Goal: Answer question/provide support: Share knowledge or assist other users

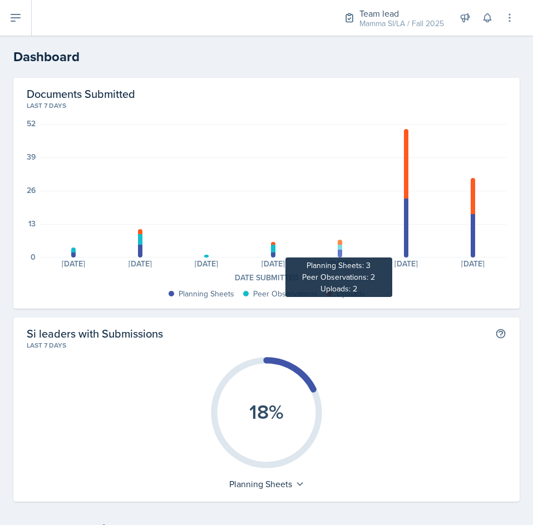
click at [338, 250] on div at bounding box center [340, 254] width 4 height 8
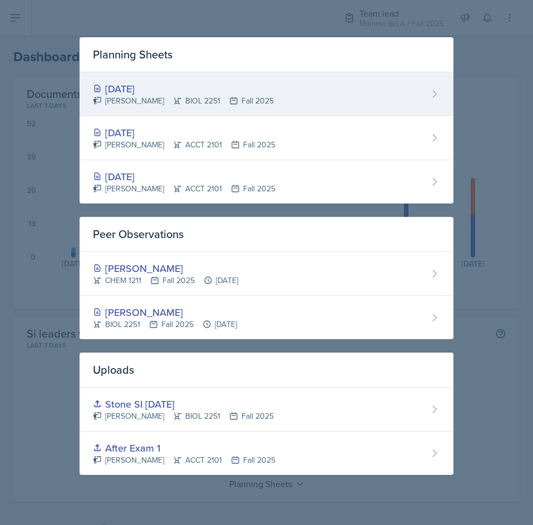
click at [157, 86] on div "[DATE]" at bounding box center [183, 88] width 181 height 15
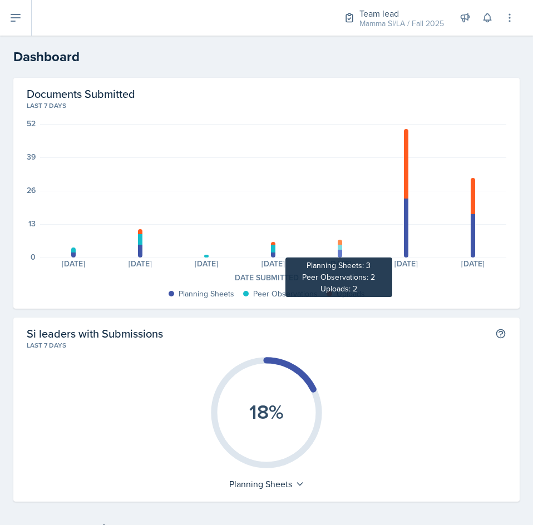
click at [338, 254] on div at bounding box center [340, 254] width 4 height 8
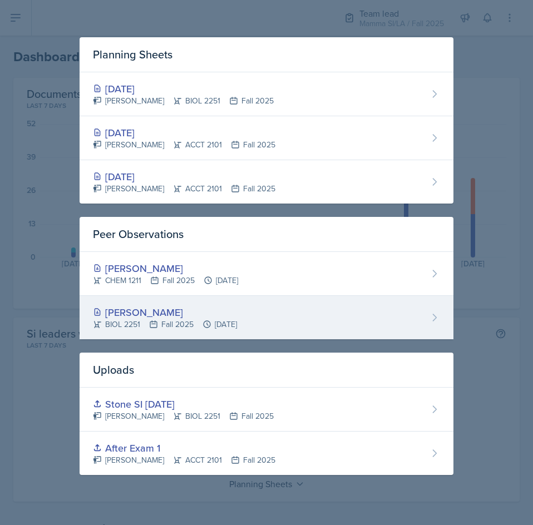
click at [171, 309] on div "[PERSON_NAME]" at bounding box center [165, 312] width 144 height 15
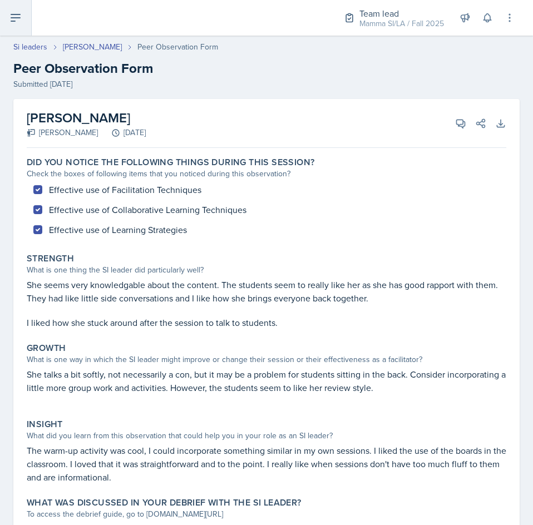
click at [17, 21] on icon at bounding box center [15, 17] width 13 height 13
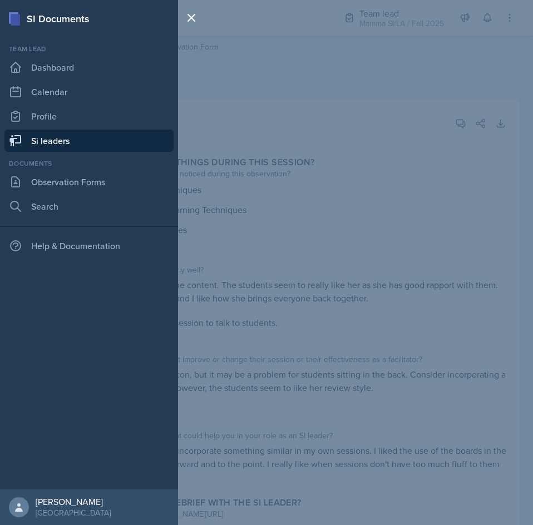
click at [65, 147] on link "Si leaders" at bounding box center [88, 141] width 169 height 22
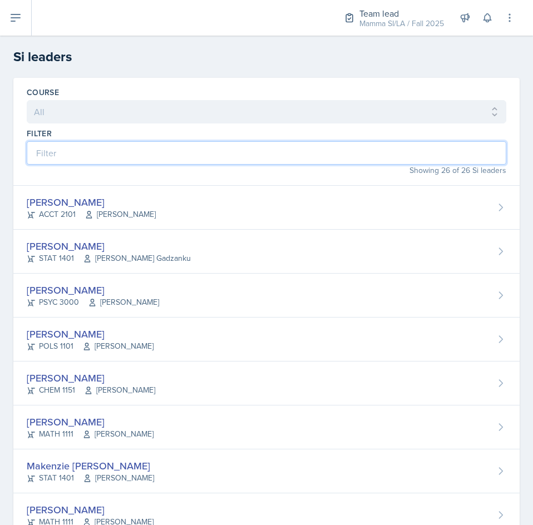
click at [194, 151] on input at bounding box center [266, 152] width 479 height 23
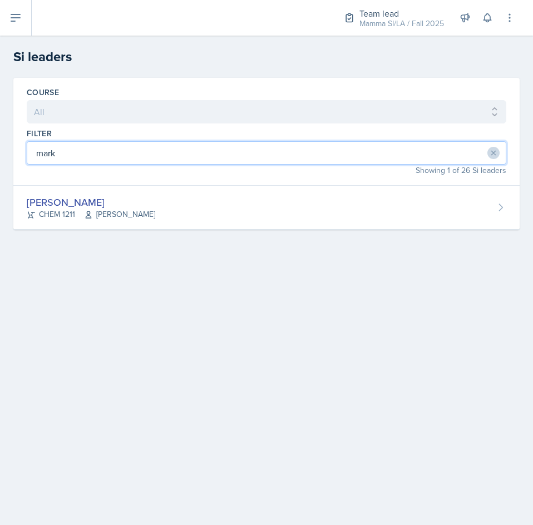
type input "mark"
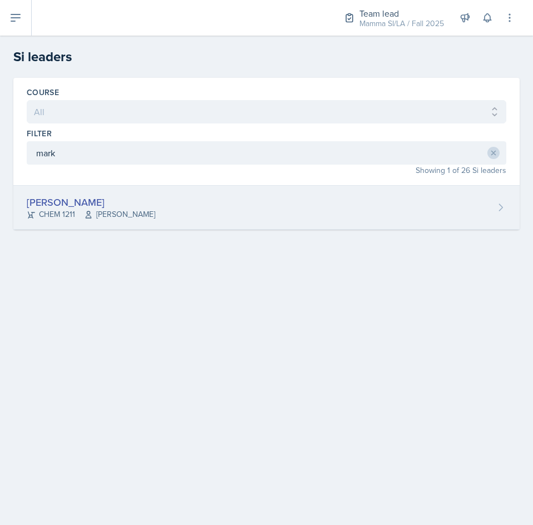
click at [212, 213] on div "[PERSON_NAME] CHEM 1211 [PERSON_NAME]" at bounding box center [266, 208] width 506 height 44
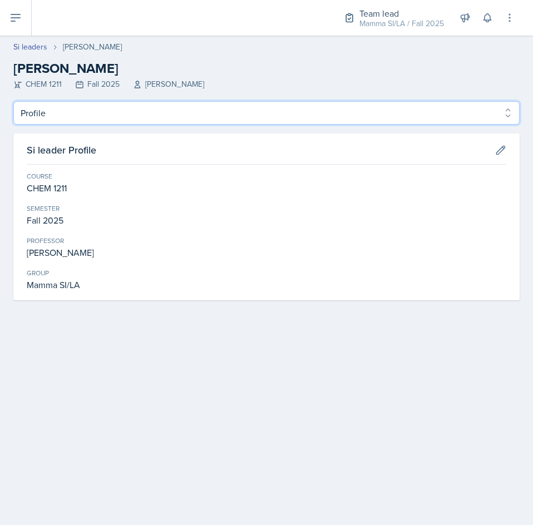
click at [133, 115] on select "Profile Planning Sheets Observation Forms Uploads" at bounding box center [266, 112] width 506 height 23
select select "Planning Sheets"
click at [13, 101] on select "Profile Planning Sheets Observation Forms Uploads" at bounding box center [266, 112] width 506 height 23
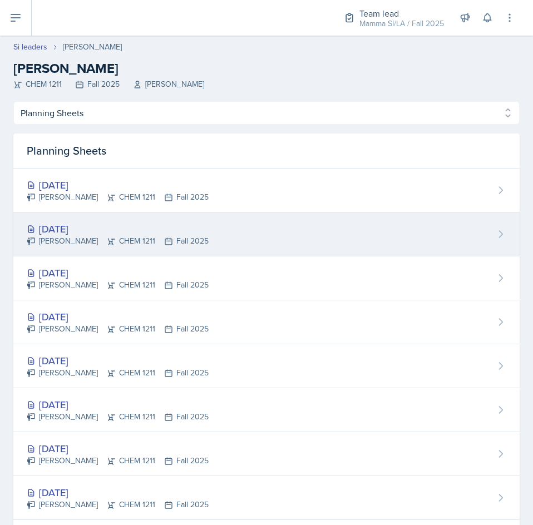
click at [170, 226] on div "[DATE]" at bounding box center [118, 228] width 182 height 15
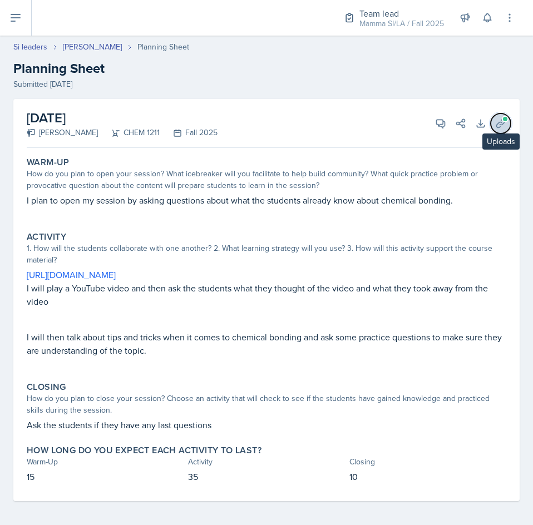
click at [495, 123] on icon at bounding box center [500, 123] width 11 height 11
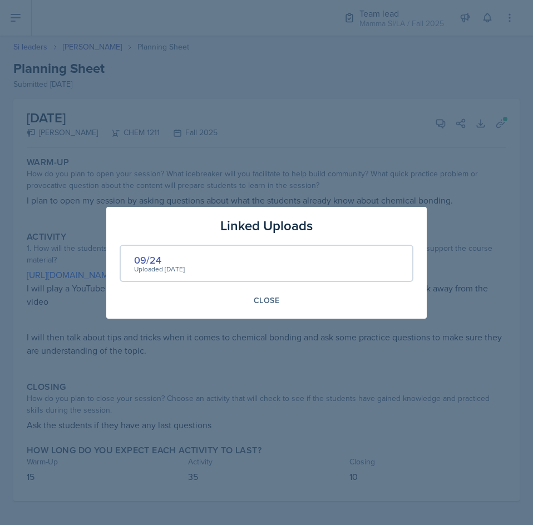
click at [150, 266] on div "Uploaded [DATE]" at bounding box center [159, 269] width 51 height 10
click at [149, 257] on div "09/24" at bounding box center [159, 259] width 51 height 15
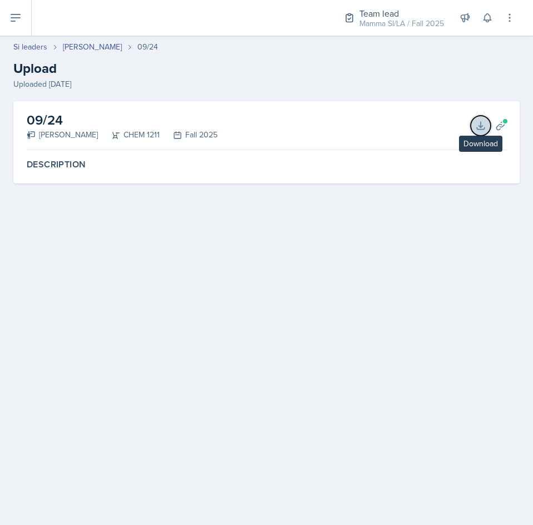
click at [479, 128] on icon at bounding box center [480, 125] width 11 height 11
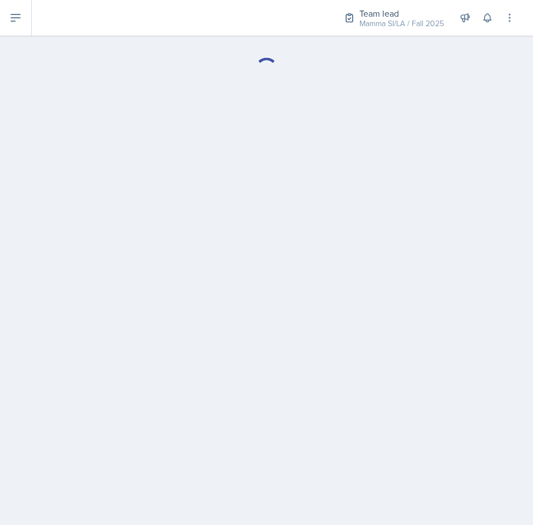
select select "Planning Sheets"
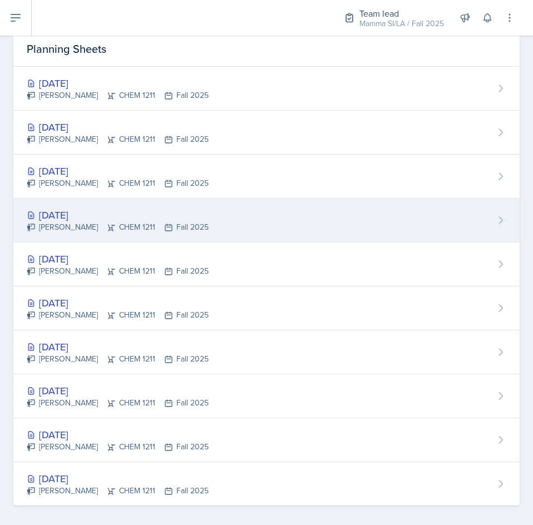
scroll to position [109, 0]
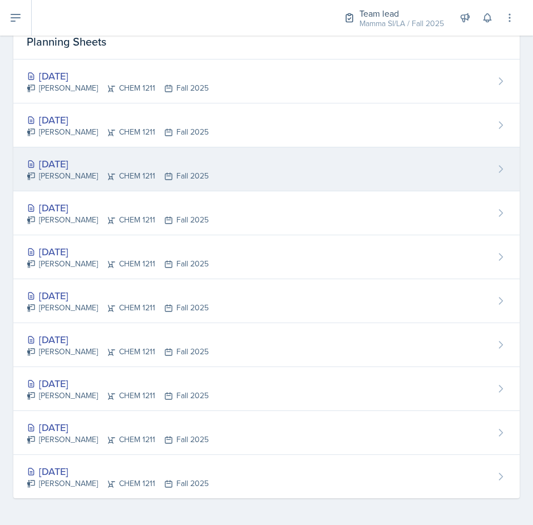
click at [72, 164] on div "[DATE]" at bounding box center [118, 163] width 182 height 15
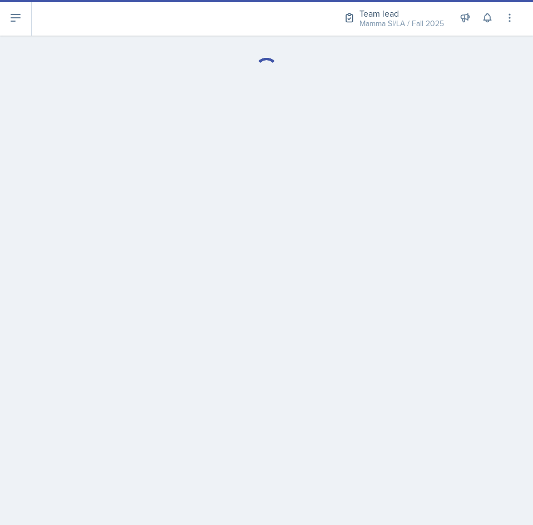
select select "Planning Sheets"
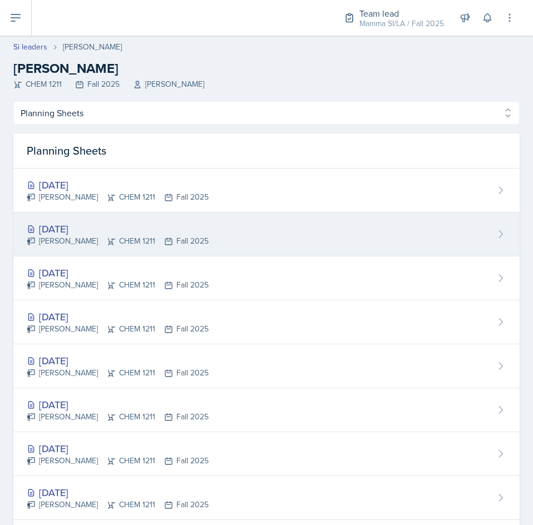
click at [293, 230] on div "[DATE] [PERSON_NAME] CHEM 1211 Fall 2025" at bounding box center [266, 234] width 506 height 44
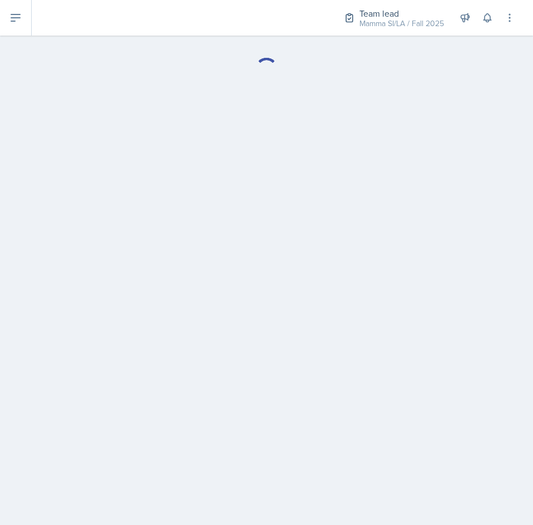
select select "Planning Sheets"
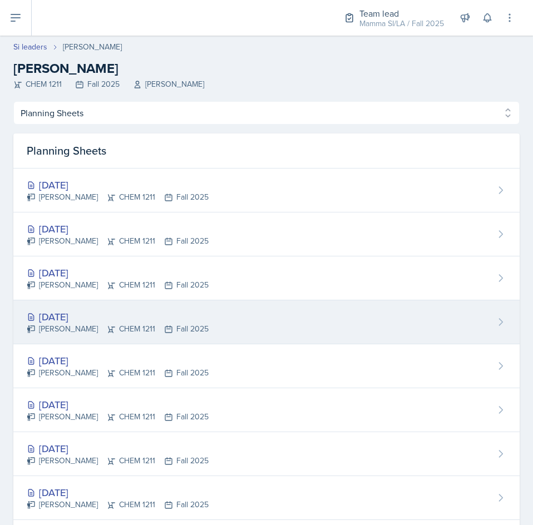
click at [112, 316] on div "[DATE]" at bounding box center [118, 316] width 182 height 15
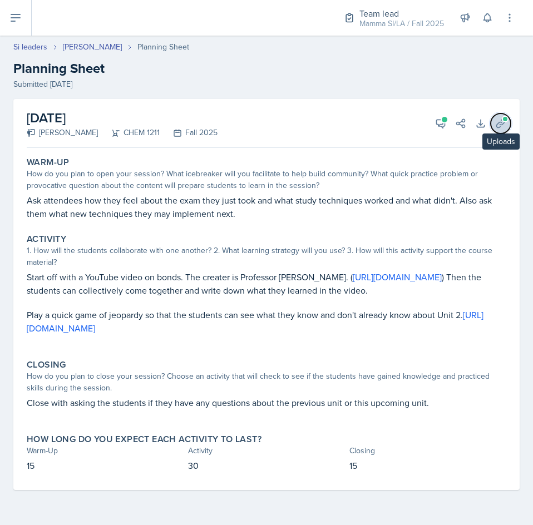
click at [504, 121] on span at bounding box center [505, 119] width 7 height 7
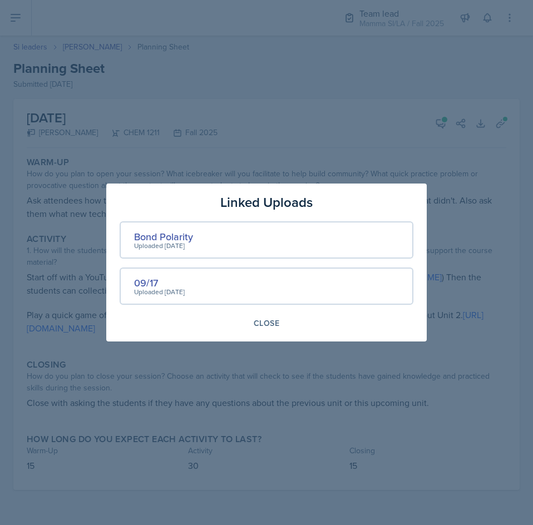
click at [482, 258] on div at bounding box center [266, 262] width 533 height 525
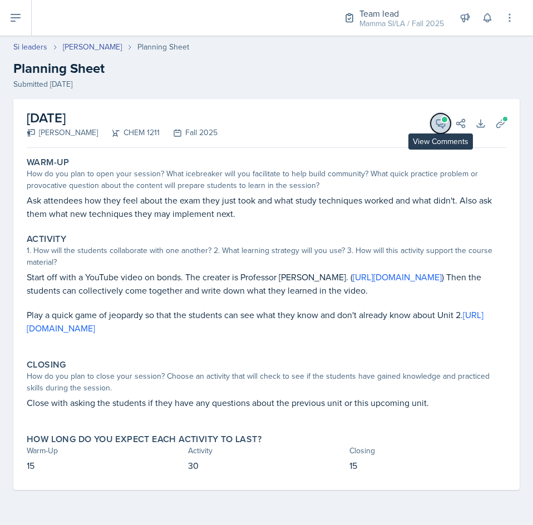
click at [442, 125] on icon at bounding box center [440, 123] width 11 height 11
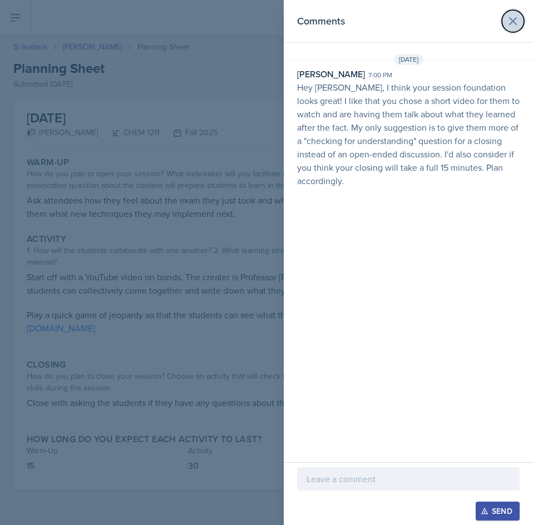
click at [512, 17] on icon at bounding box center [512, 20] width 13 height 13
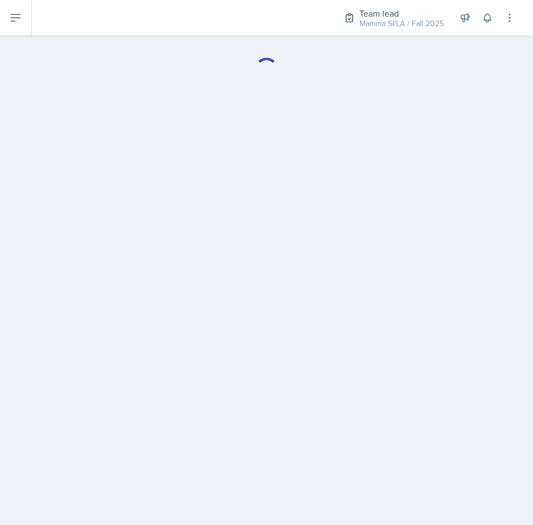
select select "Planning Sheets"
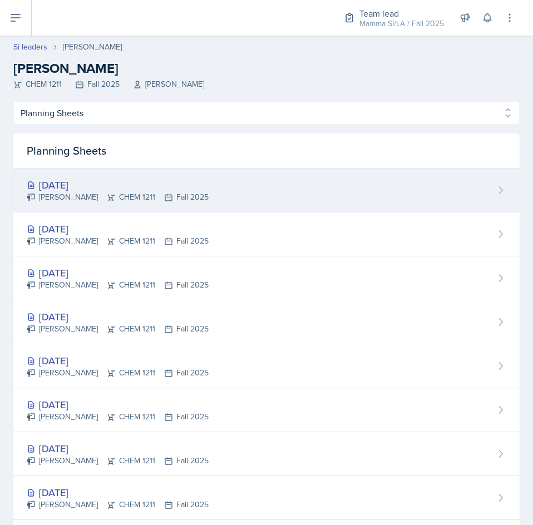
click at [316, 200] on div "[DATE] [PERSON_NAME] CHEM 1211 Fall 2025" at bounding box center [266, 191] width 506 height 44
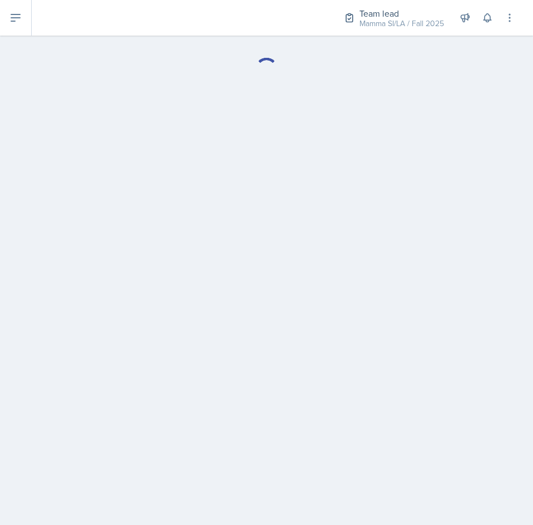
select select "Planning Sheets"
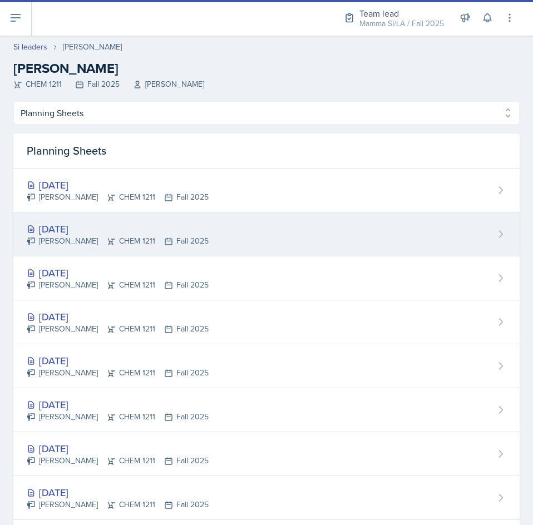
click at [169, 235] on div "[DATE]" at bounding box center [118, 228] width 182 height 15
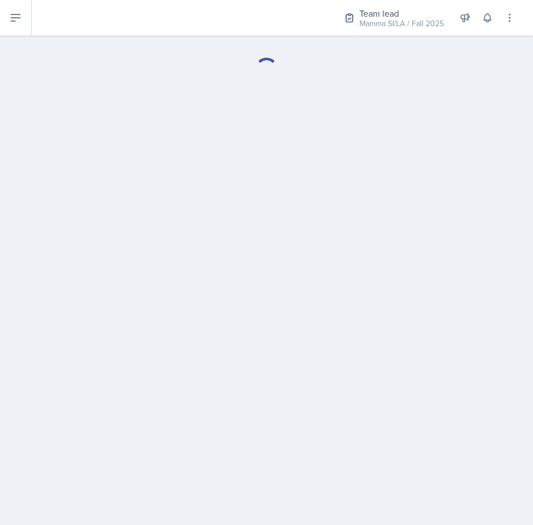
select select "Planning Sheets"
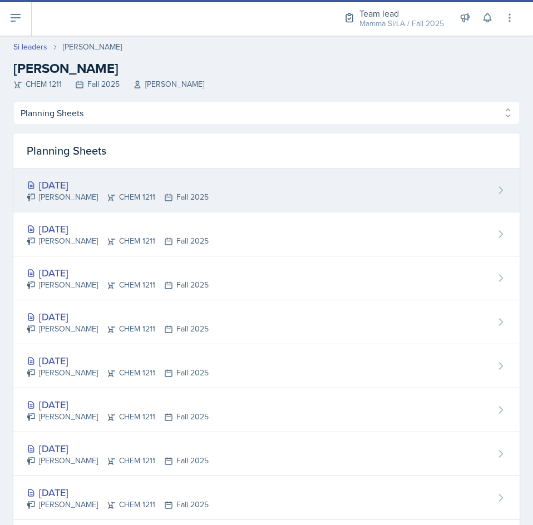
click at [109, 184] on div "[DATE]" at bounding box center [118, 184] width 182 height 15
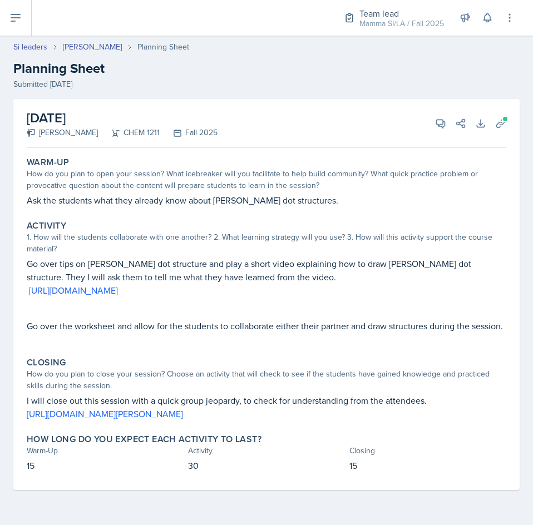
select select "Planning Sheets"
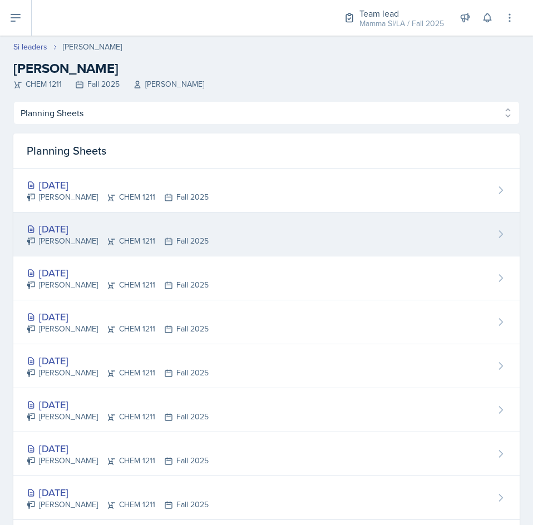
click at [115, 233] on div "[DATE]" at bounding box center [118, 228] width 182 height 15
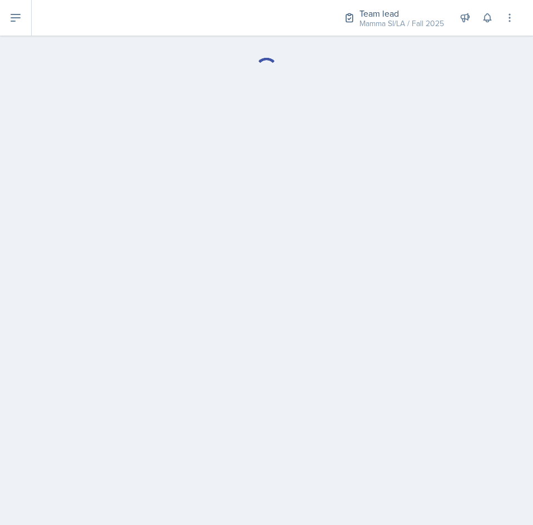
select select "Planning Sheets"
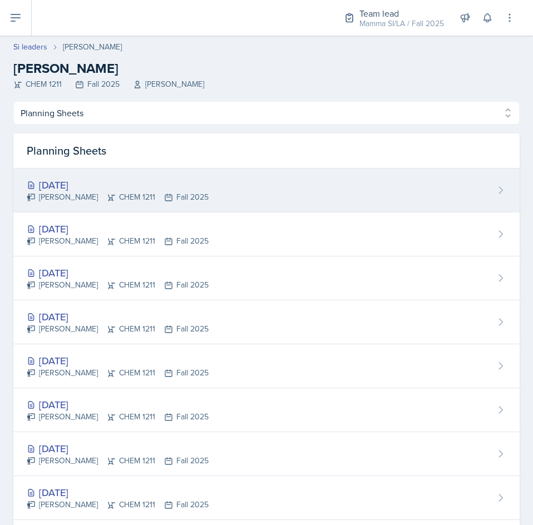
click at [92, 181] on div "[DATE]" at bounding box center [118, 184] width 182 height 15
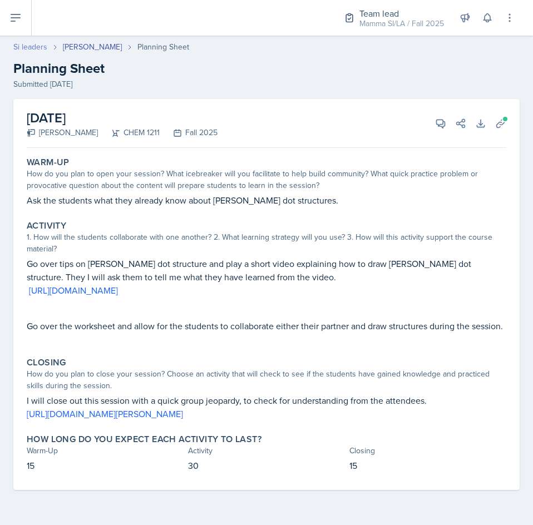
click at [29, 49] on link "Si leaders" at bounding box center [30, 47] width 34 height 12
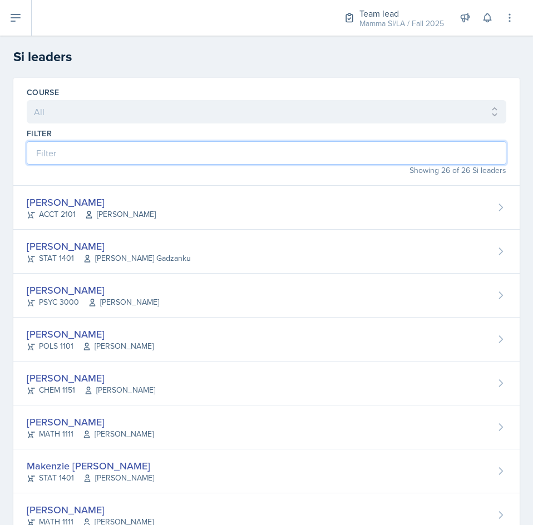
click at [186, 153] on input at bounding box center [266, 152] width 479 height 23
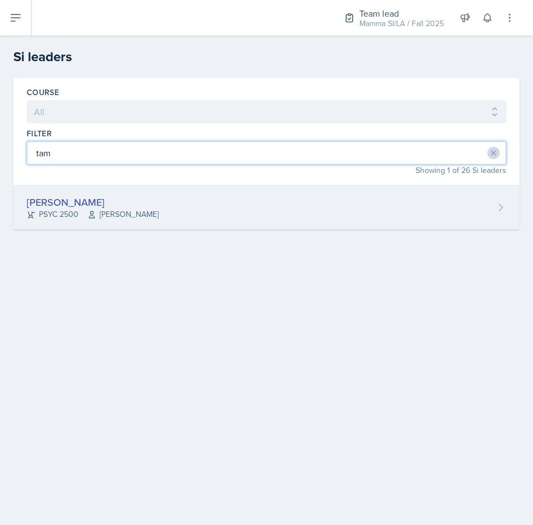
type input "tam"
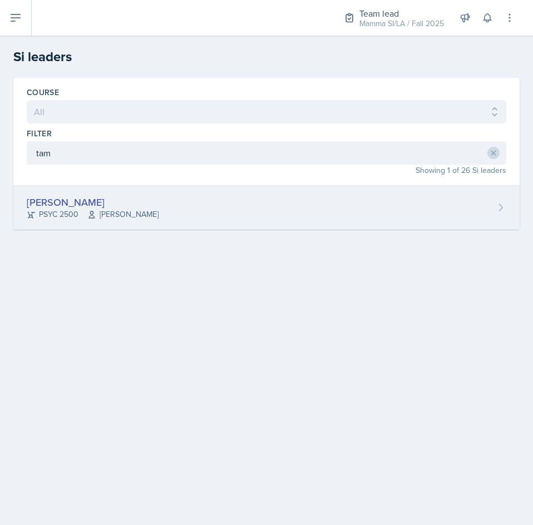
click at [136, 216] on span "[PERSON_NAME]" at bounding box center [122, 215] width 71 height 12
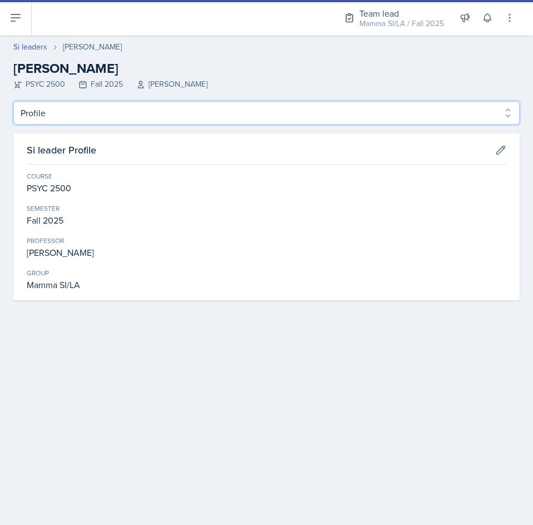
click at [83, 115] on select "Profile Planning Sheets Observation Forms Uploads" at bounding box center [266, 112] width 506 height 23
select select "Planning Sheets"
click at [13, 101] on select "Profile Planning Sheets Observation Forms Uploads" at bounding box center [266, 112] width 506 height 23
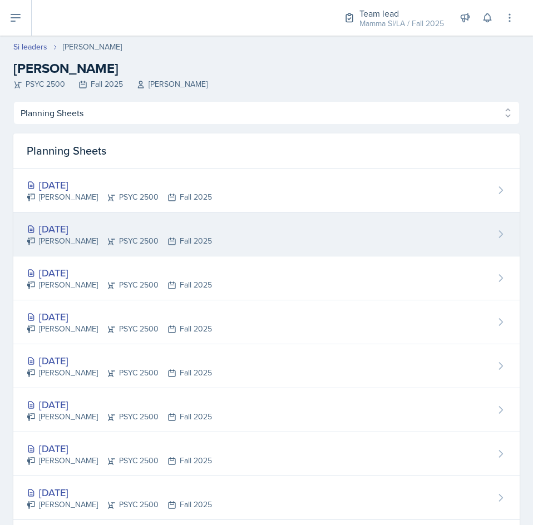
click at [206, 232] on div "[DATE] Tamiya Pilgrim PSYC 2500 Fall 2025" at bounding box center [266, 234] width 506 height 44
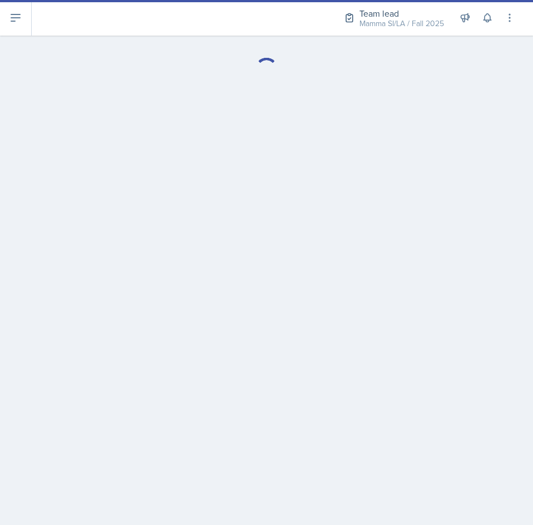
select select "Planning Sheets"
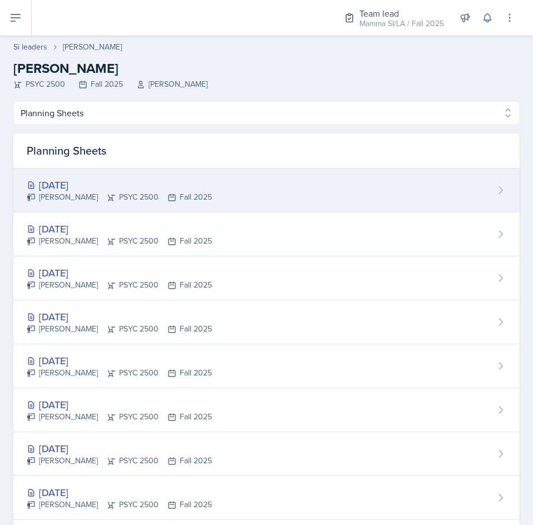
click at [129, 196] on div "[PERSON_NAME] PSYC 2500 Fall 2025" at bounding box center [119, 197] width 185 height 12
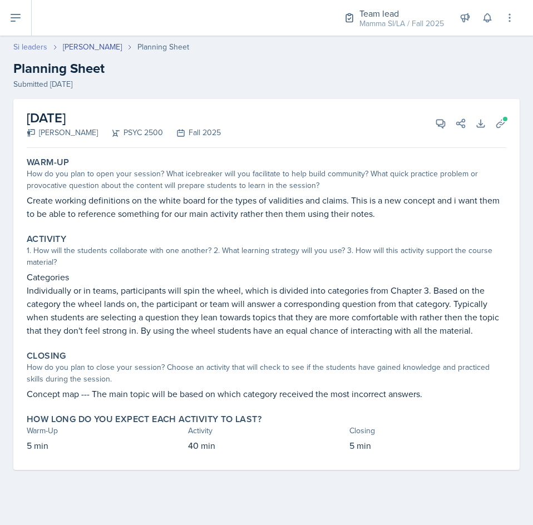
click at [33, 42] on link "Si leaders" at bounding box center [30, 47] width 34 height 12
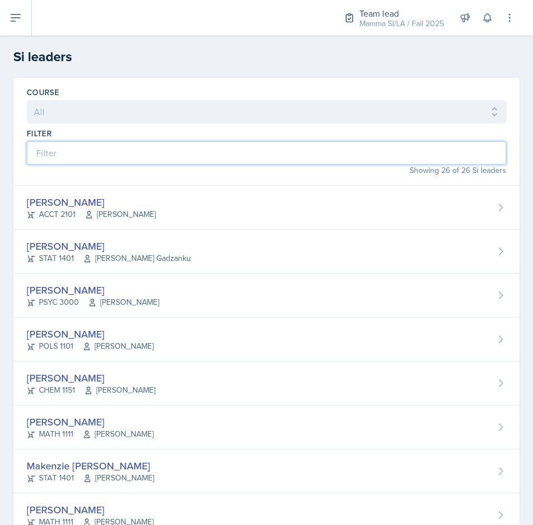
click at [171, 150] on input at bounding box center [266, 152] width 479 height 23
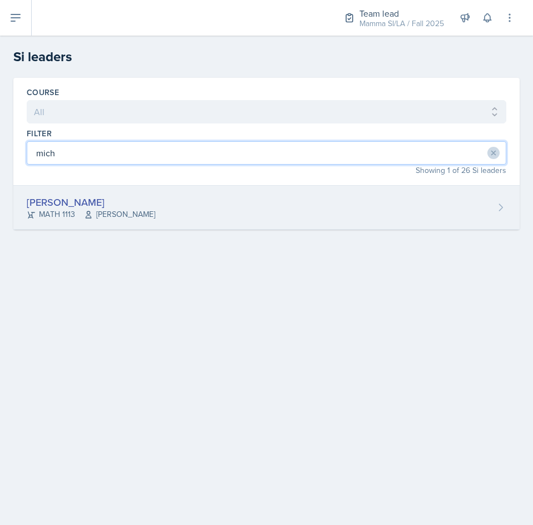
type input "mich"
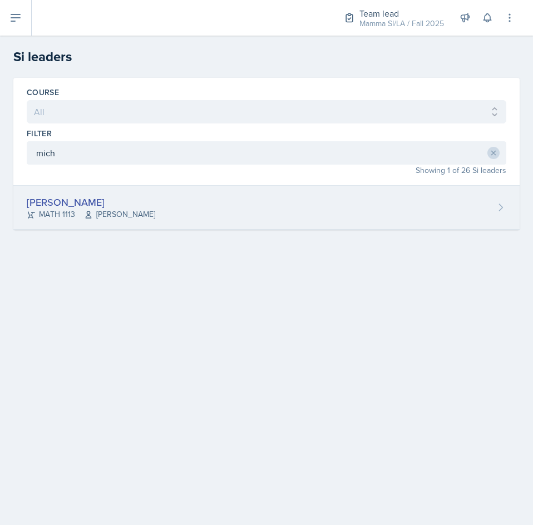
click at [177, 225] on div "[PERSON_NAME] MATH 1113 [PERSON_NAME]" at bounding box center [266, 208] width 506 height 44
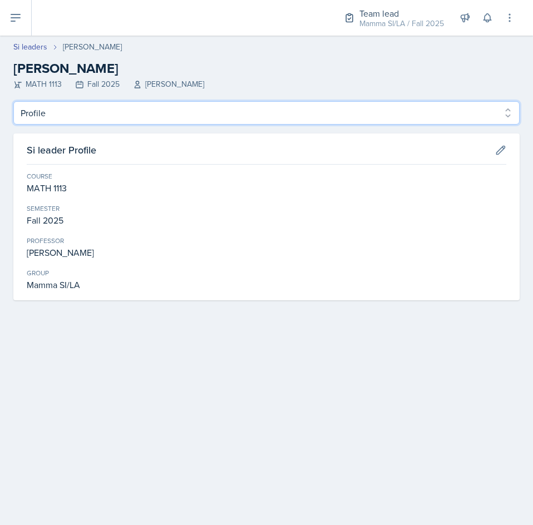
click at [72, 116] on select "Profile Planning Sheets Observation Forms Uploads" at bounding box center [266, 112] width 506 height 23
select select "Planning Sheets"
click at [13, 101] on select "Profile Planning Sheets Observation Forms Uploads" at bounding box center [266, 112] width 506 height 23
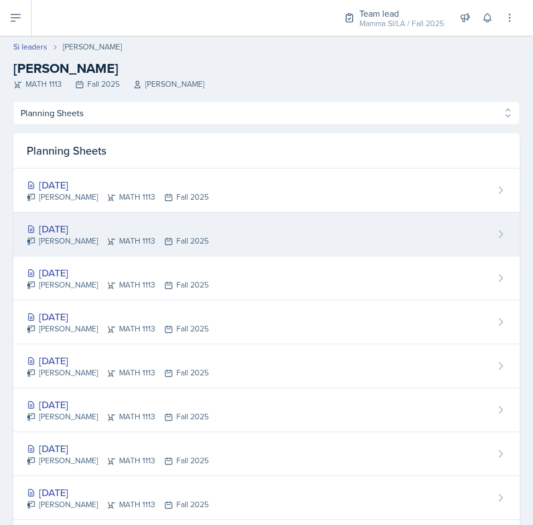
click at [158, 227] on div "[DATE]" at bounding box center [118, 228] width 182 height 15
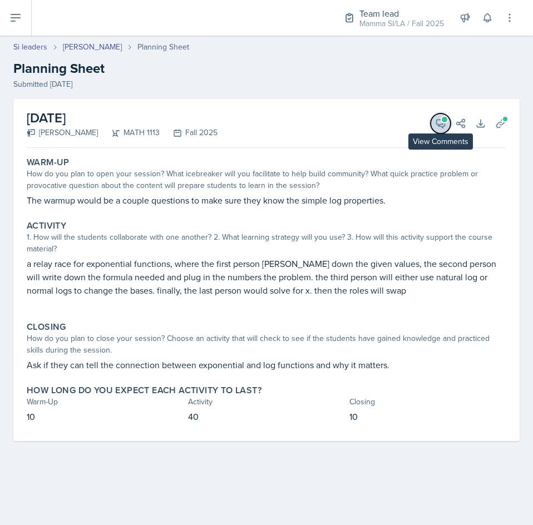
click at [444, 127] on icon at bounding box center [440, 123] width 11 height 11
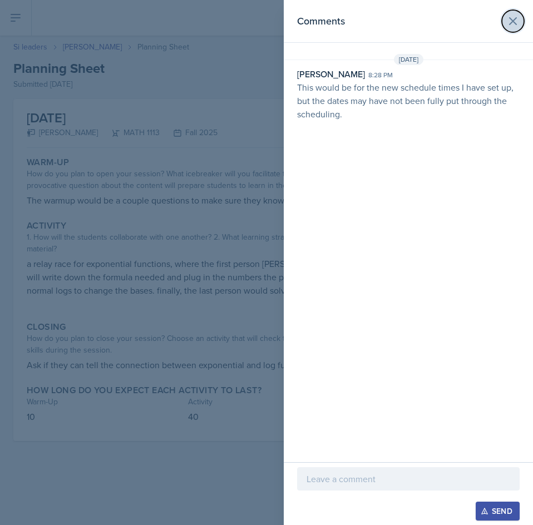
click at [517, 20] on icon at bounding box center [512, 20] width 13 height 13
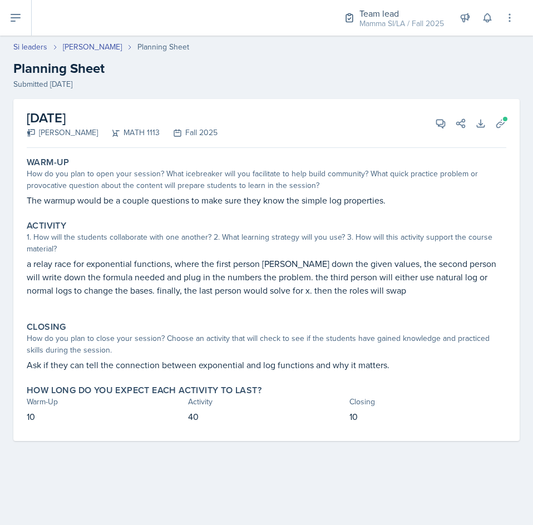
select select "Planning Sheets"
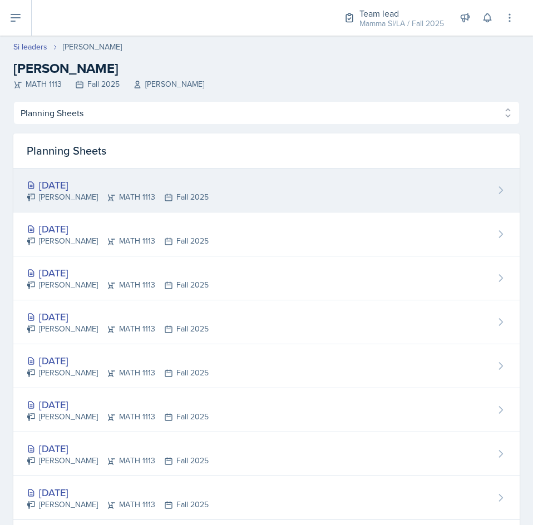
click at [130, 187] on div "[DATE]" at bounding box center [118, 184] width 182 height 15
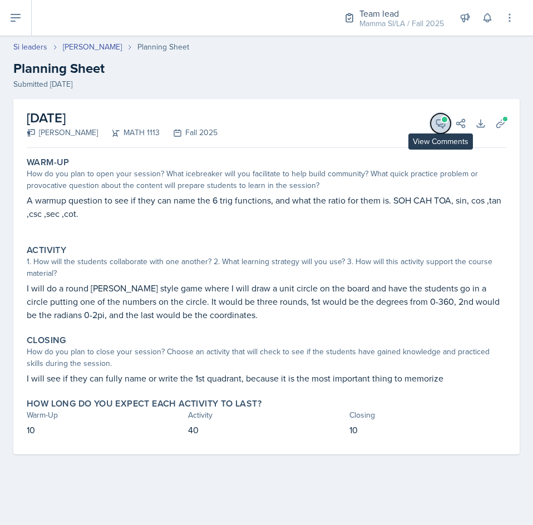
click at [444, 122] on icon at bounding box center [441, 124] width 8 height 8
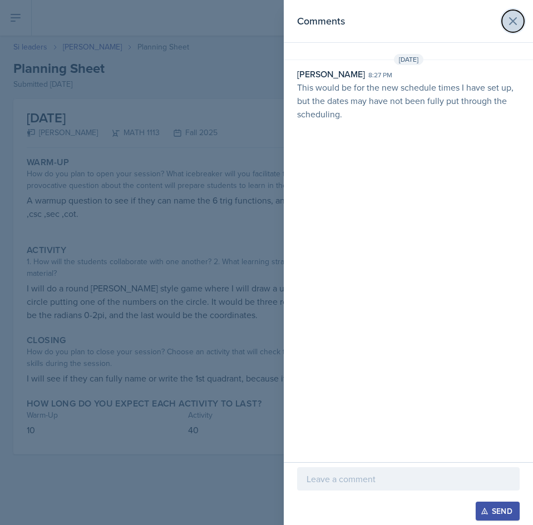
click at [522, 22] on button at bounding box center [513, 21] width 22 height 22
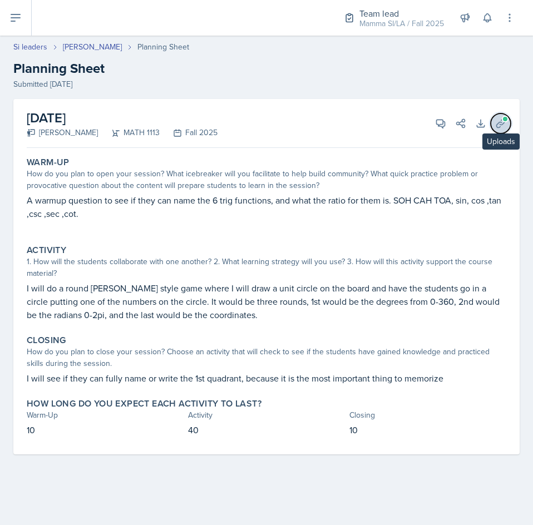
click at [502, 125] on icon at bounding box center [500, 123] width 8 height 8
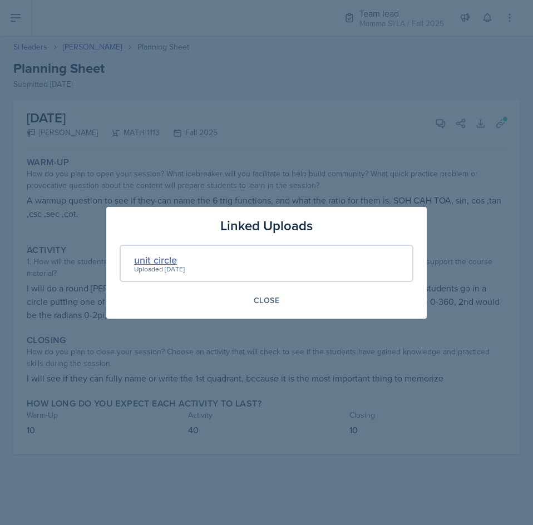
click at [145, 259] on div "unit circle" at bounding box center [159, 259] width 51 height 15
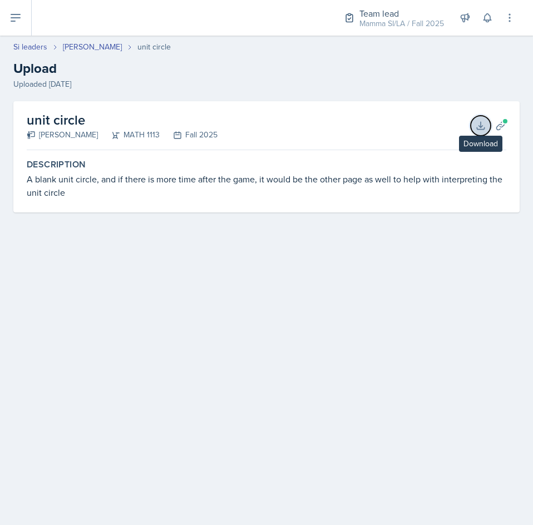
click at [480, 126] on icon at bounding box center [480, 125] width 7 height 7
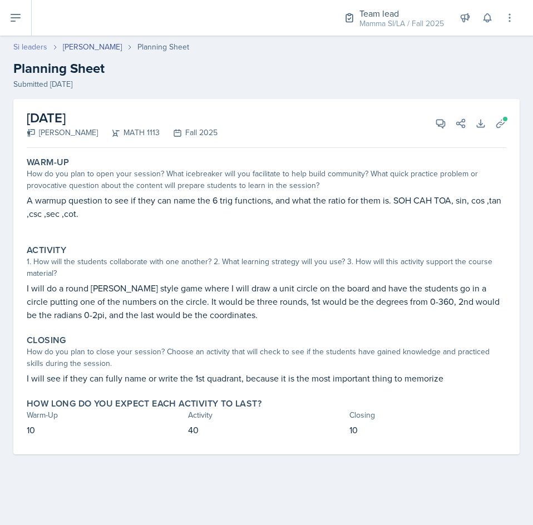
click at [32, 44] on link "Si leaders" at bounding box center [30, 47] width 34 height 12
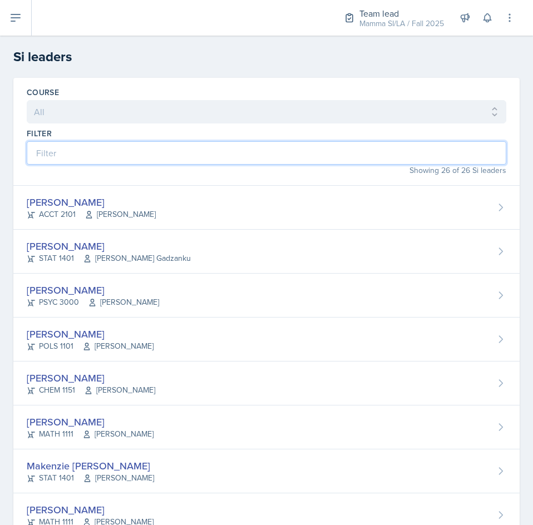
click at [130, 153] on input at bounding box center [266, 152] width 479 height 23
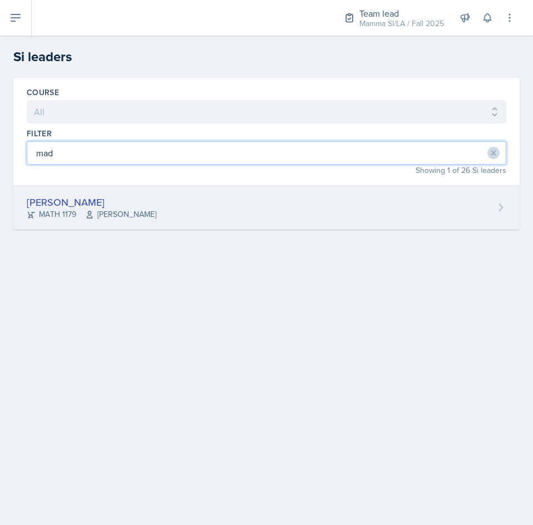
type input "mad"
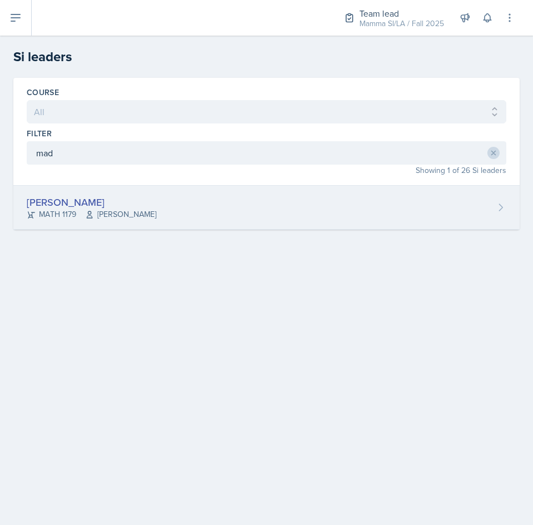
click at [108, 213] on span "[PERSON_NAME]" at bounding box center [120, 215] width 71 height 12
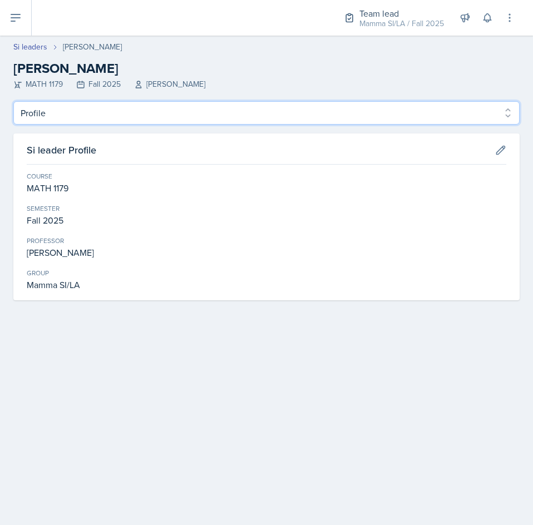
click at [137, 118] on select "Profile Planning Sheets Observation Forms Uploads" at bounding box center [266, 112] width 506 height 23
select select "Planning Sheets"
click at [13, 101] on select "Profile Planning Sheets Observation Forms Uploads" at bounding box center [266, 112] width 506 height 23
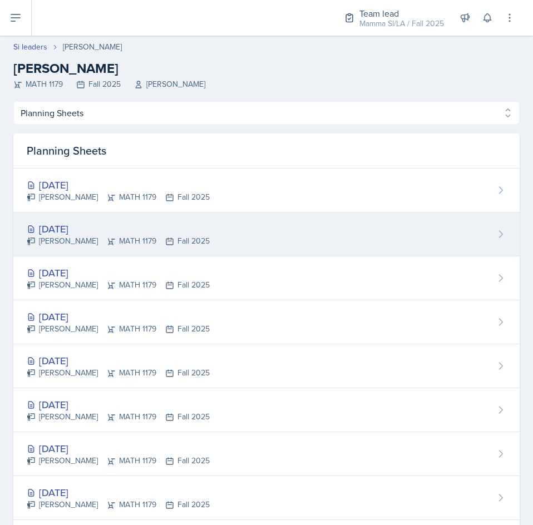
click at [241, 236] on div "[DATE] [PERSON_NAME] MATH 1179 Fall 2025" at bounding box center [266, 234] width 506 height 44
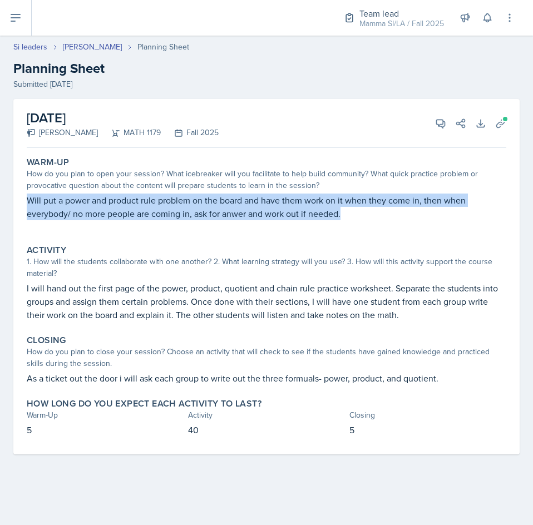
drag, startPoint x: 22, startPoint y: 199, endPoint x: 353, endPoint y: 217, distance: 331.9
click at [353, 217] on div "[DATE] [PERSON_NAME] MATH 1179 Fall 2025 View Comments Comments Send Share Down…" at bounding box center [266, 276] width 506 height 355
click at [353, 217] on p "Will put a power and product rule problem on the board and have them work on it…" at bounding box center [266, 207] width 479 height 27
drag, startPoint x: 353, startPoint y: 217, endPoint x: 25, endPoint y: 194, distance: 328.9
click at [25, 194] on div "Warm-Up How do you plan to open your session? What icebreaker will you facilita…" at bounding box center [266, 193] width 488 height 83
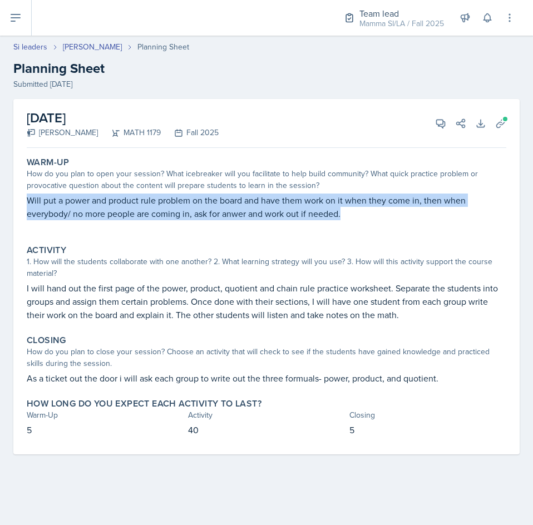
click at [25, 194] on div "Warm-Up How do you plan to open your session? What icebreaker will you facilita…" at bounding box center [266, 193] width 488 height 83
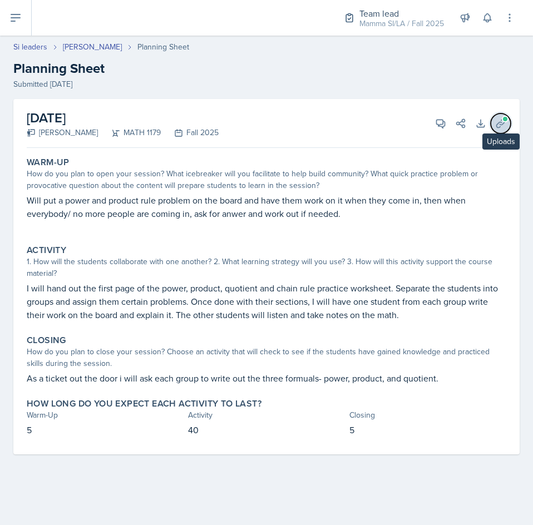
click at [501, 119] on icon at bounding box center [500, 123] width 11 height 11
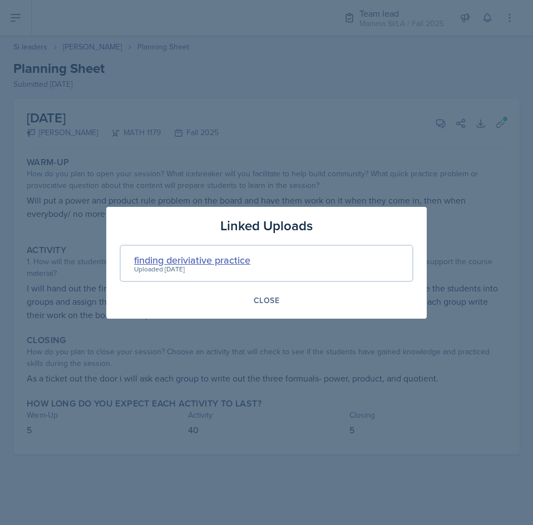
click at [198, 260] on div "finding deriviative practice" at bounding box center [192, 259] width 116 height 15
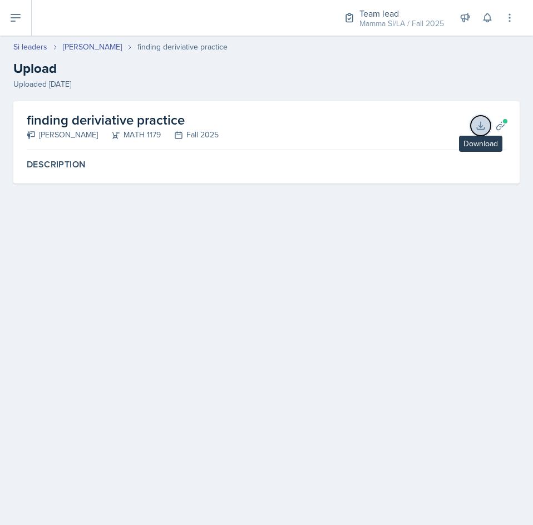
click at [483, 125] on icon at bounding box center [480, 125] width 11 height 11
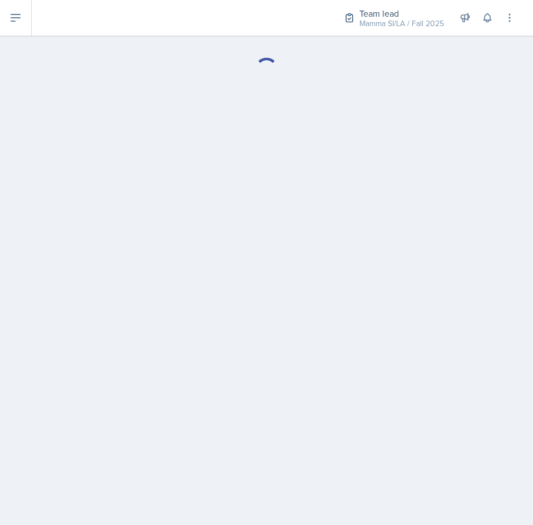
select select "Planning Sheets"
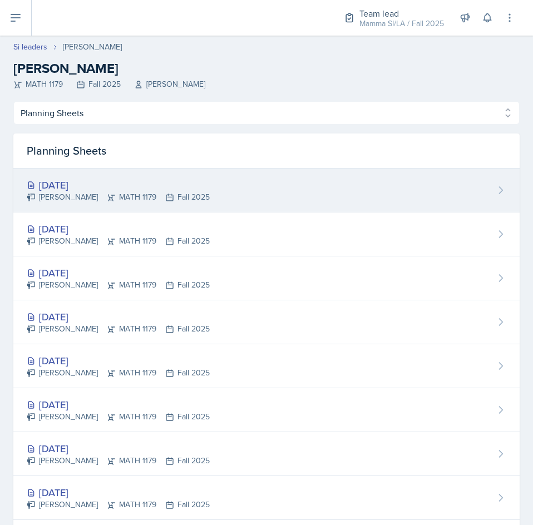
click at [101, 189] on div "[DATE]" at bounding box center [118, 184] width 183 height 15
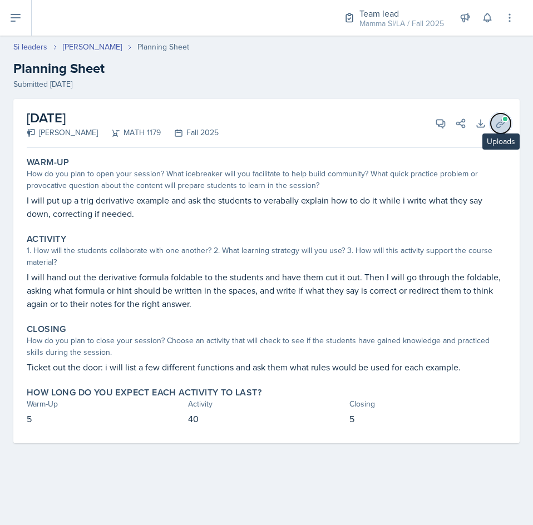
click at [502, 123] on icon at bounding box center [500, 123] width 11 height 11
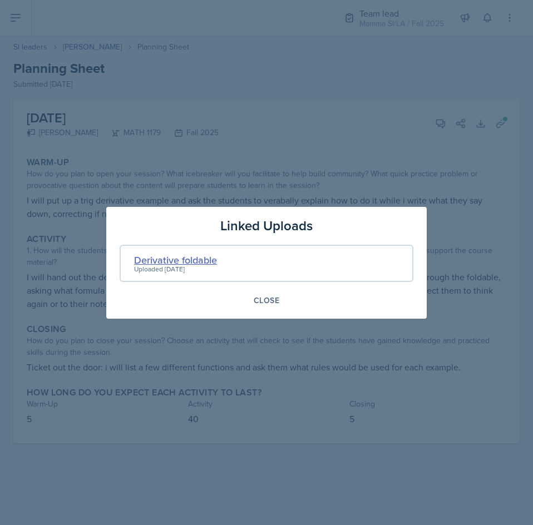
click at [184, 258] on div "Derivative foldable" at bounding box center [175, 259] width 83 height 15
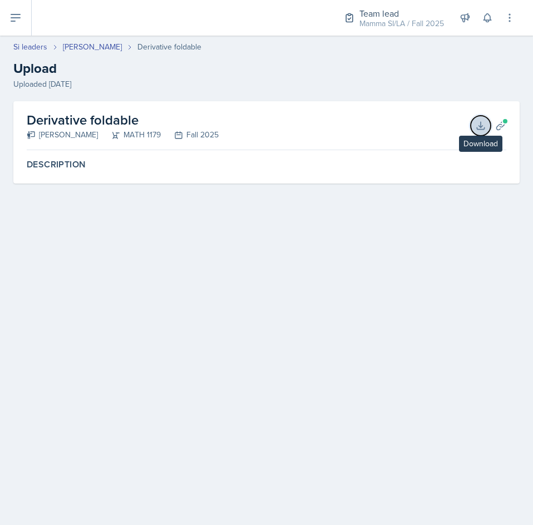
click at [480, 125] on icon at bounding box center [480, 125] width 7 height 7
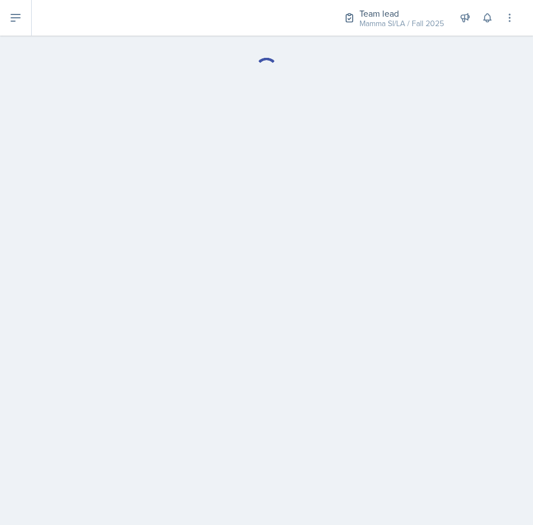
select select "Planning Sheets"
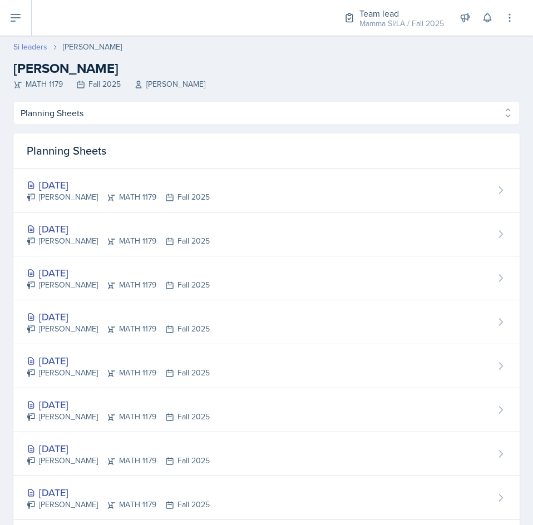
click at [31, 44] on link "Si leaders" at bounding box center [30, 47] width 34 height 12
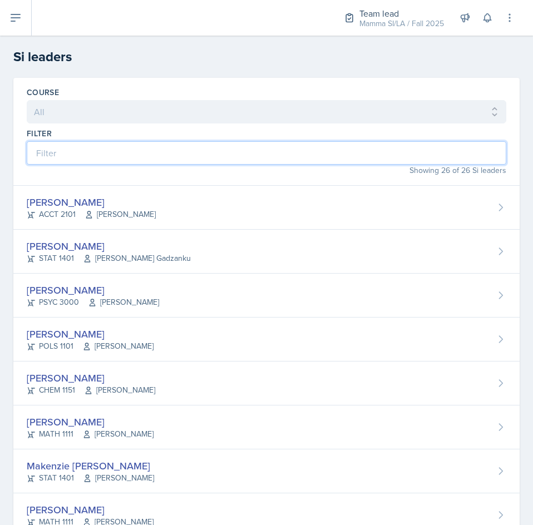
click at [115, 150] on input at bounding box center [266, 152] width 479 height 23
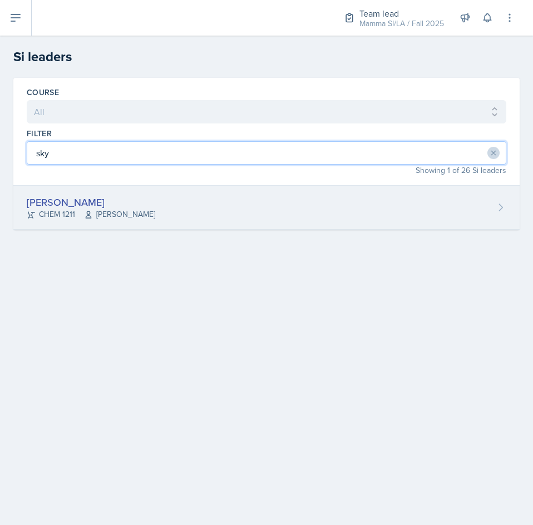
type input "sky"
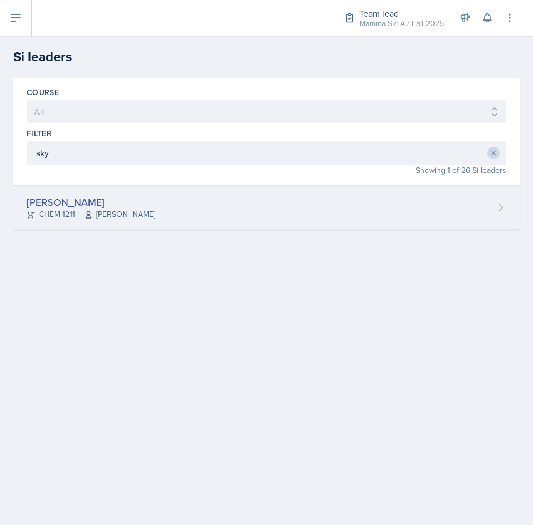
click at [116, 211] on span "[PERSON_NAME]" at bounding box center [119, 215] width 71 height 12
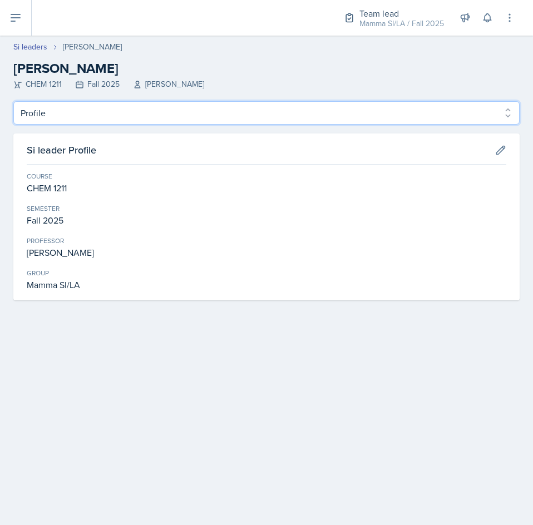
drag, startPoint x: 137, startPoint y: 116, endPoint x: 133, endPoint y: 121, distance: 6.3
click at [137, 116] on select "Profile Planning Sheets Observation Forms Uploads" at bounding box center [266, 112] width 506 height 23
select select "Planning Sheets"
click at [13, 101] on select "Profile Planning Sheets Observation Forms Uploads" at bounding box center [266, 112] width 506 height 23
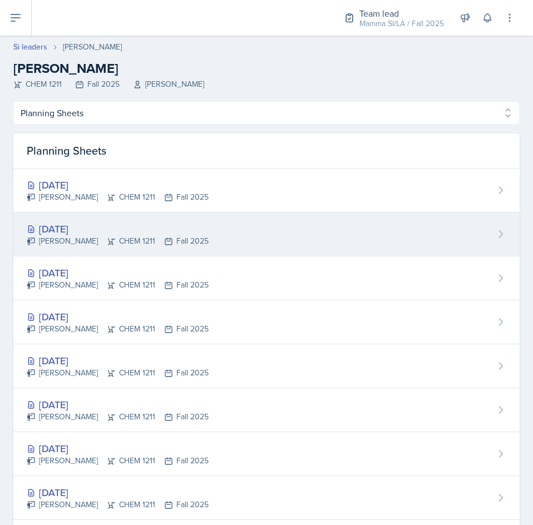
click at [203, 234] on div "[DATE] [PERSON_NAME] CHEM 1211 Fall 2025" at bounding box center [266, 234] width 506 height 44
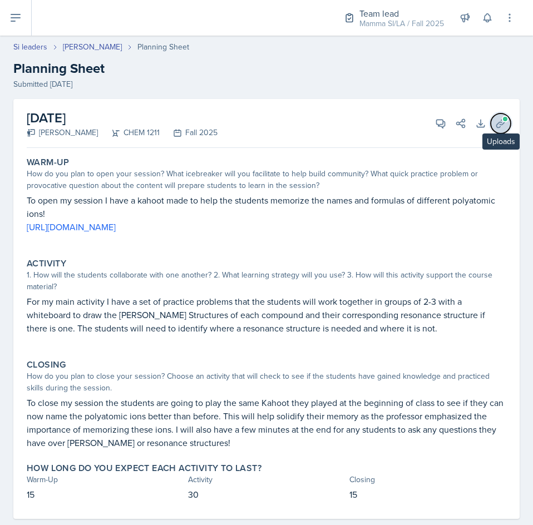
click at [496, 123] on icon at bounding box center [500, 123] width 8 height 8
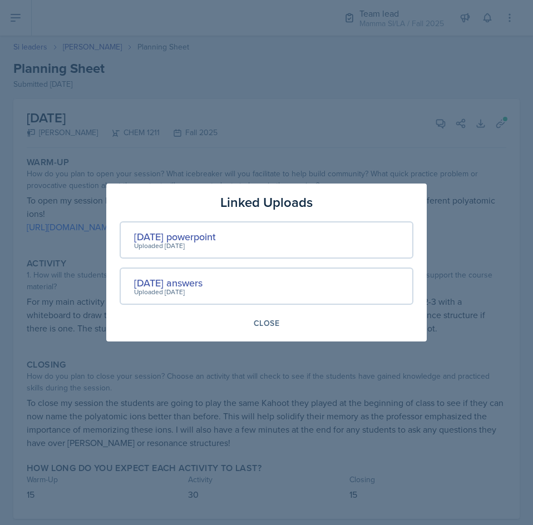
click at [468, 316] on div at bounding box center [266, 262] width 533 height 525
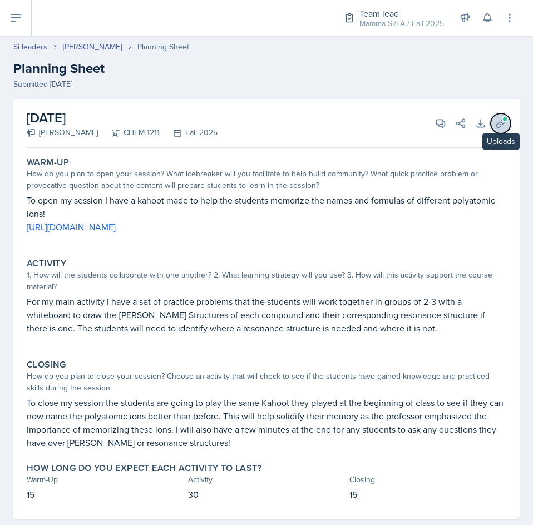
click at [495, 118] on icon at bounding box center [500, 123] width 11 height 11
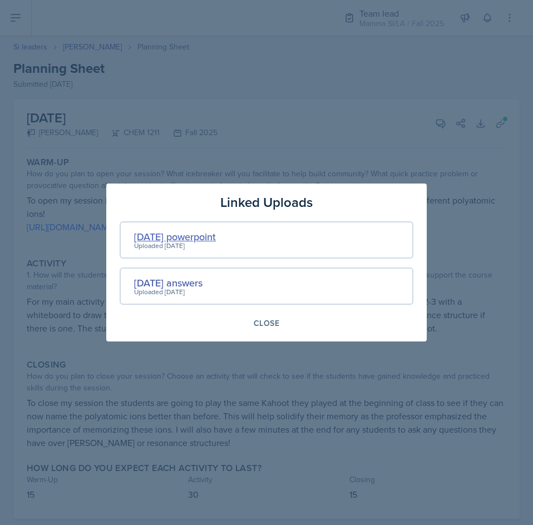
click at [211, 236] on div "[DATE] powerpoint" at bounding box center [175, 236] width 82 height 15
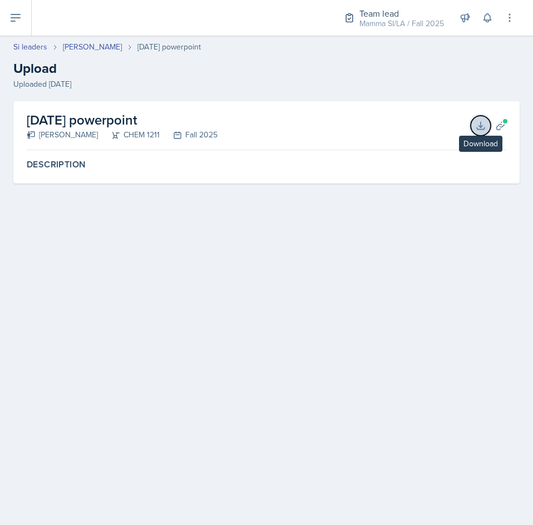
click at [476, 121] on icon at bounding box center [480, 125] width 11 height 11
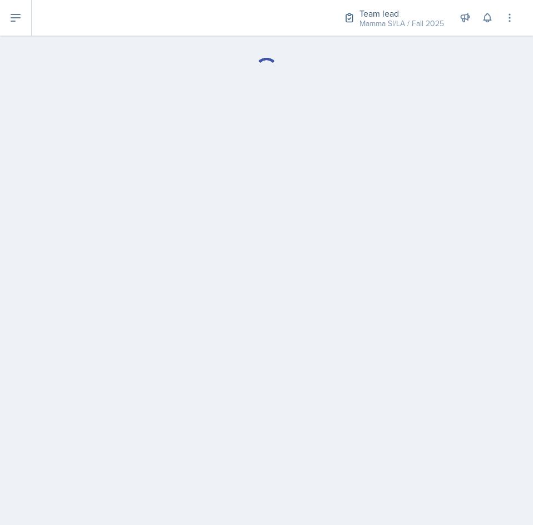
select select "Planning Sheets"
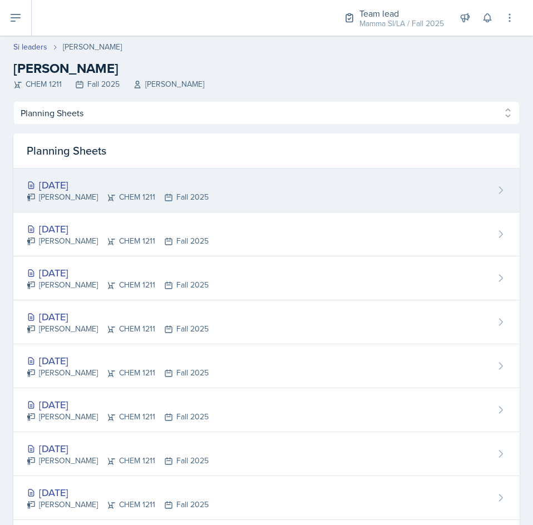
click at [136, 183] on div "[DATE]" at bounding box center [118, 184] width 182 height 15
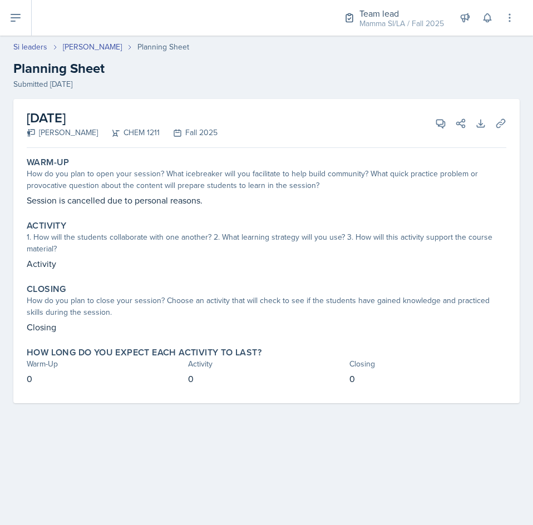
select select "Planning Sheets"
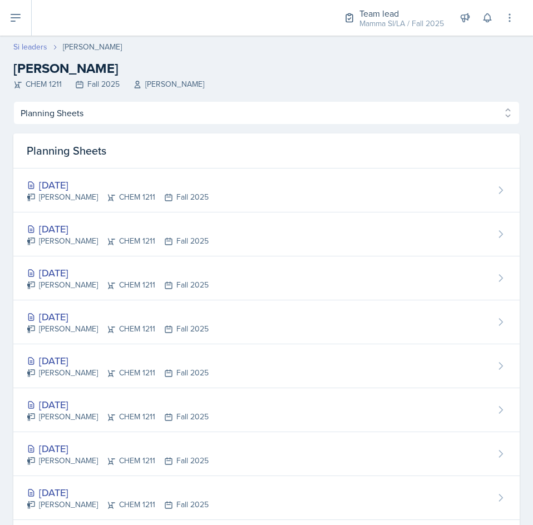
click at [34, 45] on link "Si leaders" at bounding box center [30, 47] width 34 height 12
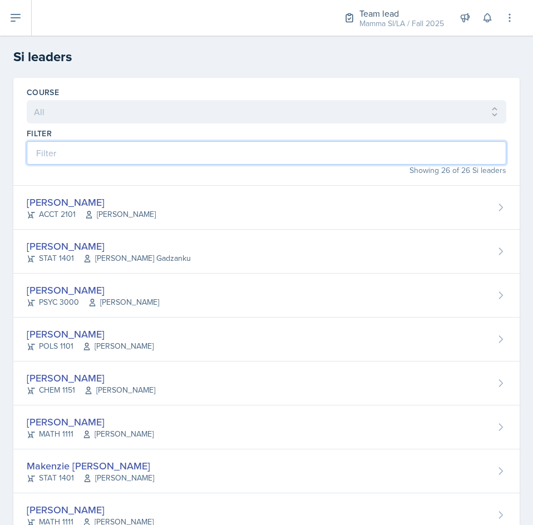
click at [127, 155] on input at bounding box center [266, 152] width 479 height 23
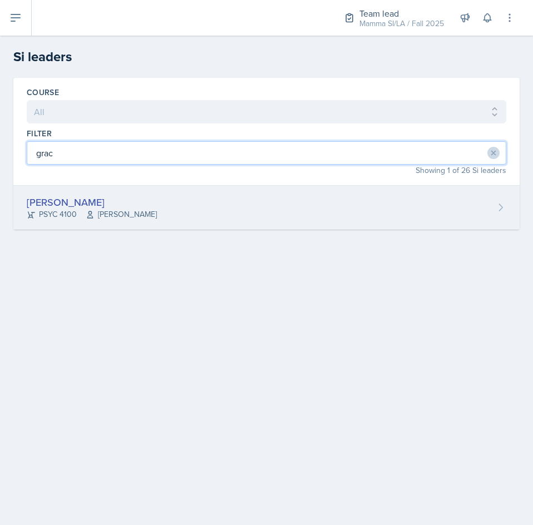
type input "grac"
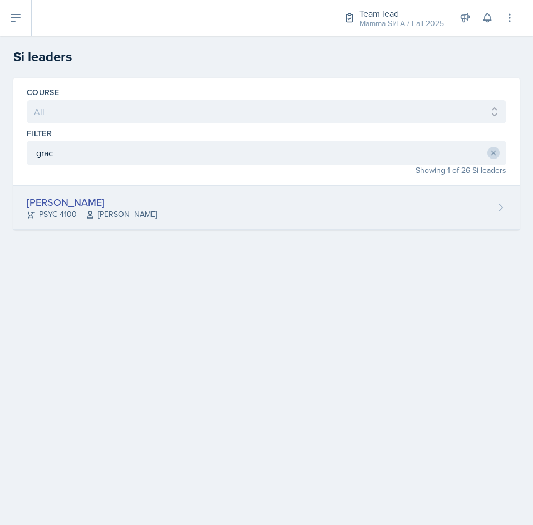
click at [206, 214] on div "[PERSON_NAME] PSYC 4100 [PERSON_NAME] Story" at bounding box center [266, 208] width 506 height 44
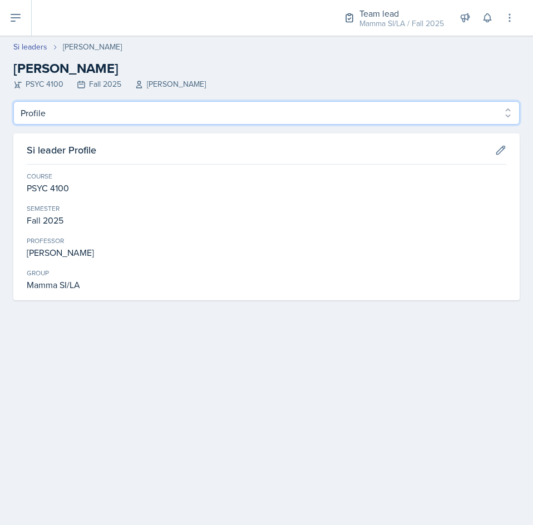
click at [116, 117] on select "Profile Planning Sheets Observation Forms Uploads" at bounding box center [266, 112] width 506 height 23
select select "Planning Sheets"
click at [13, 101] on select "Profile Planning Sheets Observation Forms Uploads" at bounding box center [266, 112] width 506 height 23
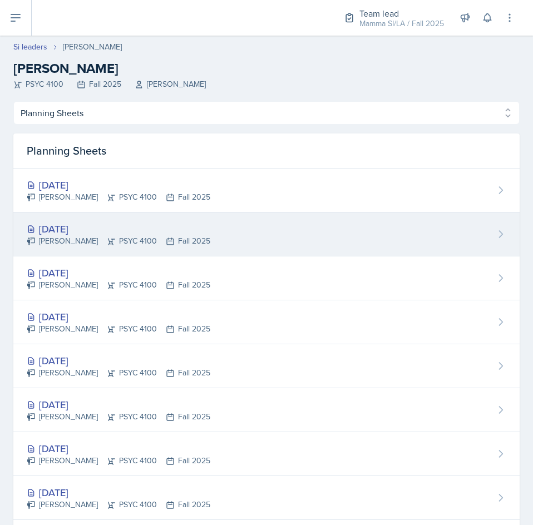
click at [132, 221] on div "[DATE]" at bounding box center [119, 228] width 184 height 15
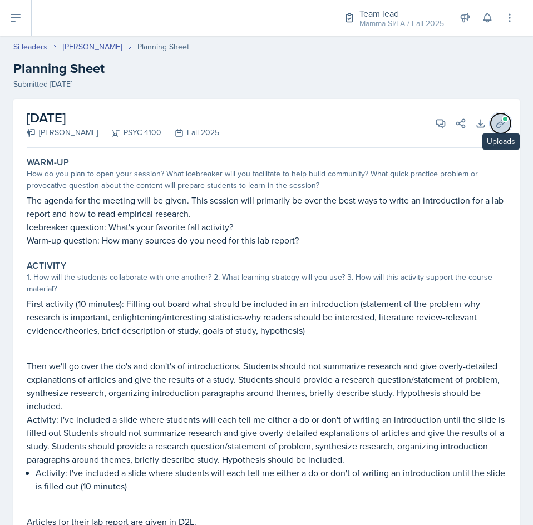
click at [502, 122] on span at bounding box center [505, 119] width 7 height 7
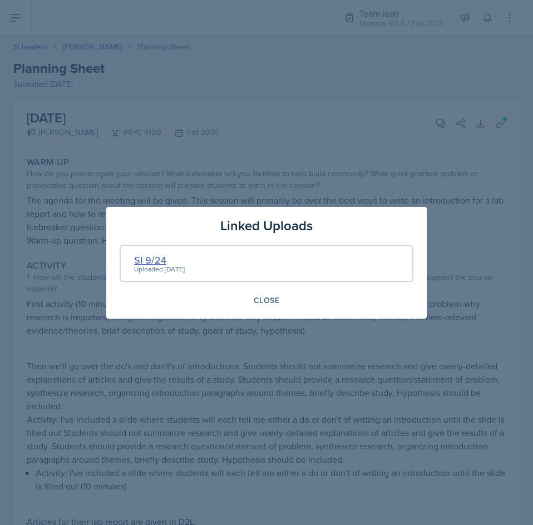
click at [156, 257] on div "SI 9/24" at bounding box center [159, 259] width 51 height 15
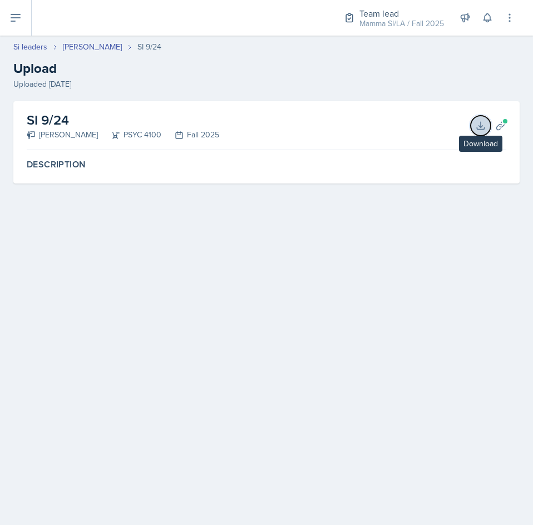
click at [480, 127] on icon at bounding box center [480, 125] width 7 height 7
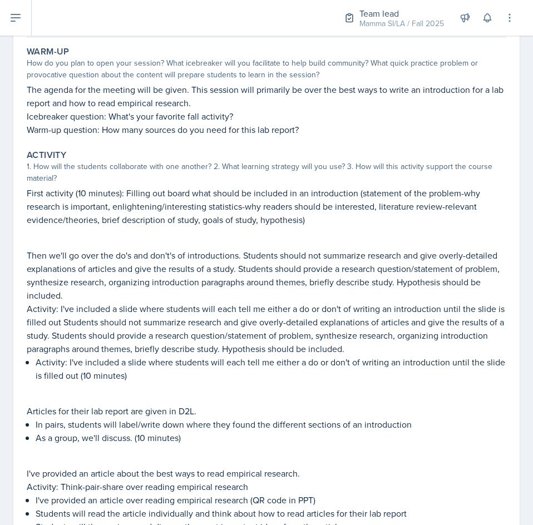
scroll to position [83, 0]
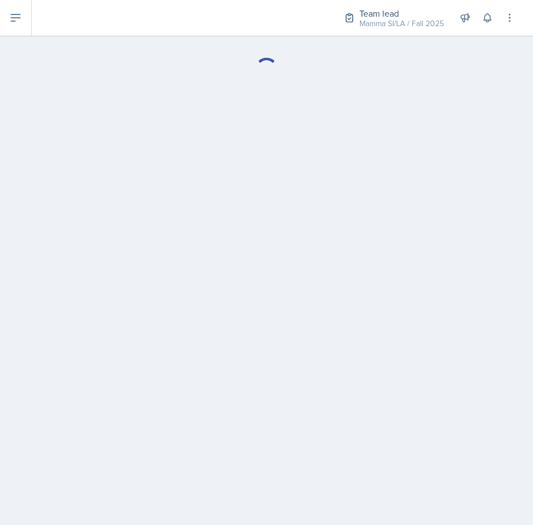
select select "Planning Sheets"
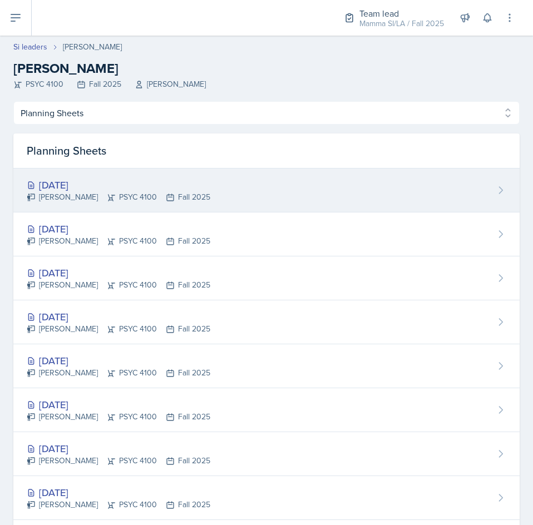
click at [166, 193] on icon at bounding box center [170, 197] width 9 height 9
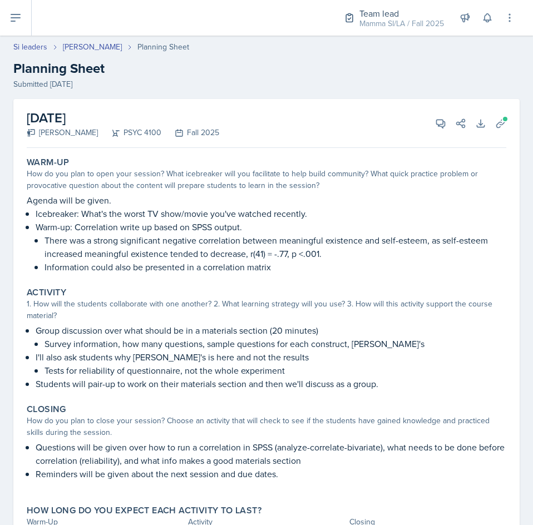
select select "Planning Sheets"
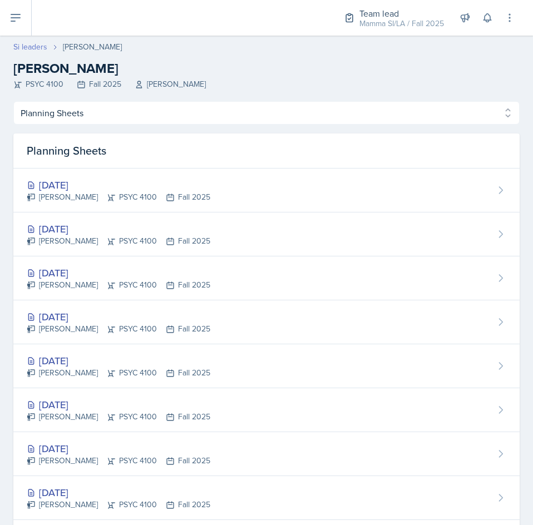
click at [26, 47] on link "Si leaders" at bounding box center [30, 47] width 34 height 12
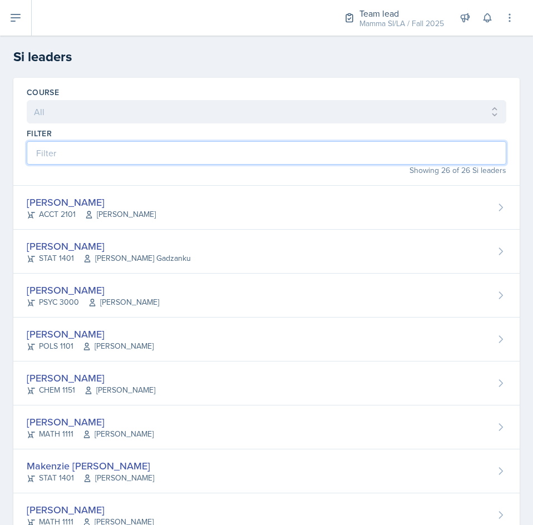
click at [97, 153] on input at bounding box center [266, 152] width 479 height 23
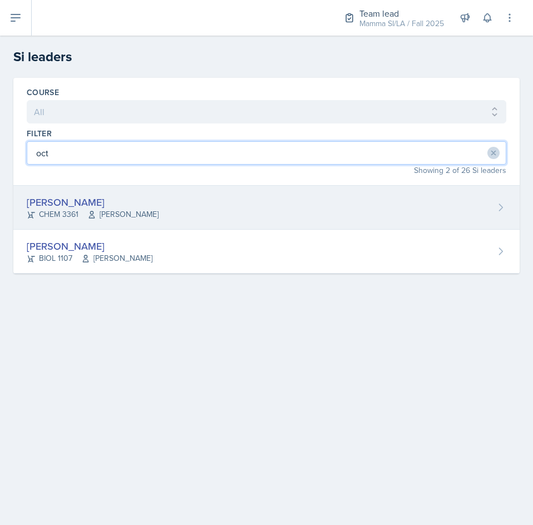
type input "oct"
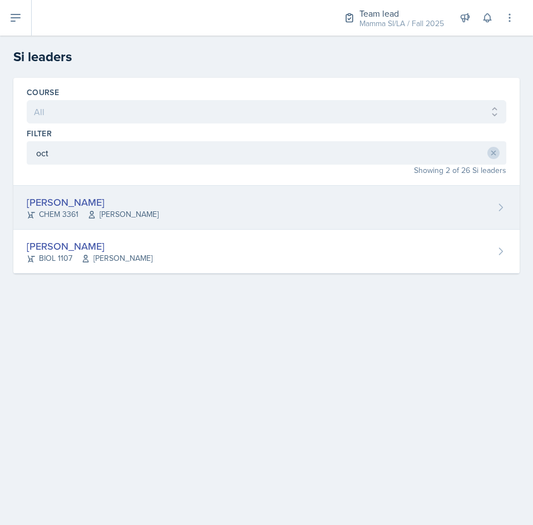
click at [142, 214] on div "[PERSON_NAME] CHEM 3361 [PERSON_NAME]" at bounding box center [266, 208] width 506 height 44
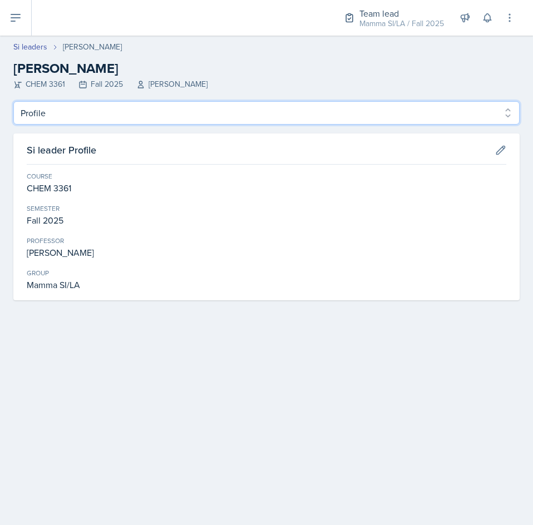
click at [88, 113] on select "Profile Planning Sheets Observation Forms Uploads" at bounding box center [266, 112] width 506 height 23
select select "Planning Sheets"
click at [13, 101] on select "Profile Planning Sheets Observation Forms Uploads" at bounding box center [266, 112] width 506 height 23
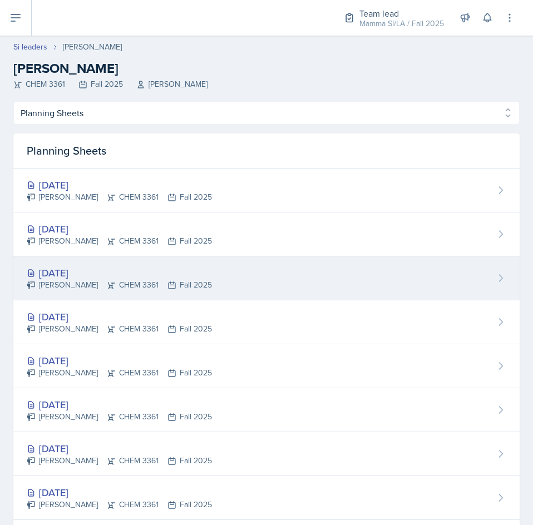
click at [274, 286] on div "[DATE] [PERSON_NAME] CHEM 3361 Fall 2025" at bounding box center [266, 278] width 506 height 44
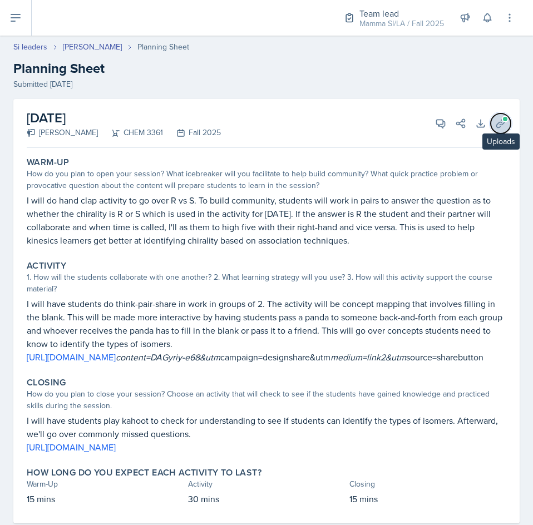
click at [495, 128] on icon at bounding box center [500, 123] width 11 height 11
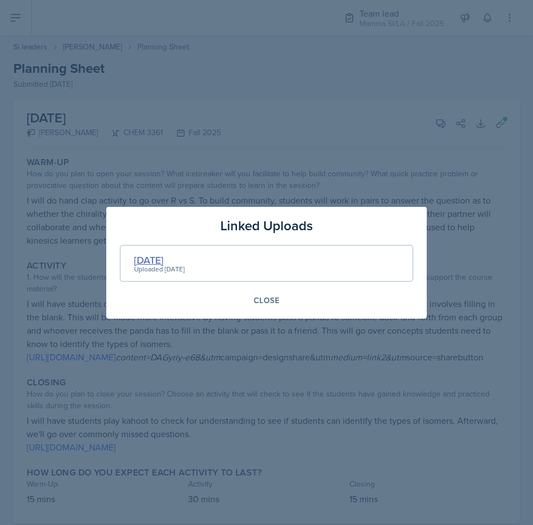
click at [152, 260] on div "[DATE]" at bounding box center [159, 259] width 51 height 15
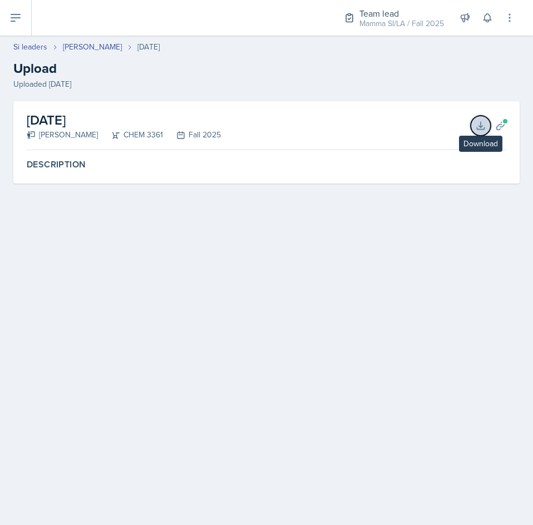
click at [482, 121] on icon at bounding box center [480, 125] width 11 height 11
click at [430, 102] on div "[DATE] [PERSON_NAME] CHEM 3361 Fall 2025 Download Planning Sheets" at bounding box center [266, 125] width 479 height 49
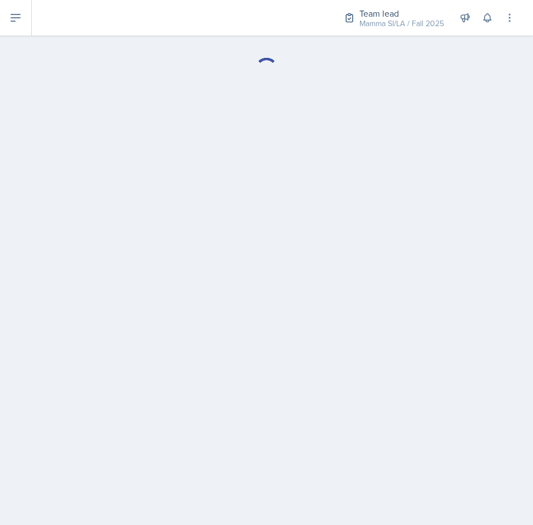
select select "Planning Sheets"
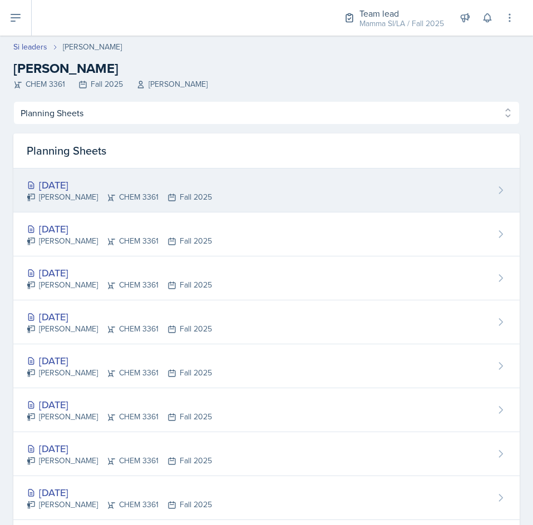
click at [140, 196] on div "[PERSON_NAME] CHEM 3361 Fall 2025" at bounding box center [119, 197] width 185 height 12
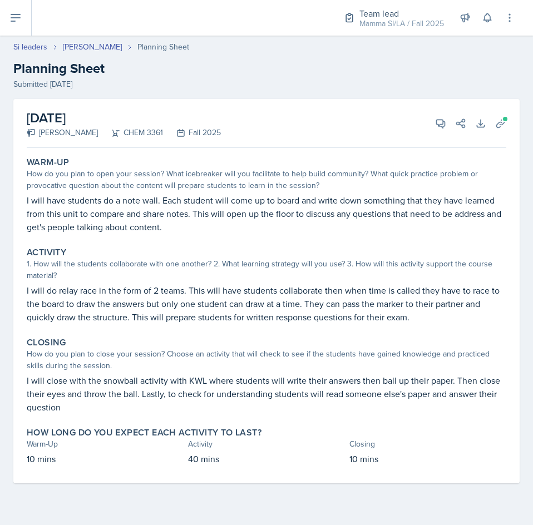
select select "Planning Sheets"
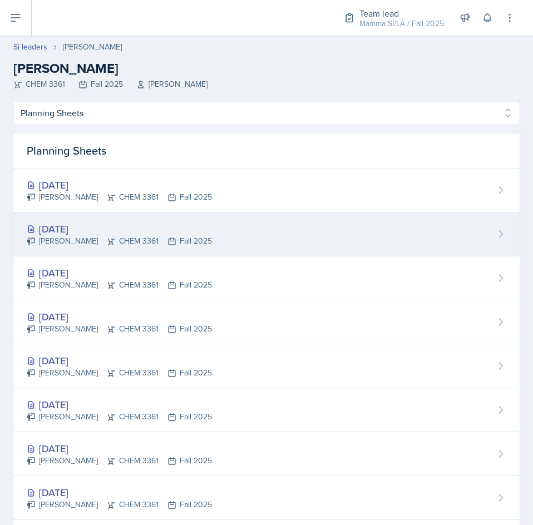
click at [158, 238] on div "[PERSON_NAME] CHEM 3361 Fall 2025" at bounding box center [119, 241] width 185 height 12
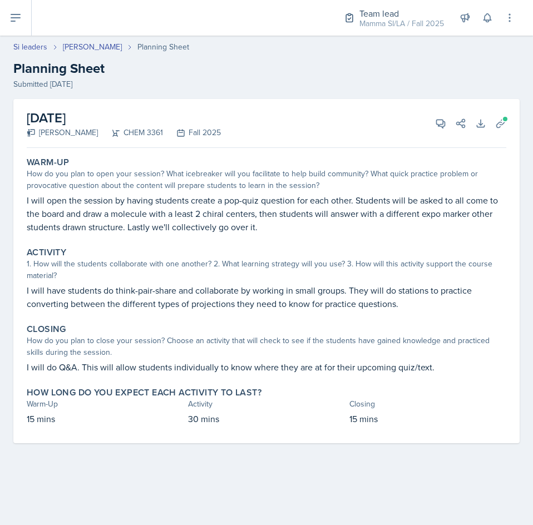
select select "Planning Sheets"
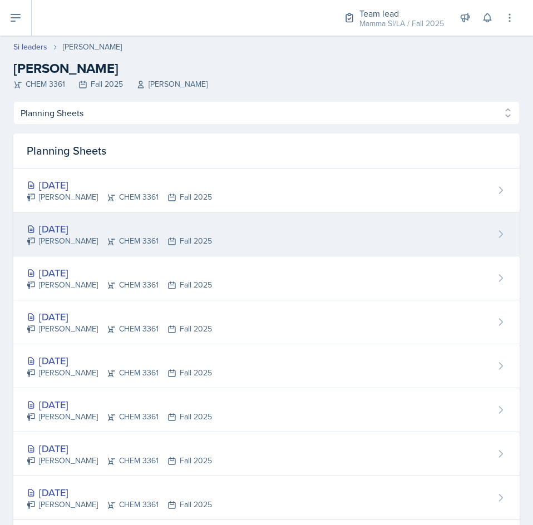
click at [150, 230] on div "[DATE]" at bounding box center [119, 228] width 185 height 15
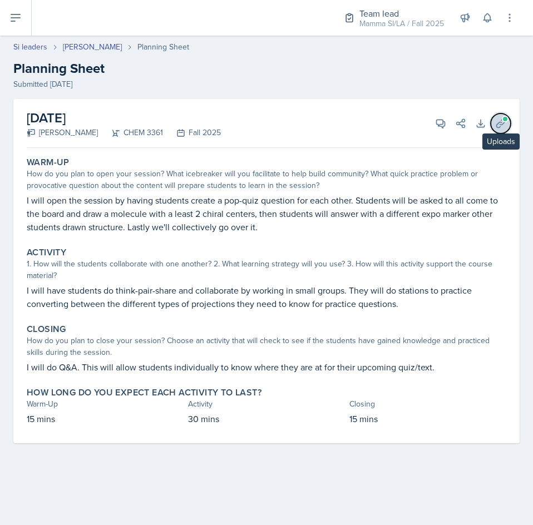
click at [505, 128] on icon at bounding box center [500, 123] width 11 height 11
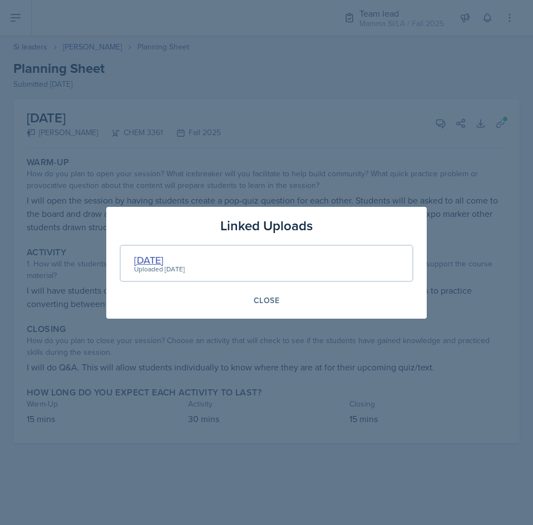
click at [151, 260] on div "[DATE]" at bounding box center [159, 259] width 51 height 15
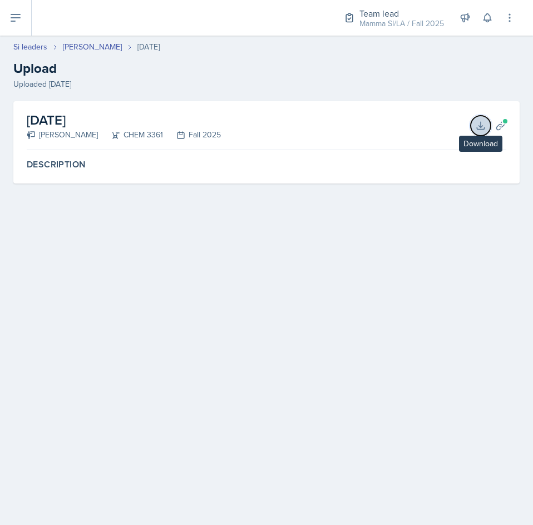
click at [483, 124] on icon at bounding box center [480, 125] width 11 height 11
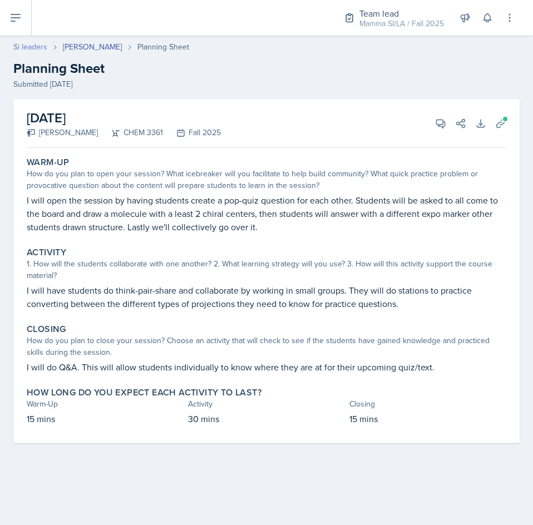
click at [19, 47] on link "Si leaders" at bounding box center [30, 47] width 34 height 12
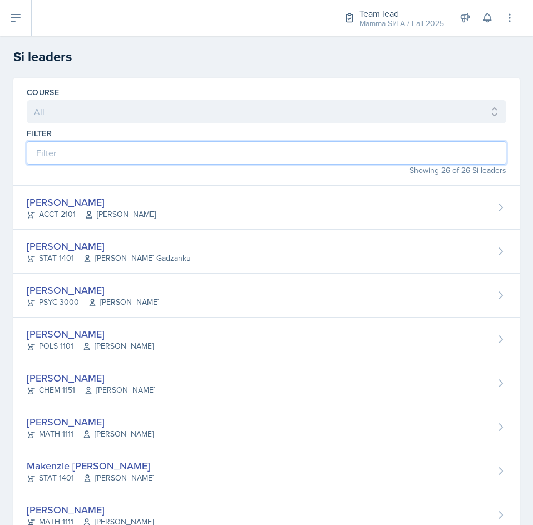
click at [113, 158] on input at bounding box center [266, 152] width 479 height 23
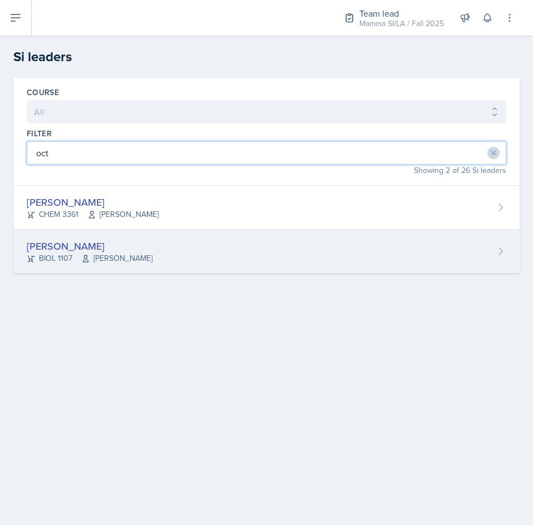
type input "oct"
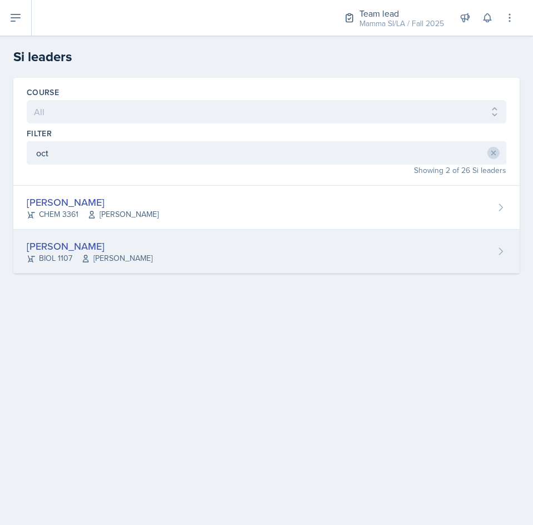
click at [264, 260] on div "[PERSON_NAME] BIOL 1107 [PERSON_NAME]" at bounding box center [266, 252] width 506 height 44
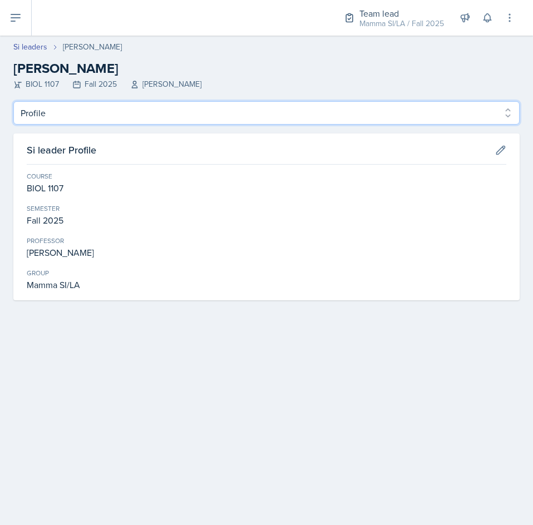
click at [83, 107] on select "Profile Planning Sheets Observation Forms Uploads" at bounding box center [266, 112] width 506 height 23
select select "Planning Sheets"
click at [13, 101] on select "Profile Planning Sheets Observation Forms Uploads" at bounding box center [266, 112] width 506 height 23
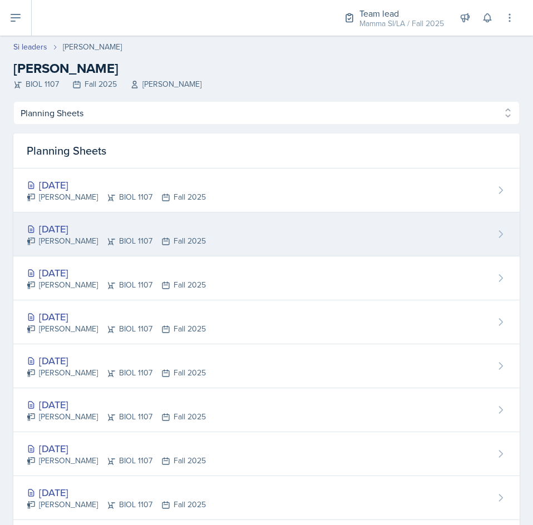
click at [117, 233] on div "[DATE]" at bounding box center [116, 228] width 179 height 15
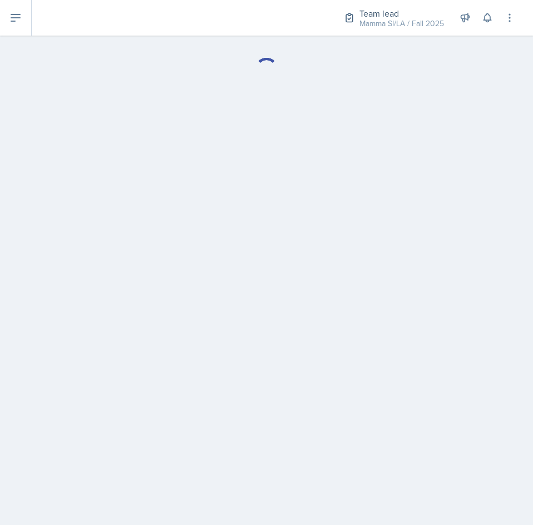
select select "Planning Sheets"
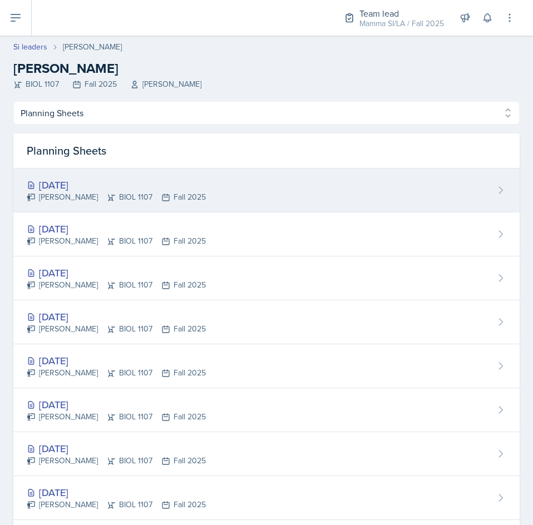
click at [161, 180] on div "[DATE]" at bounding box center [116, 184] width 179 height 15
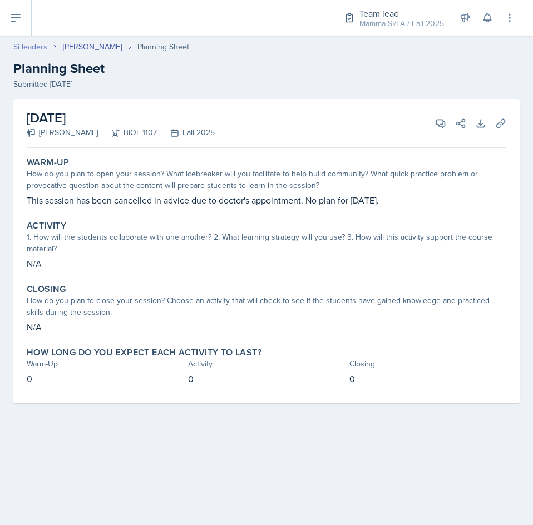
click at [42, 43] on link "Si leaders" at bounding box center [30, 47] width 34 height 12
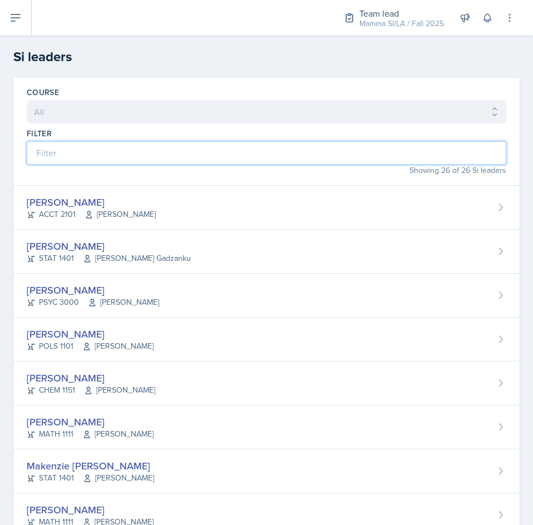
drag, startPoint x: 181, startPoint y: 147, endPoint x: 194, endPoint y: 147, distance: 12.2
click at [182, 147] on input at bounding box center [266, 152] width 479 height 23
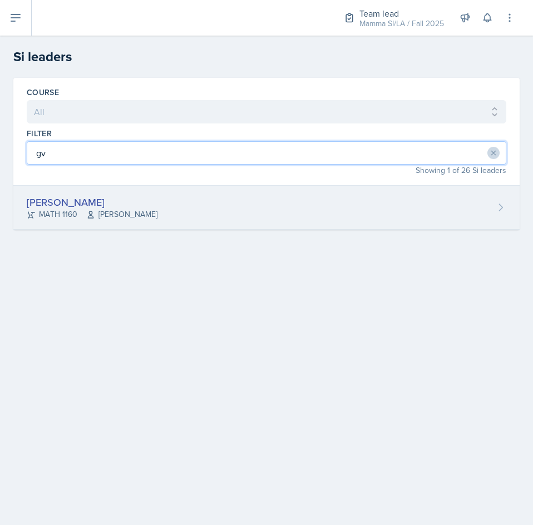
type input "gv"
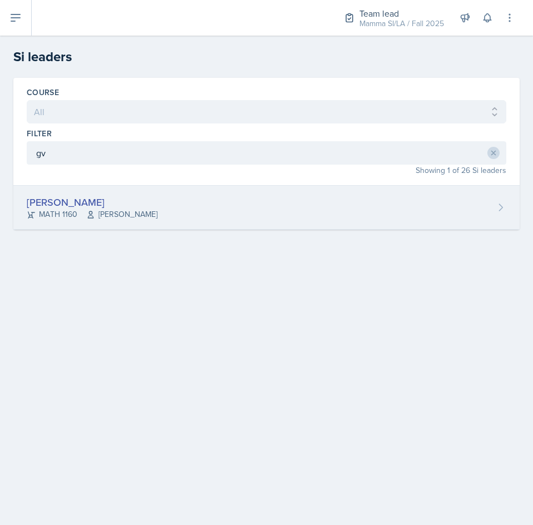
click at [179, 217] on div "[PERSON_NAME] MATH 1160 [PERSON_NAME]" at bounding box center [266, 208] width 506 height 44
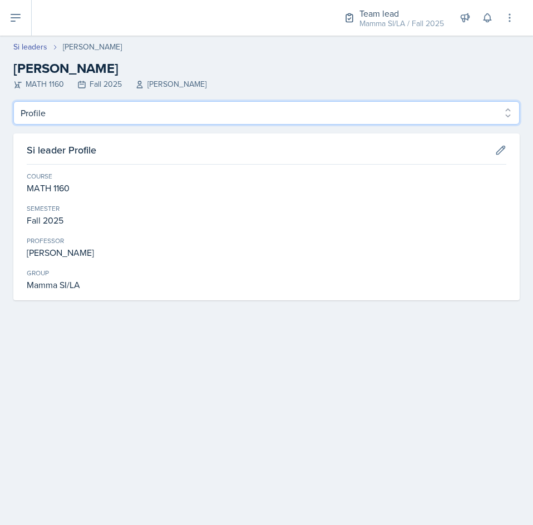
click at [85, 118] on select "Profile Planning Sheets Observation Forms Uploads" at bounding box center [266, 112] width 506 height 23
select select "Planning Sheets"
click at [13, 101] on select "Profile Planning Sheets Observation Forms Uploads" at bounding box center [266, 112] width 506 height 23
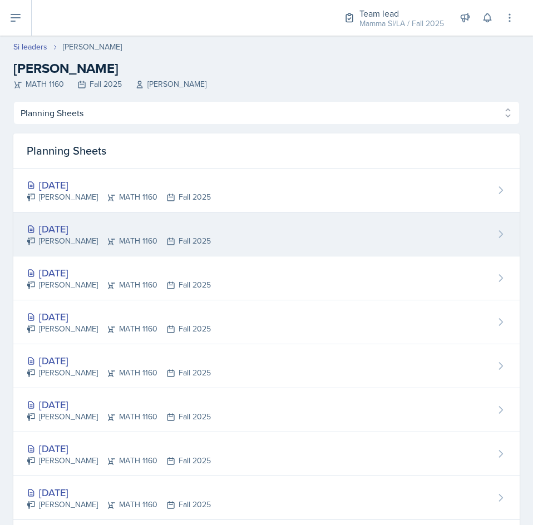
click at [126, 225] on div "[DATE]" at bounding box center [119, 228] width 184 height 15
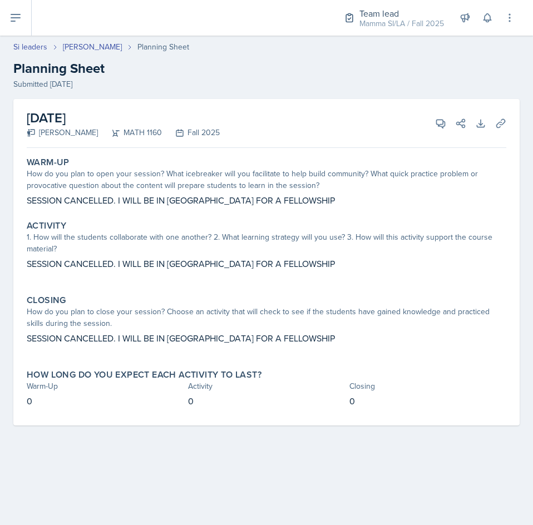
select select "Planning Sheets"
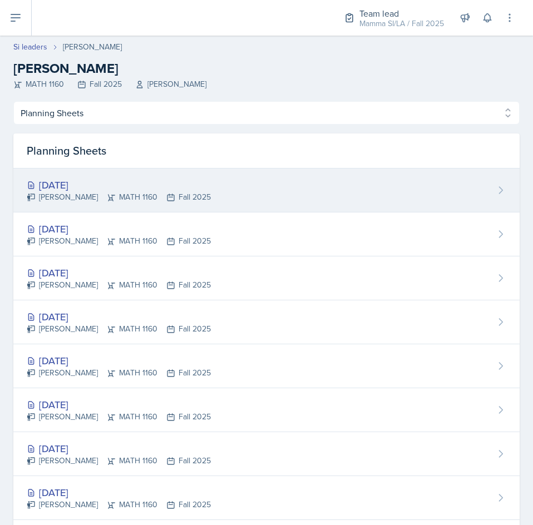
click at [146, 195] on div "[PERSON_NAME] MATH 1160 Fall 2025" at bounding box center [119, 197] width 184 height 12
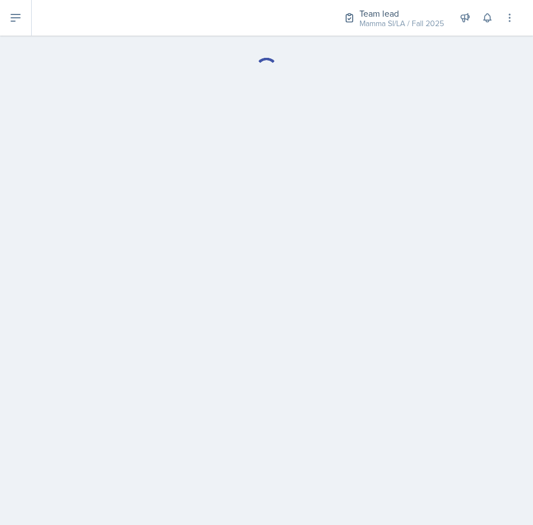
select select "Planning Sheets"
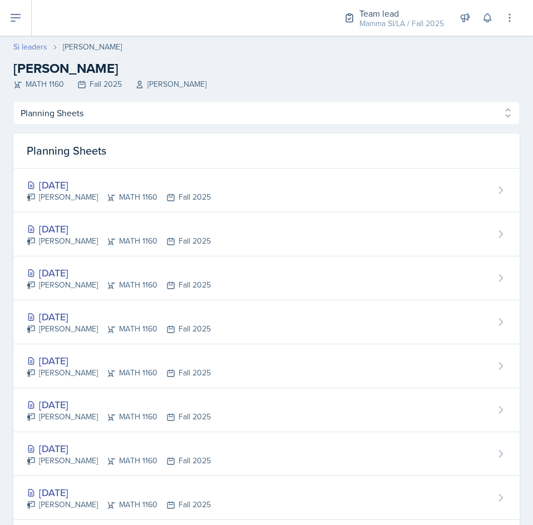
click at [34, 46] on link "Si leaders" at bounding box center [30, 47] width 34 height 12
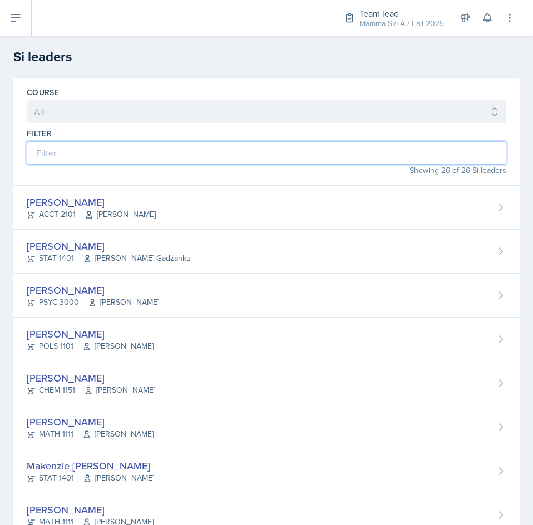
click at [118, 159] on input at bounding box center [266, 152] width 479 height 23
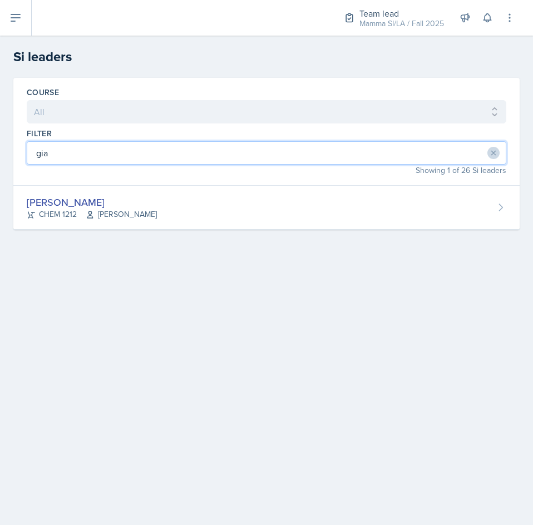
type input "gia"
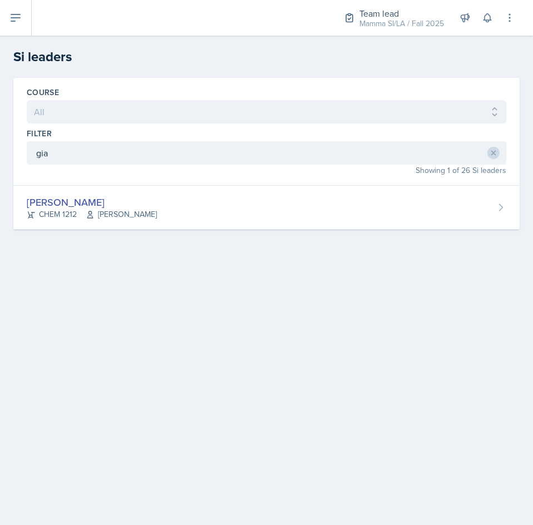
click at [123, 231] on div "Course All ACCT 2101 ACCT 2102 ACCT 4050 ANTH 1102 ANTH 3301 ARCH 1000 ARCH 100…" at bounding box center [266, 167] width 533 height 179
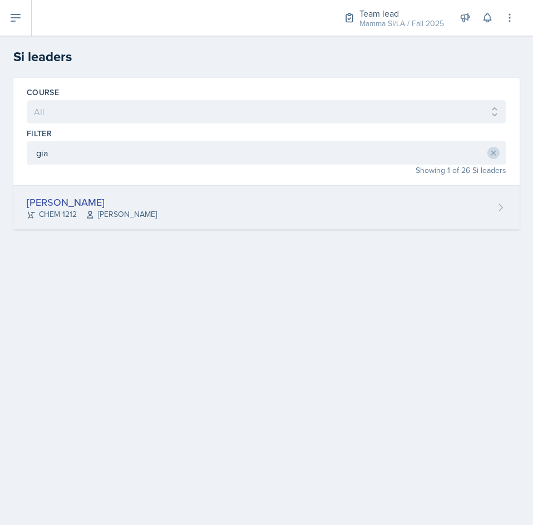
click at [133, 211] on span "[PERSON_NAME]" at bounding box center [121, 215] width 71 height 12
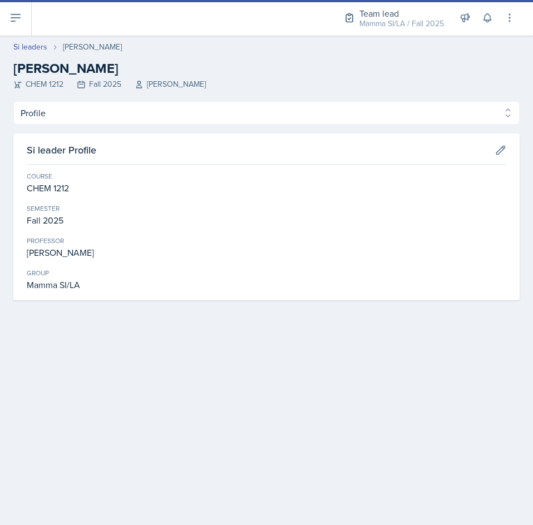
click at [97, 100] on header "Si leaders [PERSON_NAME] [PERSON_NAME] CHEM 1212 Fall 2025 [PERSON_NAME]" at bounding box center [266, 69] width 533 height 66
click at [102, 130] on div "Profile Planning Sheets Observation Forms Uploads Profile Planning Sheets Obser…" at bounding box center [266, 200] width 506 height 199
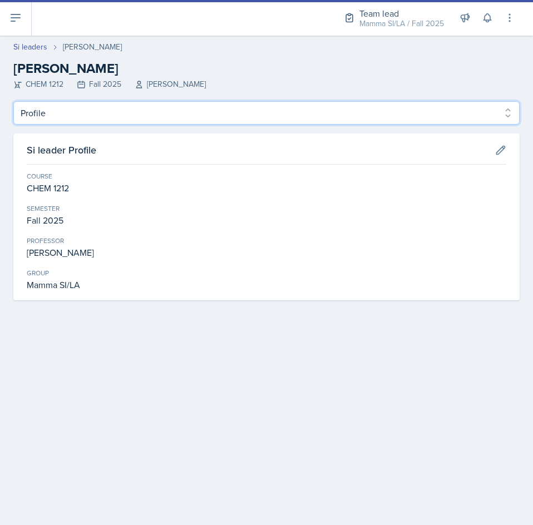
click at [108, 119] on select "Profile Planning Sheets Observation Forms Uploads" at bounding box center [266, 112] width 506 height 23
select select "Planning Sheets"
click at [13, 101] on select "Profile Planning Sheets Observation Forms Uploads" at bounding box center [266, 112] width 506 height 23
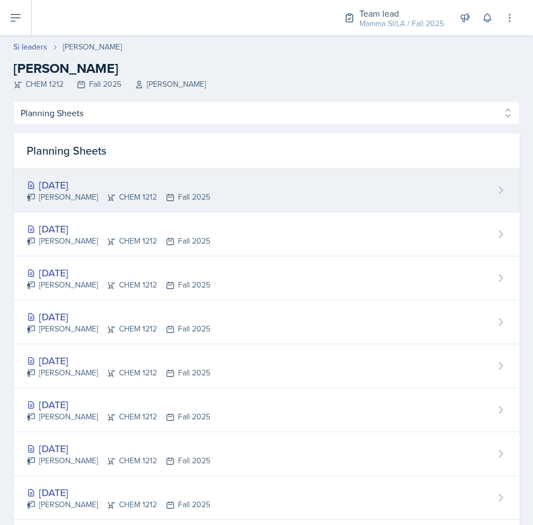
click at [255, 203] on div "[DATE] [PERSON_NAME] CHEM 1212 Fall 2025" at bounding box center [266, 191] width 506 height 44
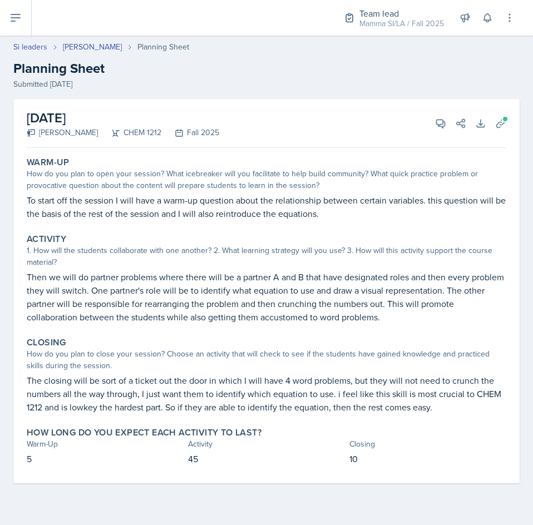
select select "Planning Sheets"
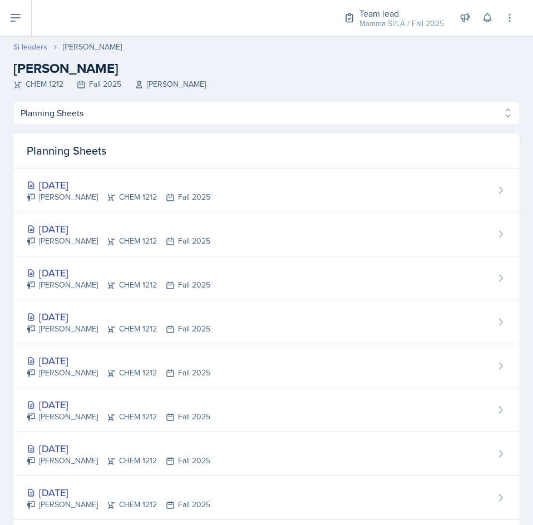
click at [27, 42] on link "Si leaders" at bounding box center [30, 47] width 34 height 12
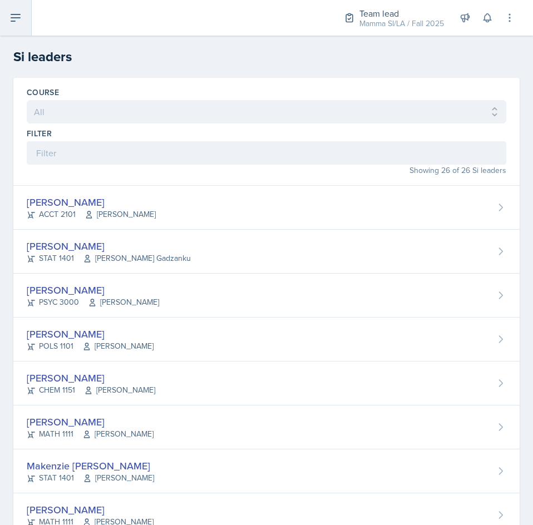
click at [16, 14] on icon at bounding box center [15, 17] width 9 height 7
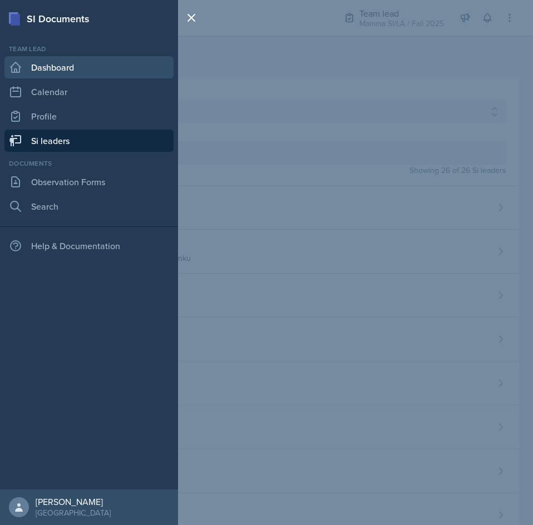
click at [75, 65] on link "Dashboard" at bounding box center [88, 67] width 169 height 22
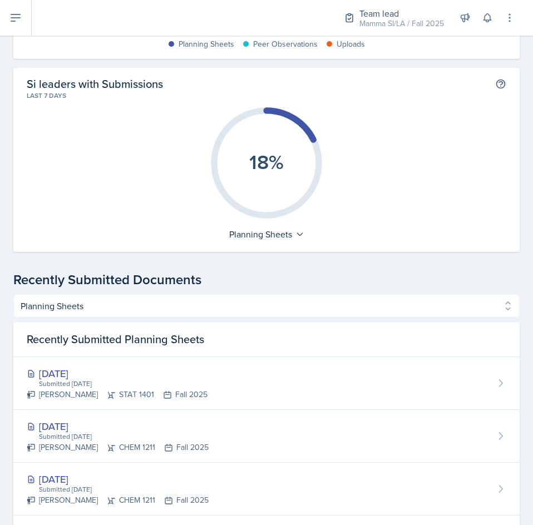
scroll to position [278, 0]
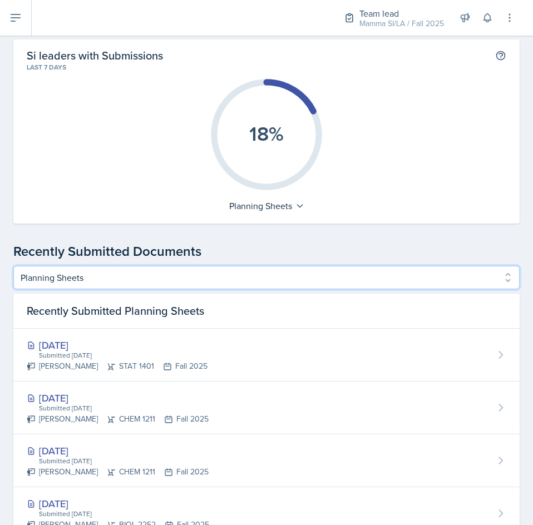
click at [235, 287] on select "Planning Sheets Peer Observation Forms Uploads" at bounding box center [266, 277] width 506 height 23
click at [241, 275] on select "Planning Sheets Peer Observation Forms Uploads" at bounding box center [266, 277] width 506 height 23
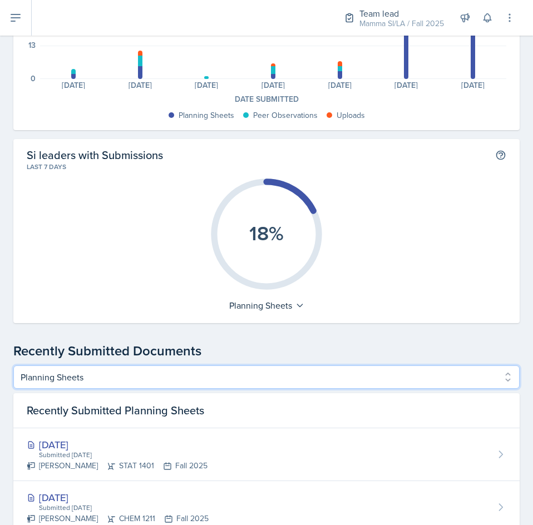
scroll to position [0, 0]
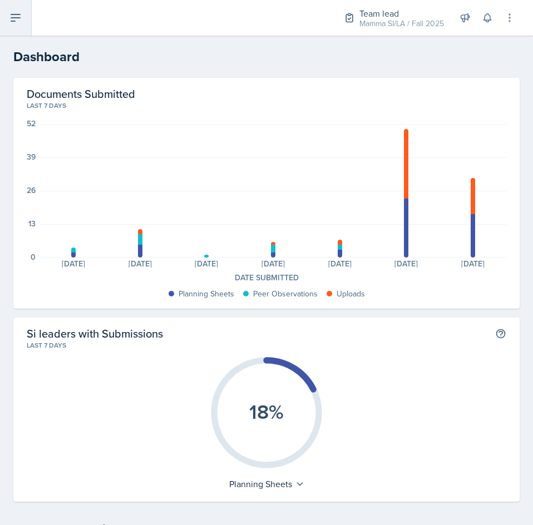
click at [15, 24] on icon at bounding box center [15, 17] width 13 height 13
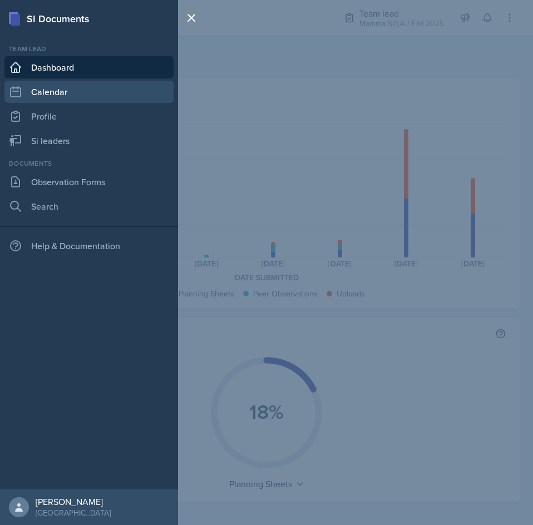
click at [55, 94] on link "Calendar" at bounding box center [88, 92] width 169 height 22
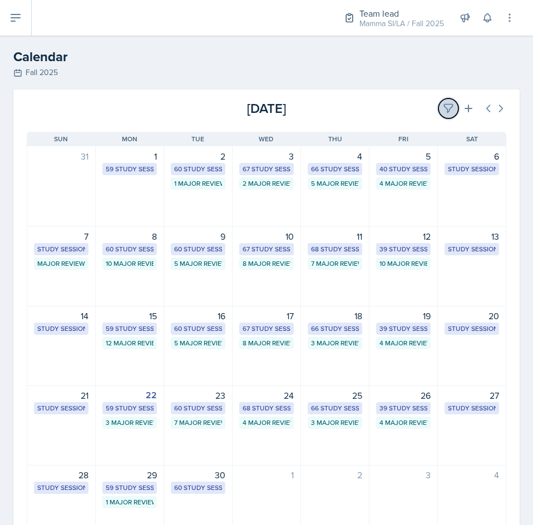
click at [443, 110] on icon at bounding box center [448, 108] width 11 height 11
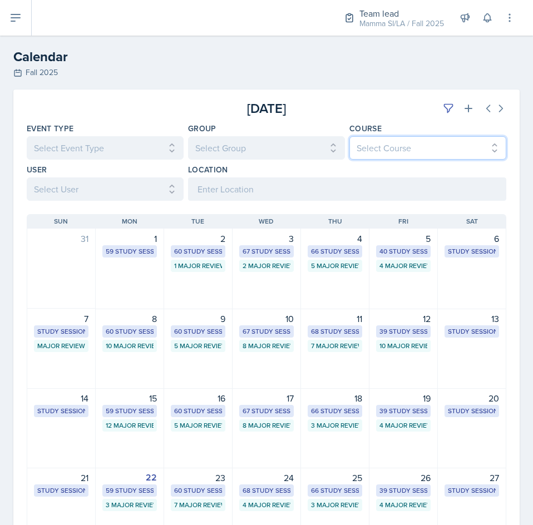
click at [449, 146] on select "Select Course All ACCT 2101 ACCT 2102 ACCT 4050 ANTH 1102 ANTH 3301 ARCH 1000 A…" at bounding box center [427, 147] width 157 height 23
select select "eba8394b-6708-46b4-aadd-23307f960558"
click at [349, 136] on select "Select Course All ACCT 2101 ACCT 2102 ACCT 4050 ANTH 1102 ANTH 3301 ARCH 1000 A…" at bounding box center [427, 147] width 157 height 23
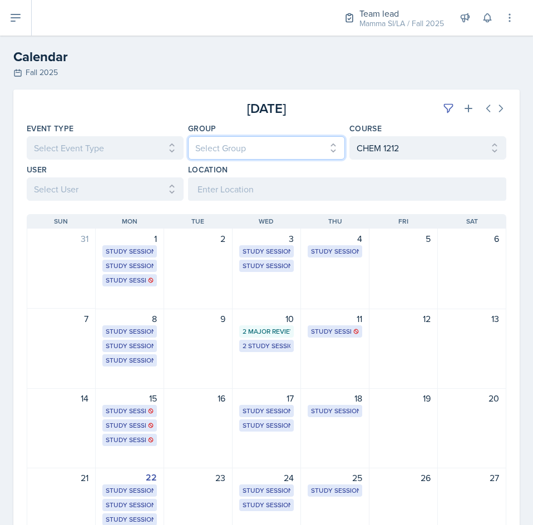
click at [273, 152] on select "Select Group All Demon SI of [GEOGRAPHIC_DATA] Les Mariettables Lion King Mamma…" at bounding box center [266, 147] width 157 height 23
select select "9642c9bf-76f9-4442-a3b4-36d015a1a667"
click at [188, 136] on select "Select Group All Demon SI of [GEOGRAPHIC_DATA] Les Mariettables Lion King Mamma…" at bounding box center [266, 147] width 157 height 23
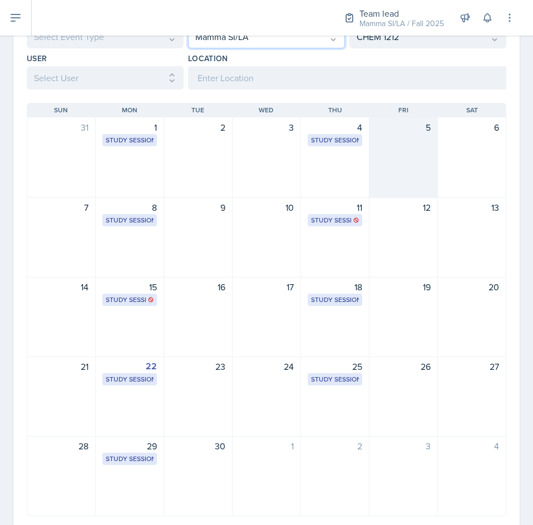
scroll to position [142, 0]
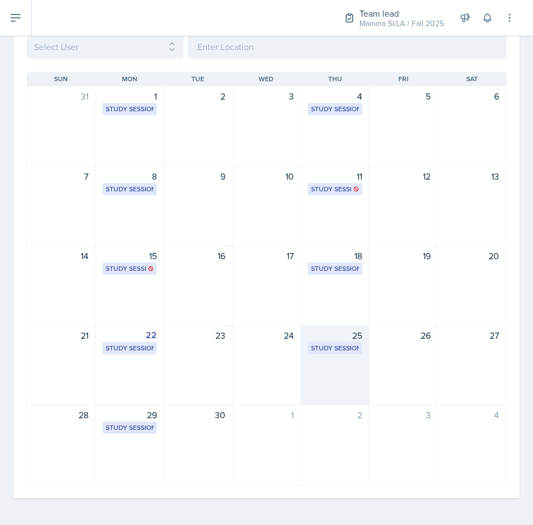
click at [319, 364] on div "25 Study Session [GEOGRAPHIC_DATA] 3024 2:00 PM - 3:00 PM" at bounding box center [335, 365] width 68 height 80
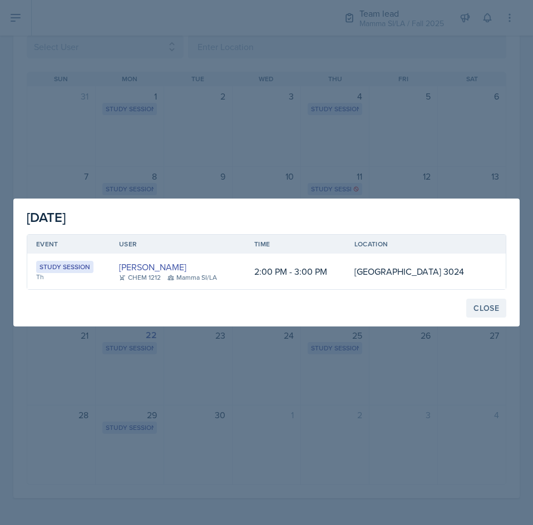
click at [487, 311] on div "Close" at bounding box center [486, 308] width 26 height 9
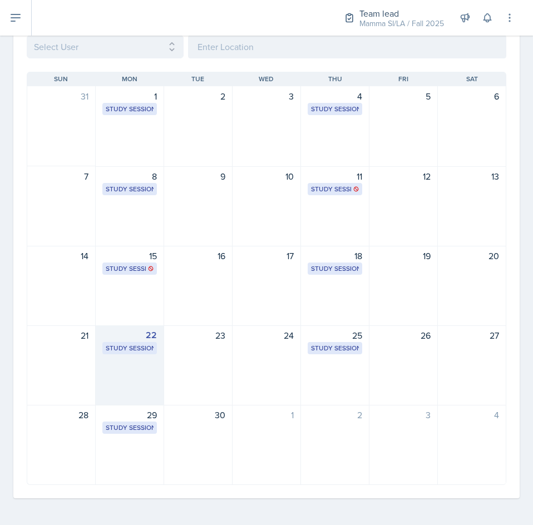
click at [155, 371] on div "22 Study Session Academic Learning Center 5103 11:30 AM - 12:30 PM" at bounding box center [130, 365] width 68 height 80
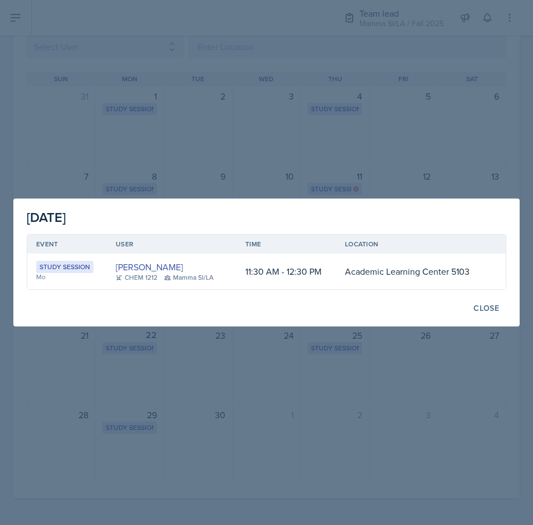
click at [215, 131] on div at bounding box center [266, 262] width 533 height 525
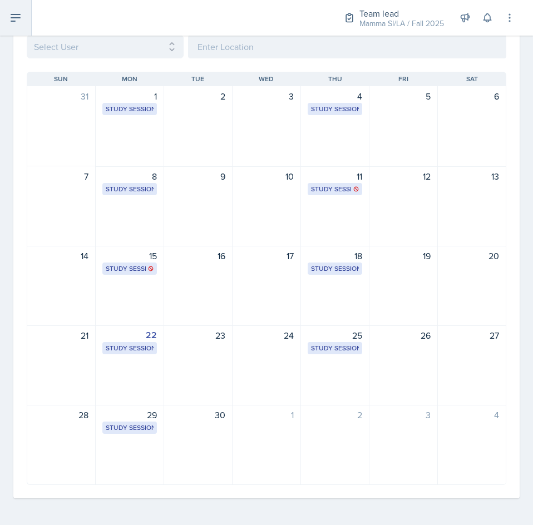
click at [10, 19] on icon at bounding box center [15, 17] width 13 height 13
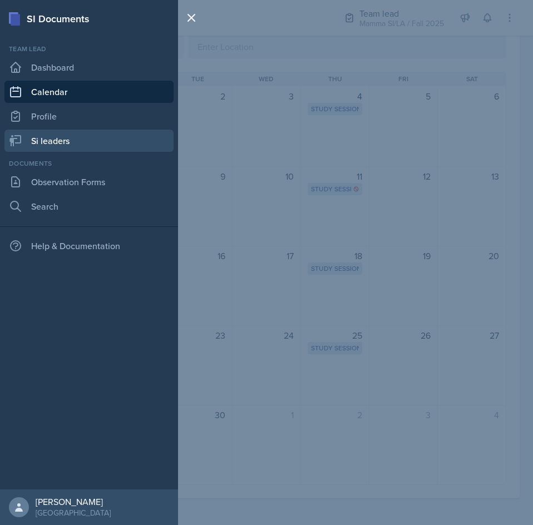
click at [103, 143] on link "Si leaders" at bounding box center [88, 141] width 169 height 22
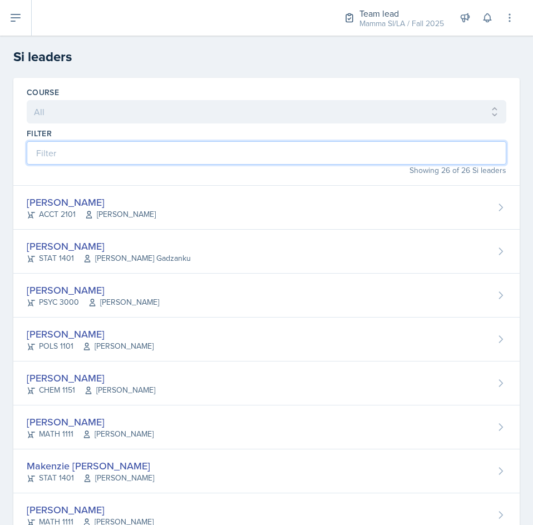
click at [159, 156] on input at bounding box center [266, 152] width 479 height 23
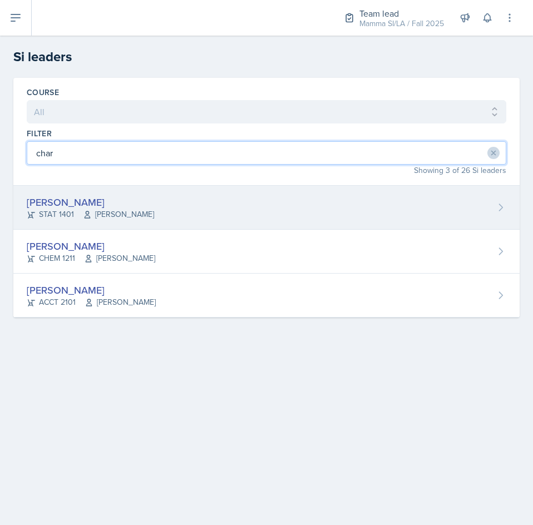
type input "char"
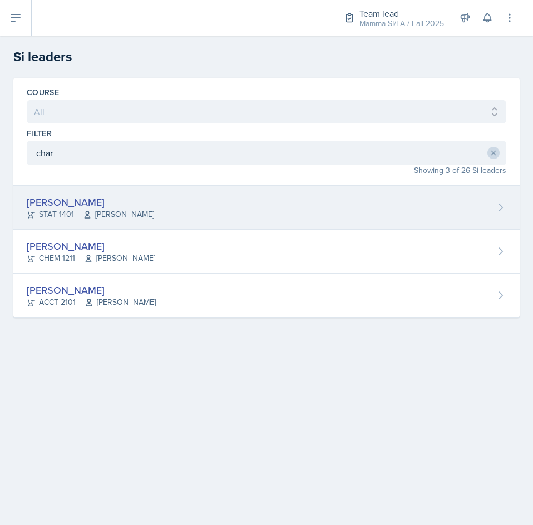
click at [215, 205] on div "[PERSON_NAME] STAT 1401 [PERSON_NAME]" at bounding box center [266, 208] width 506 height 44
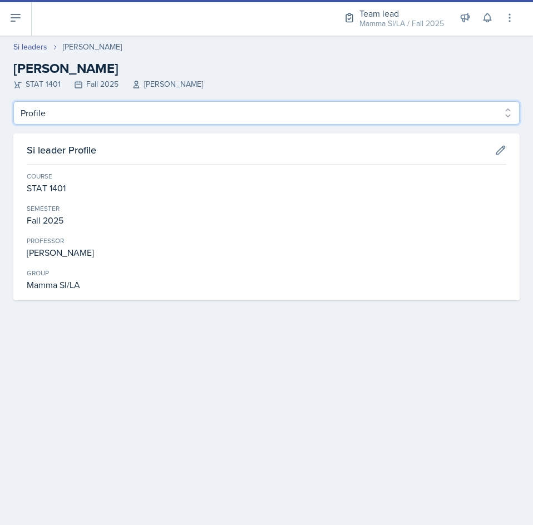
click at [150, 121] on select "Profile Planning Sheets Observation Forms Uploads" at bounding box center [266, 112] width 506 height 23
select select "Planning Sheets"
click at [13, 101] on select "Profile Planning Sheets Observation Forms Uploads" at bounding box center [266, 112] width 506 height 23
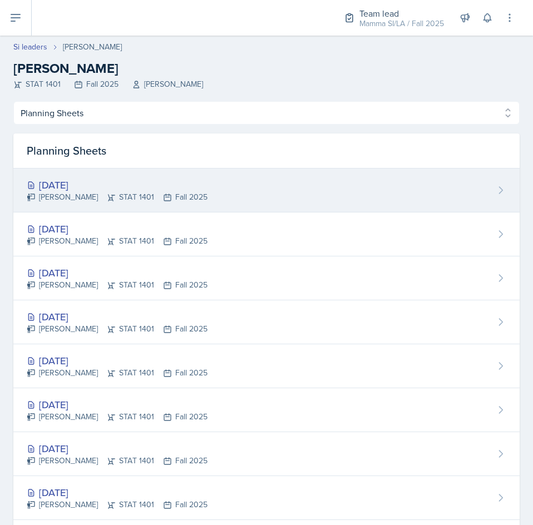
click at [217, 186] on div "[DATE] [PERSON_NAME] STAT 1401 Fall 2025" at bounding box center [266, 191] width 506 height 44
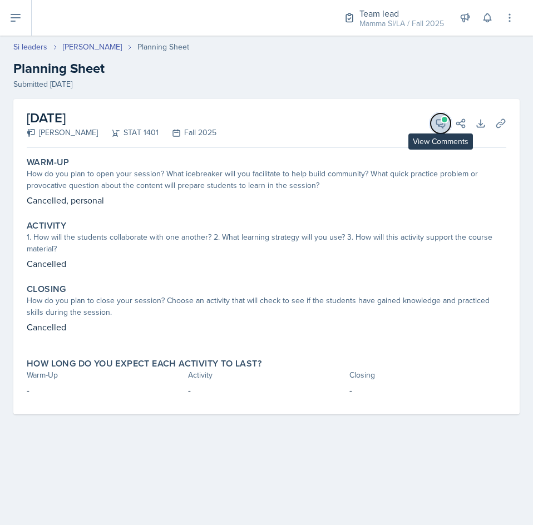
click at [447, 118] on span at bounding box center [445, 120] width 6 height 6
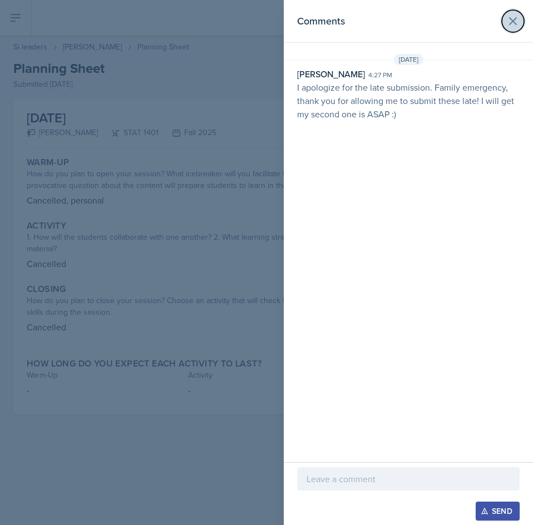
click at [516, 20] on icon at bounding box center [512, 20] width 13 height 13
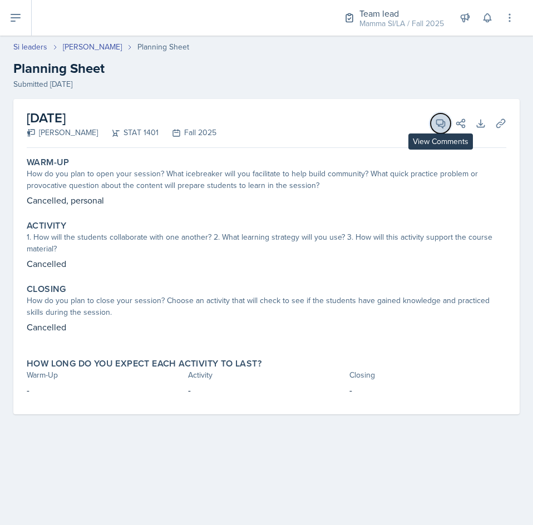
click at [440, 121] on icon at bounding box center [440, 123] width 11 height 11
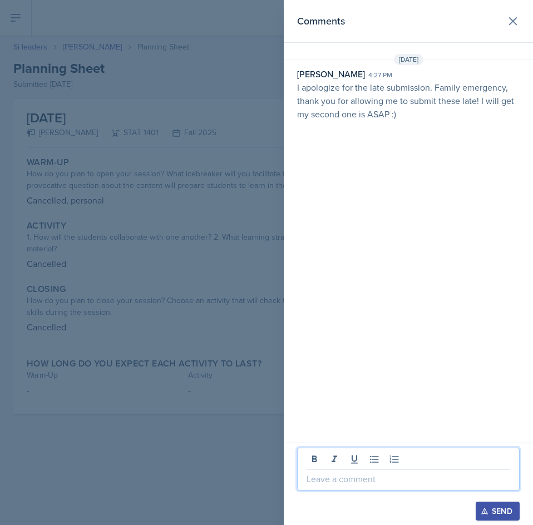
click at [387, 481] on p at bounding box center [408, 478] width 204 height 13
click at [493, 506] on div "Send" at bounding box center [497, 511] width 29 height 9
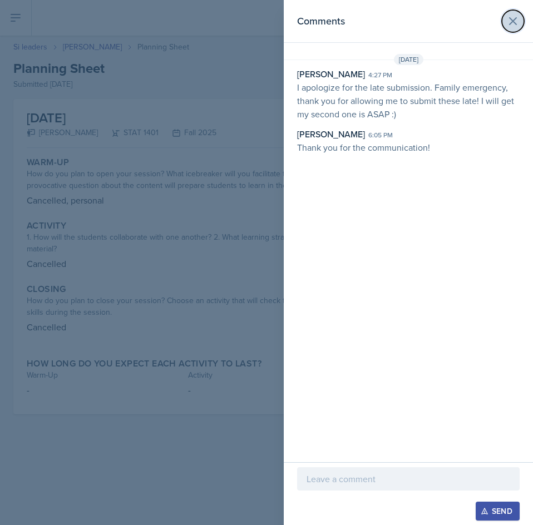
click at [514, 18] on icon at bounding box center [512, 20] width 13 height 13
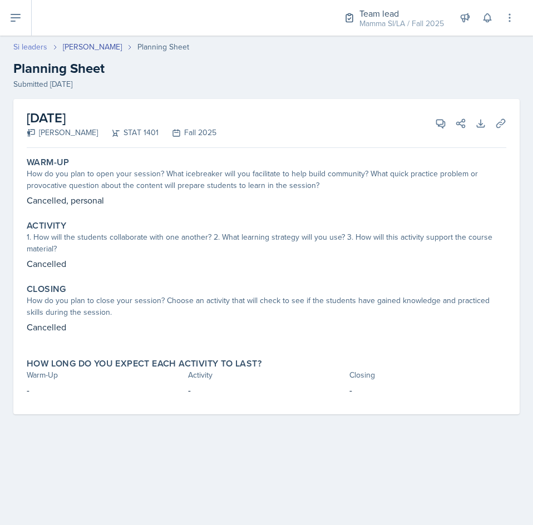
click at [27, 45] on link "Si leaders" at bounding box center [30, 47] width 34 height 12
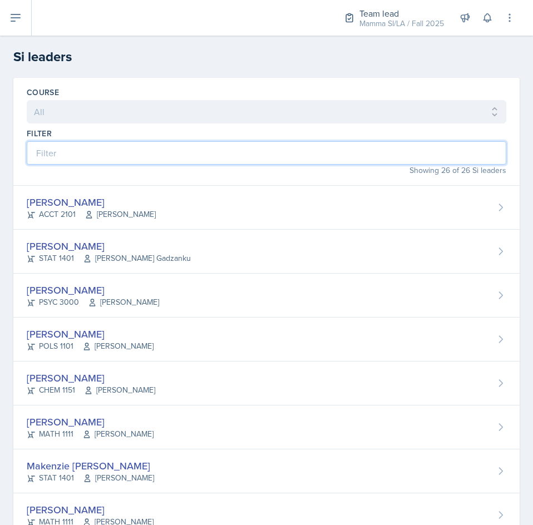
click at [148, 161] on input at bounding box center [266, 152] width 479 height 23
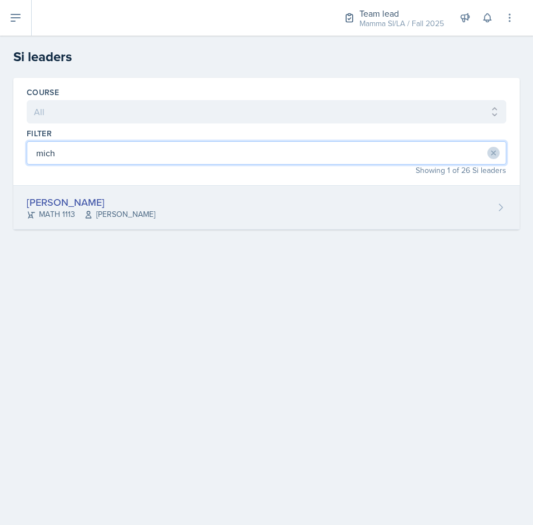
type input "mich"
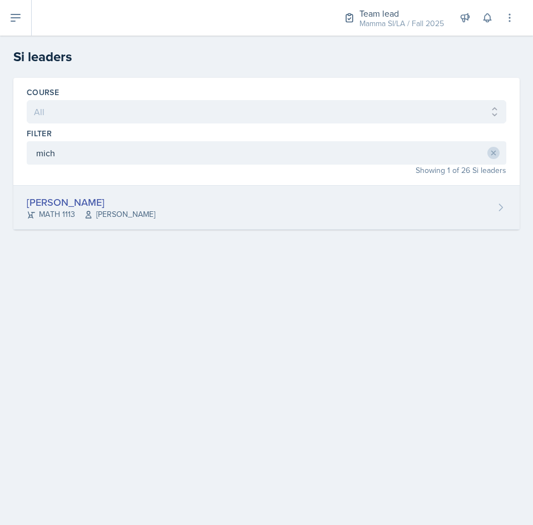
click at [178, 208] on div "[PERSON_NAME] MATH 1113 [PERSON_NAME]" at bounding box center [266, 208] width 506 height 44
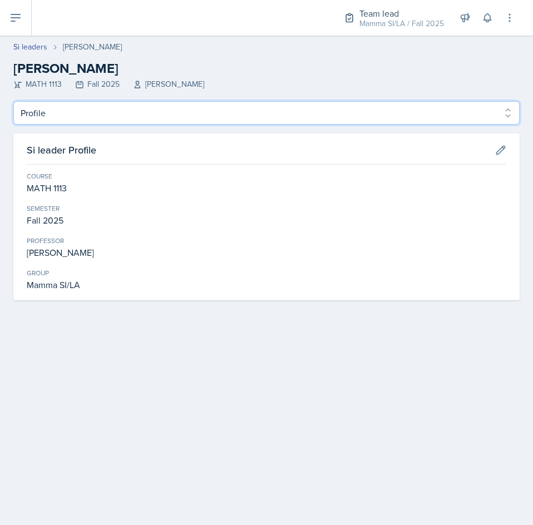
drag, startPoint x: 68, startPoint y: 110, endPoint x: 71, endPoint y: 120, distance: 10.9
click at [68, 110] on select "Profile Planning Sheets Observation Forms Uploads" at bounding box center [266, 112] width 506 height 23
select select "Planning Sheets"
click at [13, 101] on select "Profile Planning Sheets Observation Forms Uploads" at bounding box center [266, 112] width 506 height 23
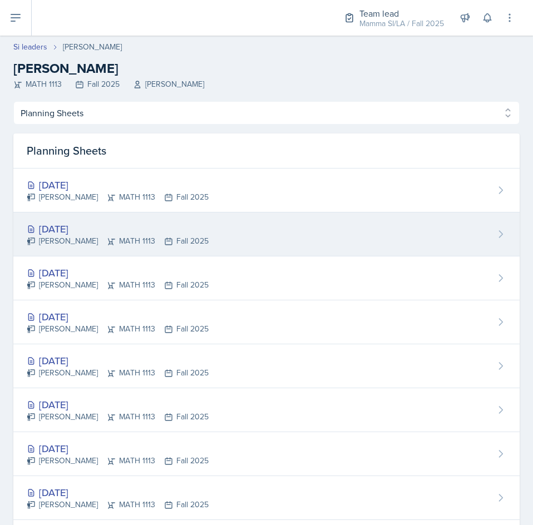
click at [300, 236] on div "[DATE] [PERSON_NAME] MATH 1113 Fall 2025" at bounding box center [266, 234] width 506 height 44
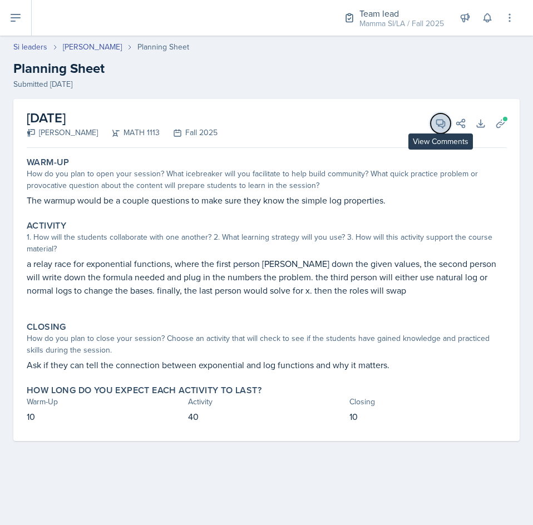
click at [434, 123] on button "View Comments" at bounding box center [440, 123] width 20 height 20
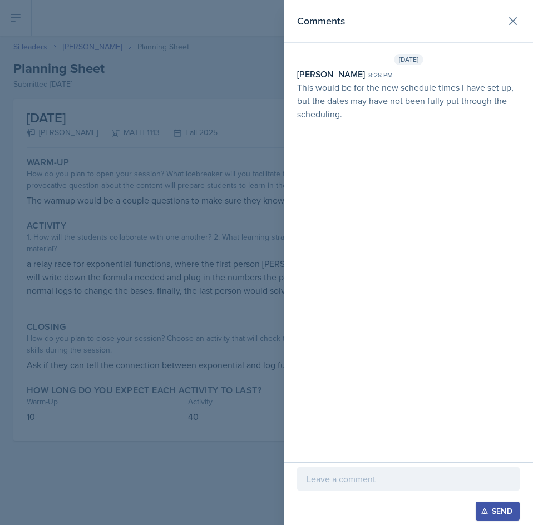
click at [373, 470] on div at bounding box center [408, 478] width 222 height 23
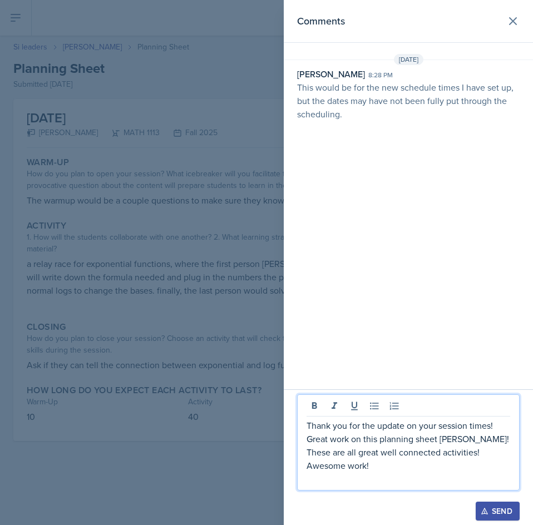
click at [496, 506] on div "Send" at bounding box center [497, 511] width 29 height 9
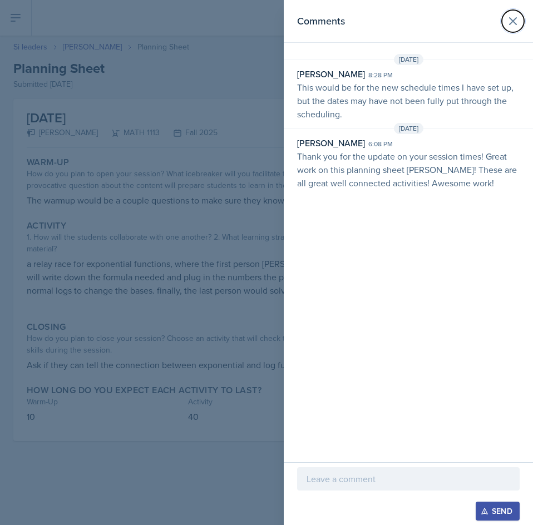
click at [512, 22] on icon at bounding box center [512, 21] width 7 height 7
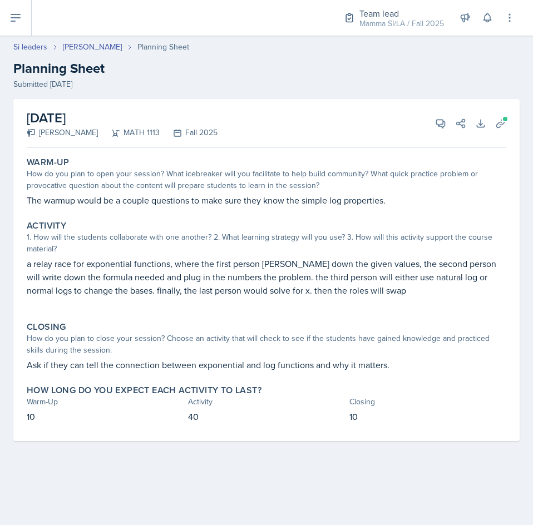
select select "Planning Sheets"
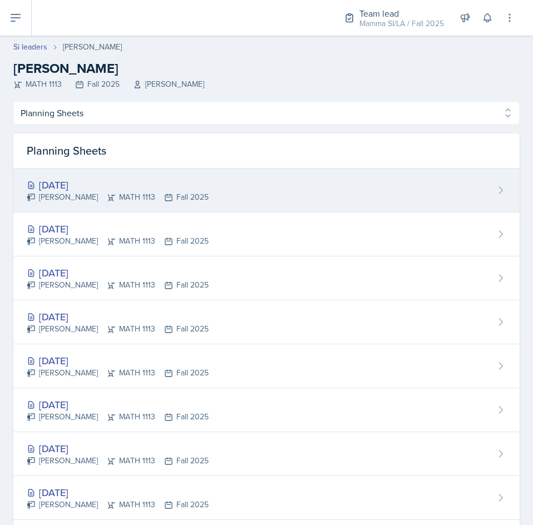
click at [138, 180] on div "[DATE]" at bounding box center [118, 184] width 182 height 15
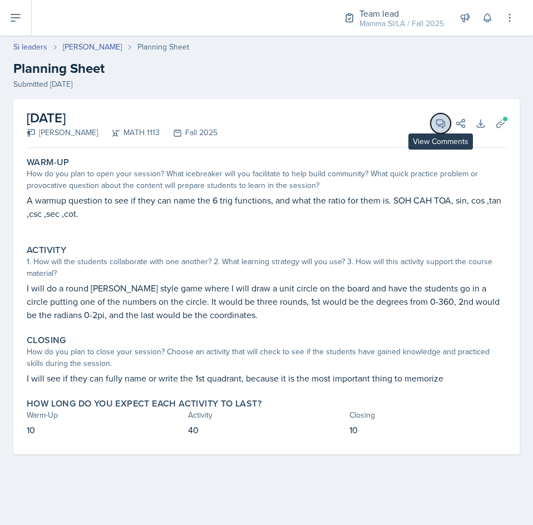
click at [437, 122] on icon at bounding box center [440, 123] width 11 height 11
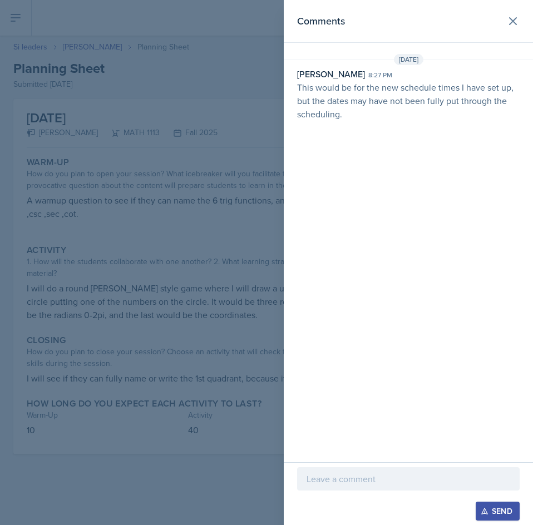
click at [395, 473] on p at bounding box center [408, 478] width 204 height 13
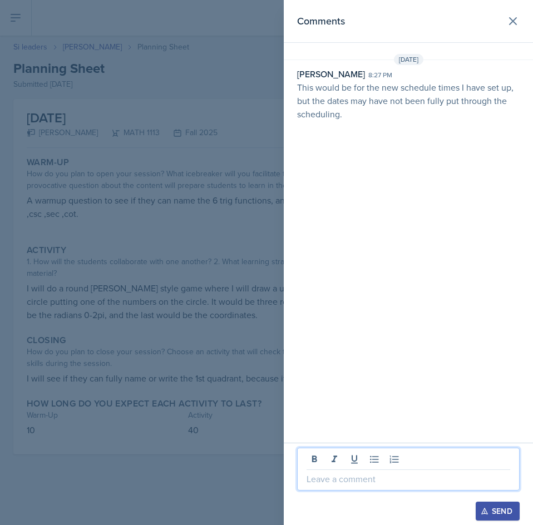
paste div
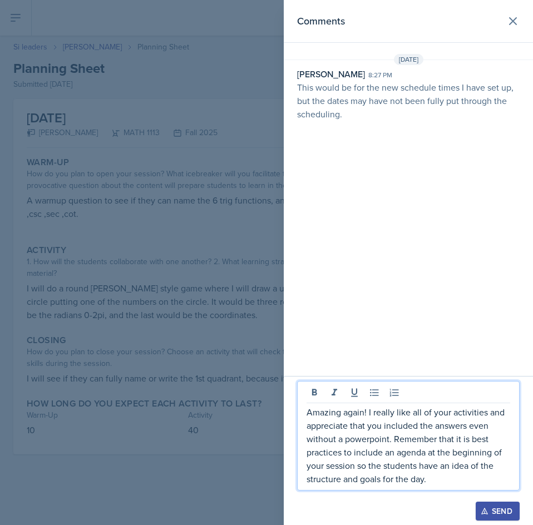
drag, startPoint x: 371, startPoint y: 440, endPoint x: 401, endPoint y: 470, distance: 42.9
click at [401, 470] on p "Amazing again! I really like all of your activities and appreciate that you inc…" at bounding box center [408, 445] width 204 height 80
click at [493, 506] on div "Send" at bounding box center [497, 511] width 29 height 9
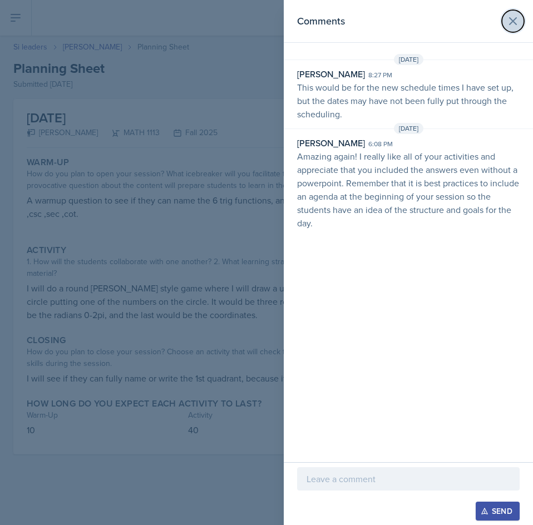
click at [521, 16] on button at bounding box center [513, 21] width 22 height 22
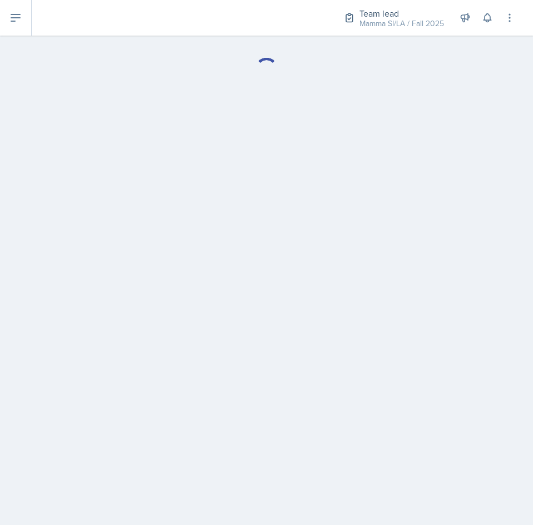
select select "Planning Sheets"
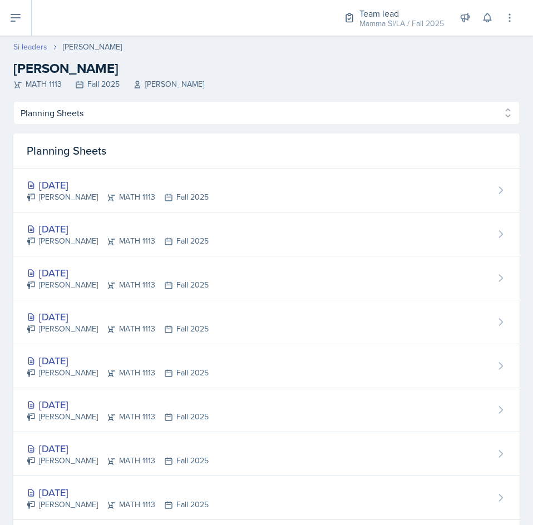
click at [43, 44] on link "Si leaders" at bounding box center [30, 47] width 34 height 12
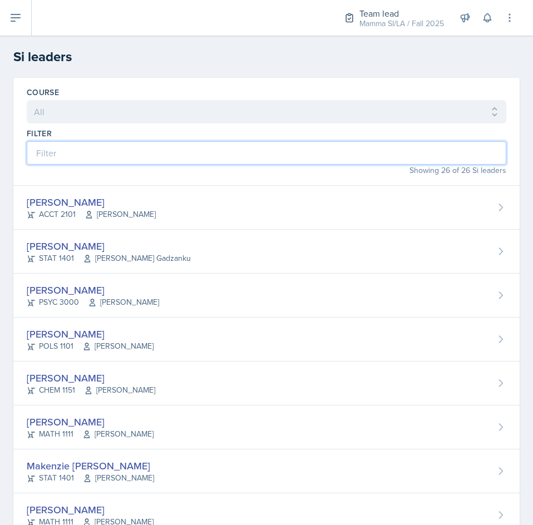
click at [199, 150] on input at bounding box center [266, 152] width 479 height 23
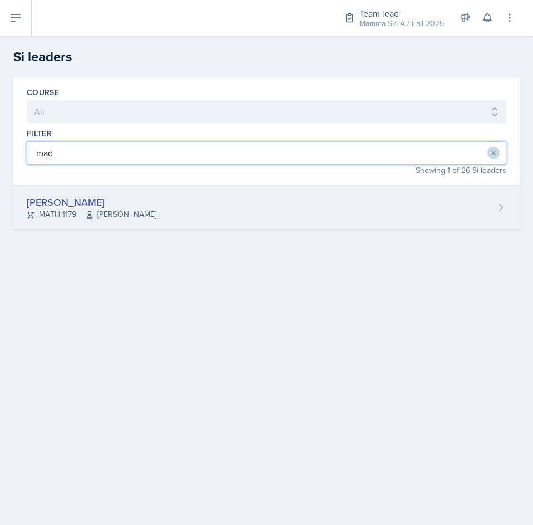
type input "mad"
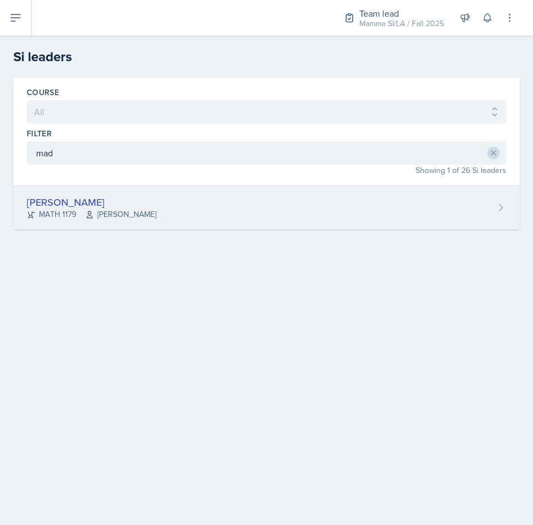
click at [174, 201] on div "[PERSON_NAME] MATH 1179 [PERSON_NAME]" at bounding box center [266, 208] width 506 height 44
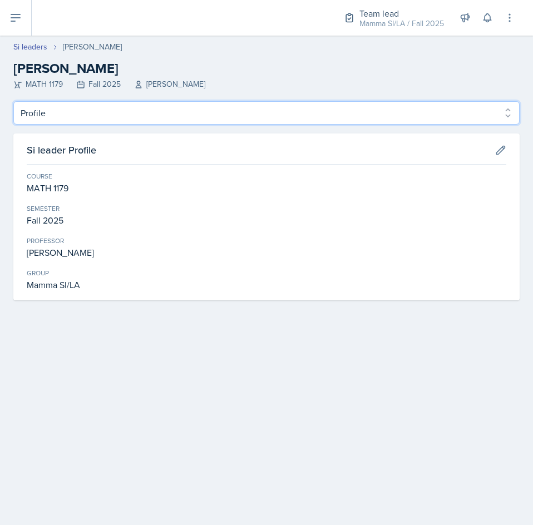
click at [147, 118] on select "Profile Planning Sheets Observation Forms Uploads" at bounding box center [266, 112] width 506 height 23
select select "Planning Sheets"
click at [13, 101] on select "Profile Planning Sheets Observation Forms Uploads" at bounding box center [266, 112] width 506 height 23
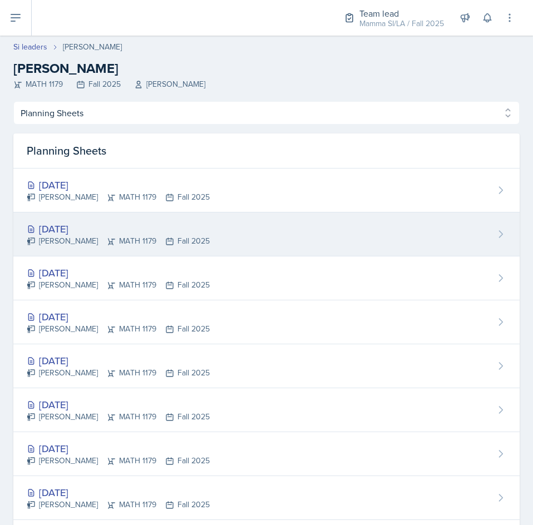
click at [266, 234] on div "[DATE] [PERSON_NAME] MATH 1179 Fall 2025" at bounding box center [266, 234] width 506 height 44
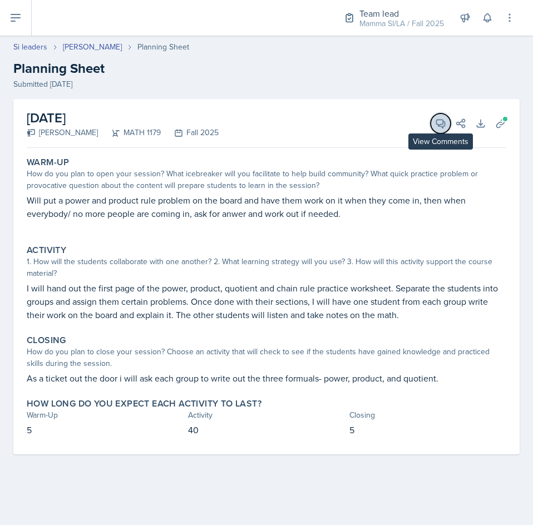
click at [437, 124] on icon at bounding box center [441, 124] width 8 height 8
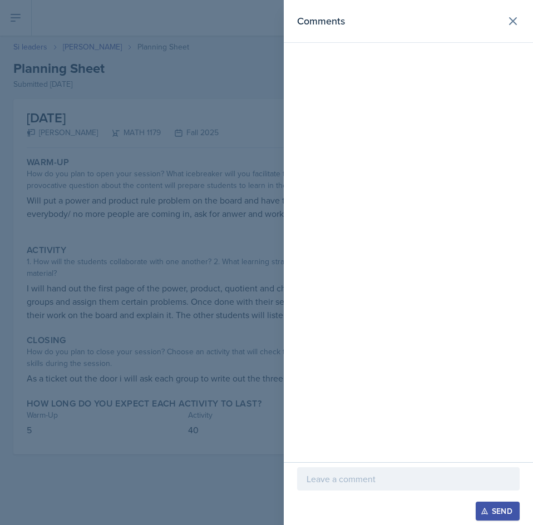
click at [358, 477] on p at bounding box center [408, 478] width 204 height 13
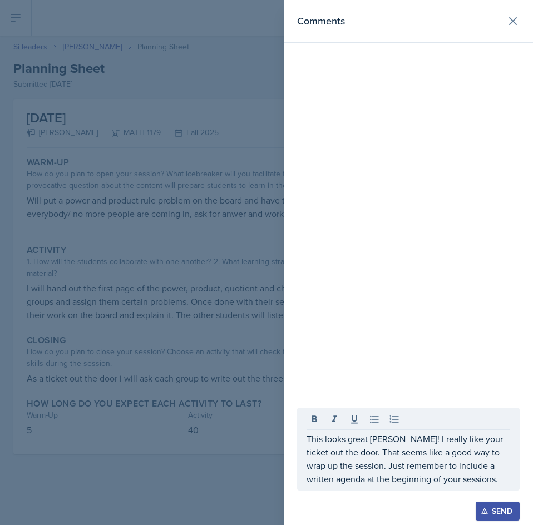
click at [503, 503] on button "Send" at bounding box center [497, 511] width 44 height 19
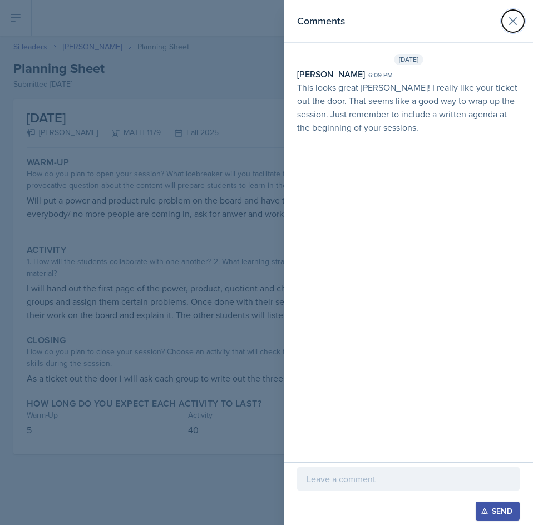
drag, startPoint x: 516, startPoint y: 27, endPoint x: 489, endPoint y: 32, distance: 27.1
click at [516, 27] on icon at bounding box center [512, 20] width 13 height 13
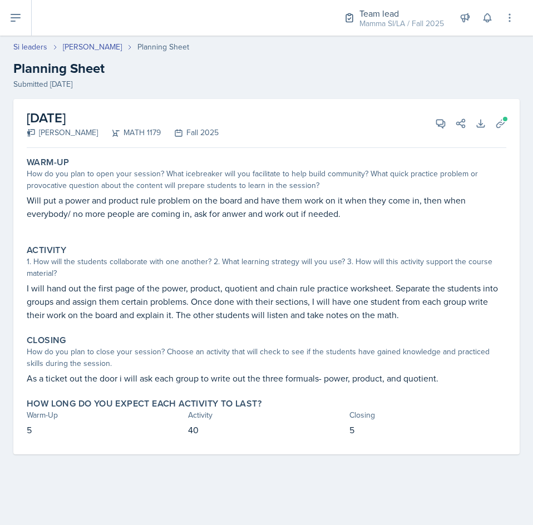
select select "Planning Sheets"
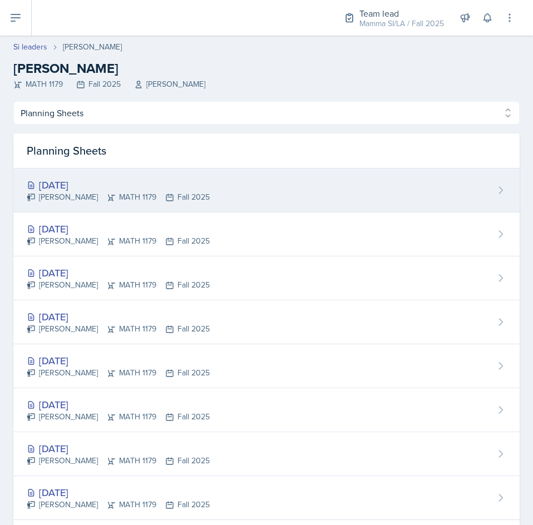
click at [155, 181] on div "[DATE]" at bounding box center [118, 184] width 183 height 15
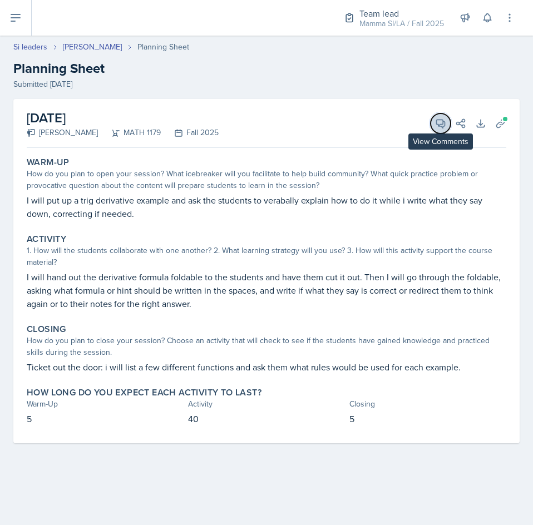
click at [437, 126] on icon at bounding box center [440, 123] width 11 height 11
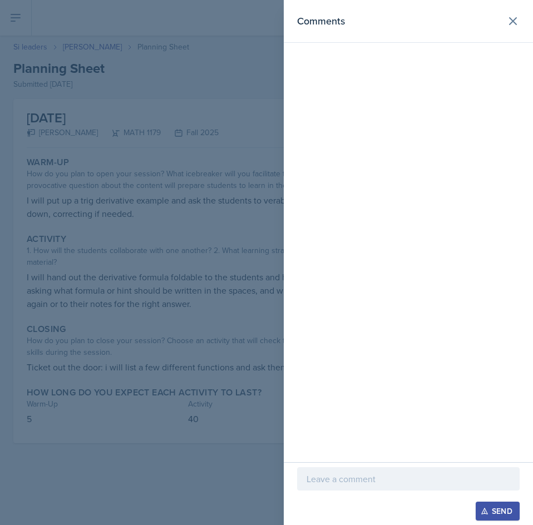
click at [387, 482] on p at bounding box center [408, 478] width 204 height 13
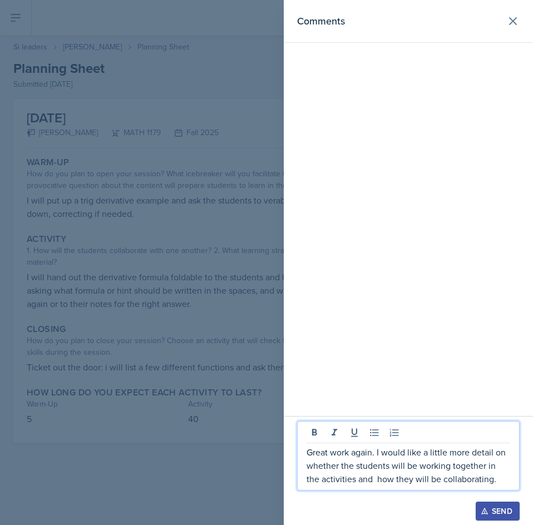
click at [502, 506] on div "Send" at bounding box center [497, 511] width 29 height 9
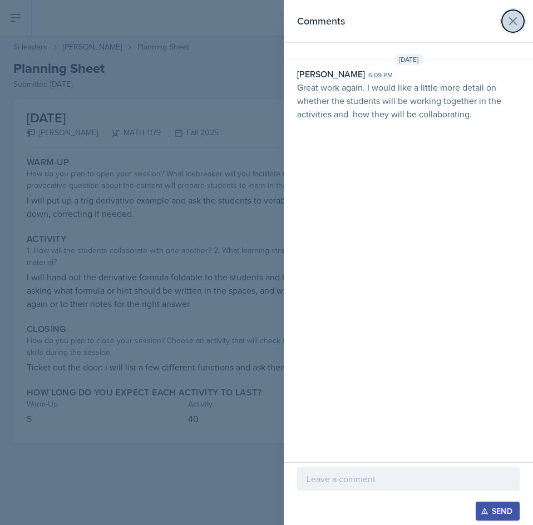
click at [514, 21] on icon at bounding box center [512, 21] width 7 height 7
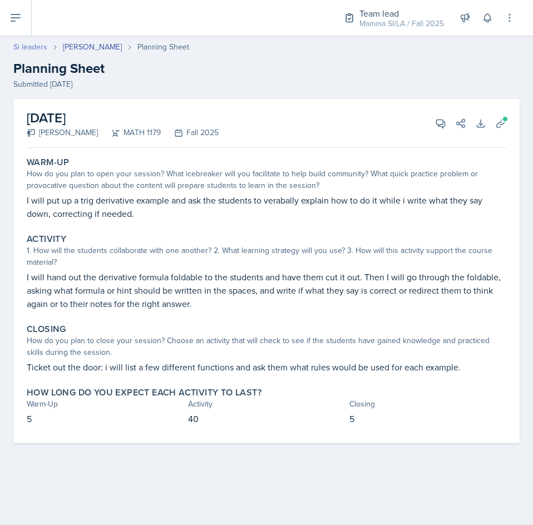
click at [32, 46] on link "Si leaders" at bounding box center [30, 47] width 34 height 12
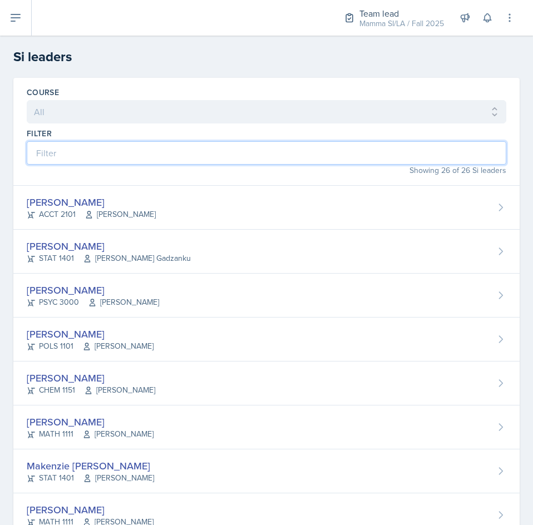
click at [100, 163] on input at bounding box center [266, 152] width 479 height 23
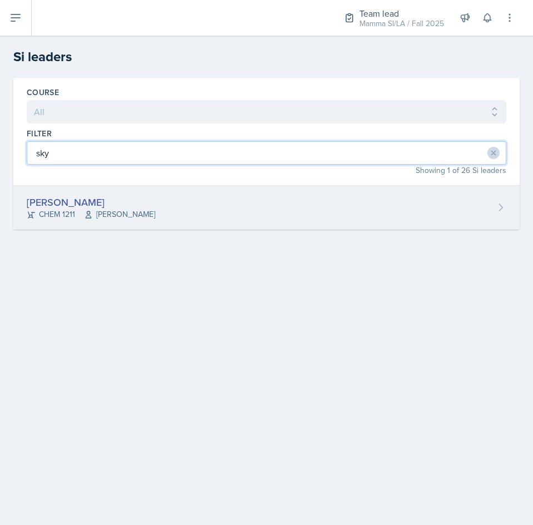
type input "sky"
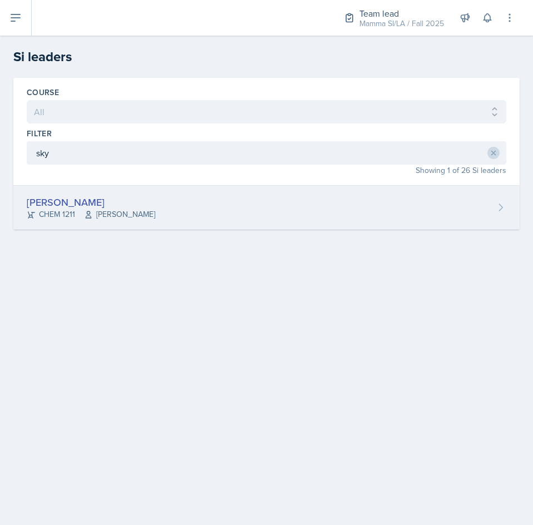
click at [112, 201] on div "[PERSON_NAME]" at bounding box center [91, 202] width 128 height 15
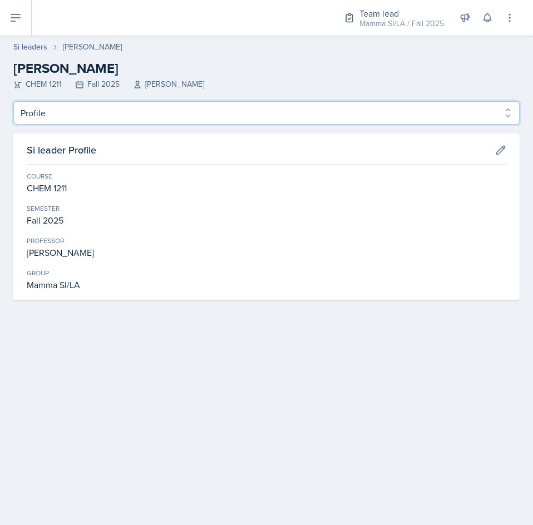
click at [103, 115] on select "Profile Planning Sheets Observation Forms Uploads" at bounding box center [266, 112] width 506 height 23
select select "Planning Sheets"
click at [13, 101] on select "Profile Planning Sheets Observation Forms Uploads" at bounding box center [266, 112] width 506 height 23
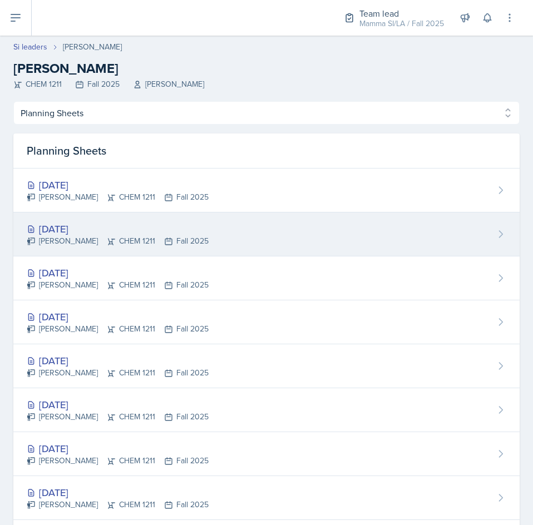
click at [239, 238] on div "[DATE] [PERSON_NAME] CHEM 1211 Fall 2025" at bounding box center [266, 234] width 506 height 44
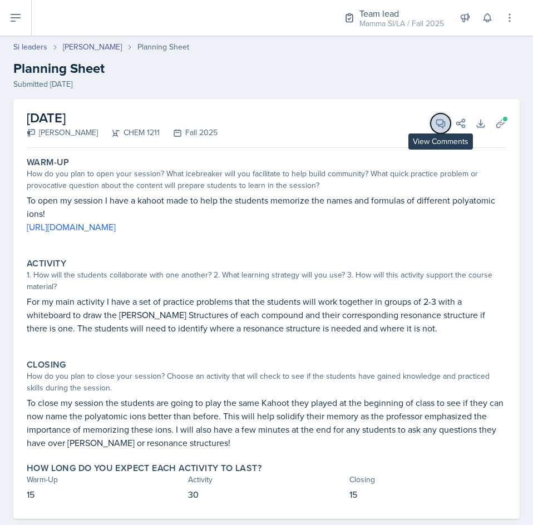
click at [437, 123] on icon at bounding box center [440, 123] width 11 height 11
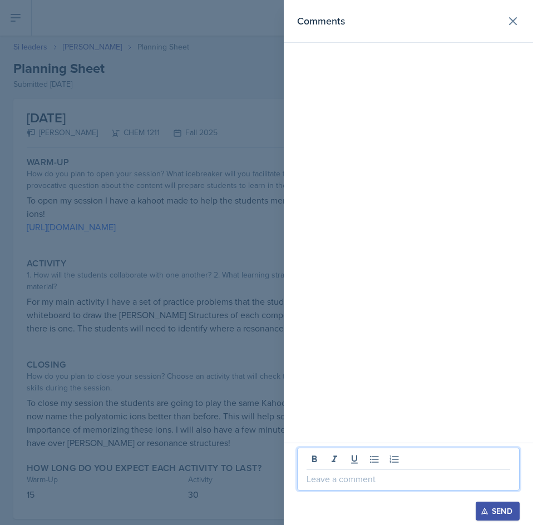
click at [376, 475] on p at bounding box center [408, 478] width 204 height 13
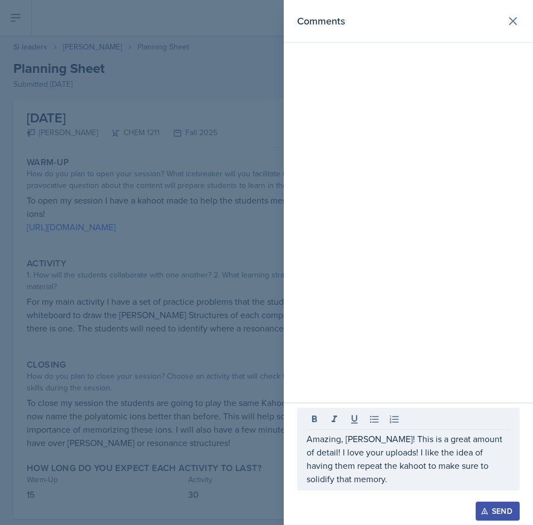
click at [497, 506] on div "Send" at bounding box center [497, 511] width 29 height 9
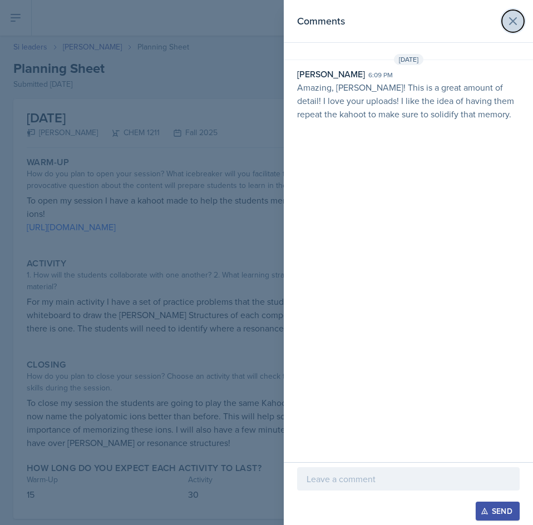
click at [513, 28] on button at bounding box center [513, 21] width 22 height 22
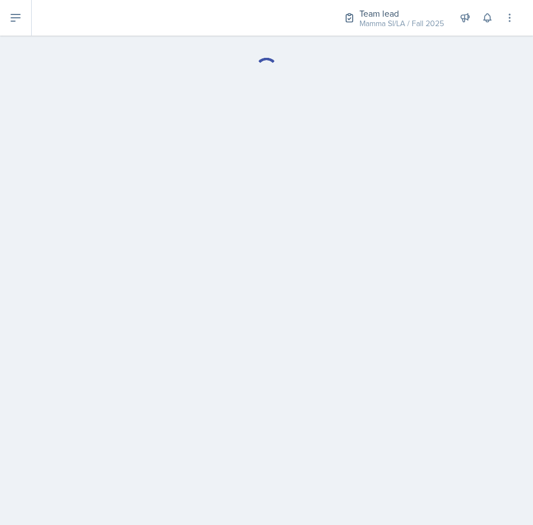
select select "Planning Sheets"
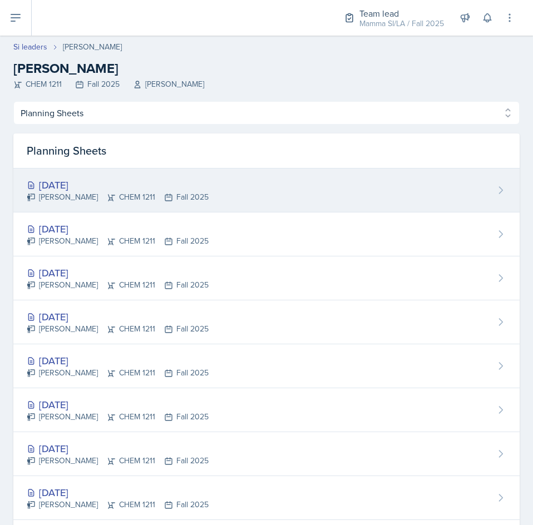
click at [127, 189] on div "[DATE]" at bounding box center [118, 184] width 182 height 15
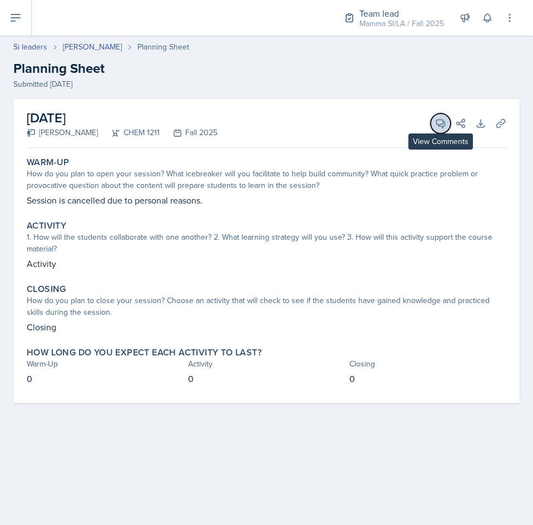
click at [439, 126] on icon at bounding box center [441, 124] width 8 height 8
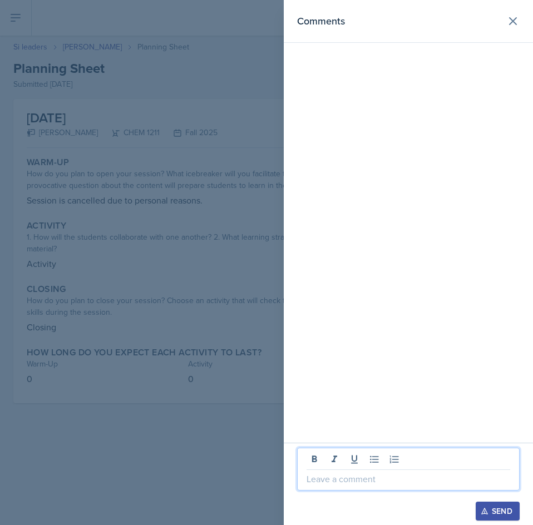
click at [384, 480] on p at bounding box center [408, 478] width 204 height 13
click at [491, 506] on div "Send" at bounding box center [497, 511] width 29 height 9
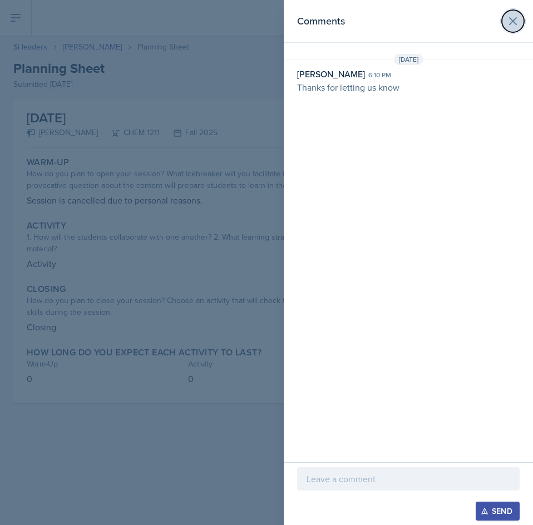
click at [513, 18] on icon at bounding box center [512, 20] width 13 height 13
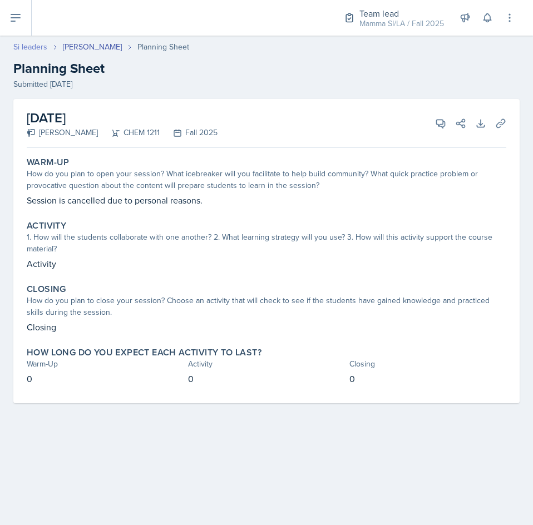
click at [31, 44] on link "Si leaders" at bounding box center [30, 47] width 34 height 12
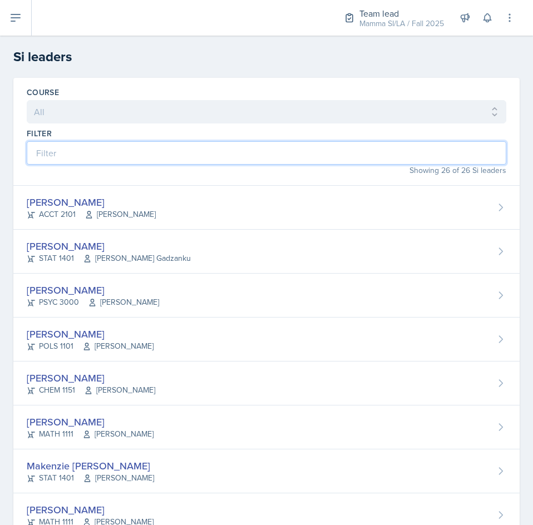
click at [132, 148] on input at bounding box center [266, 152] width 479 height 23
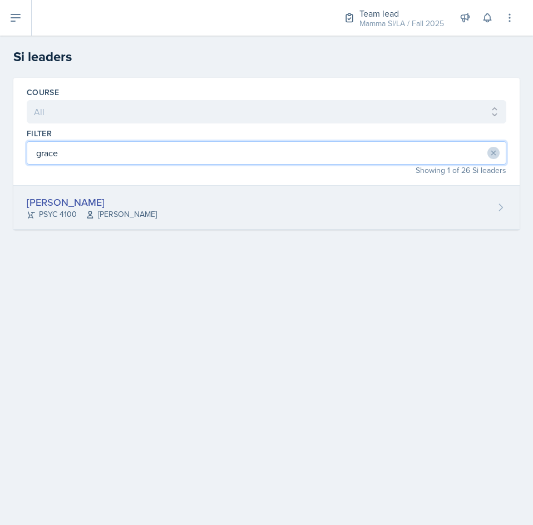
type input "grace"
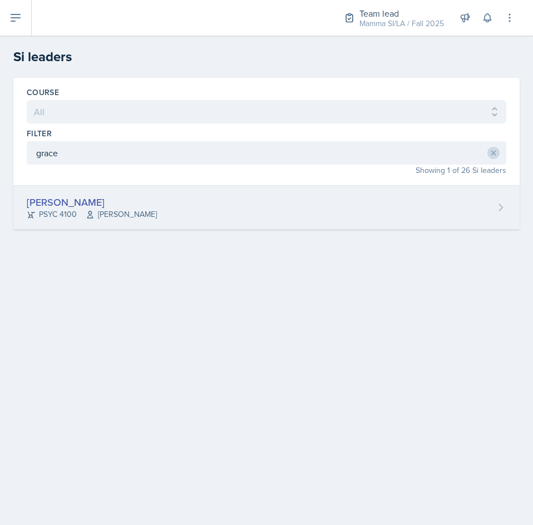
click at [142, 210] on div "[PERSON_NAME] PSYC 4100 [PERSON_NAME] Story" at bounding box center [266, 208] width 506 height 44
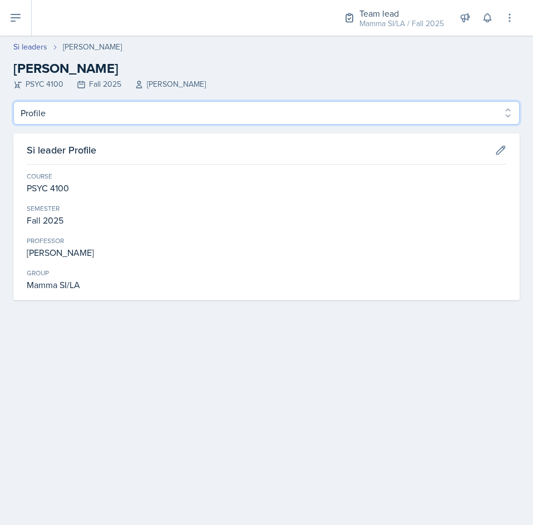
click at [98, 118] on select "Profile Planning Sheets Observation Forms Uploads" at bounding box center [266, 112] width 506 height 23
select select "Planning Sheets"
click at [13, 101] on select "Profile Planning Sheets Observation Forms Uploads" at bounding box center [266, 112] width 506 height 23
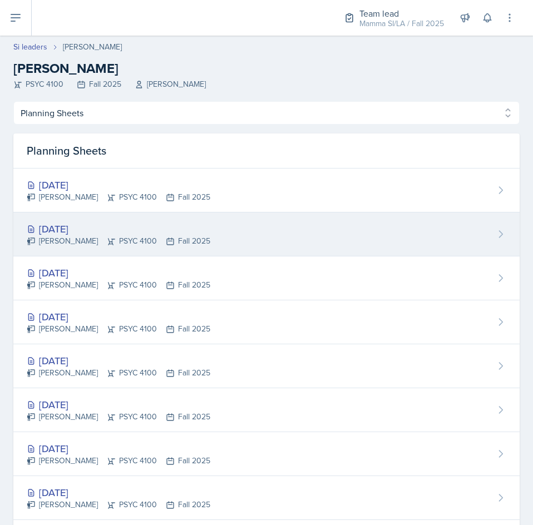
click at [143, 220] on div "[DATE] [PERSON_NAME] PSYC 4100 Fall 2025" at bounding box center [266, 234] width 506 height 44
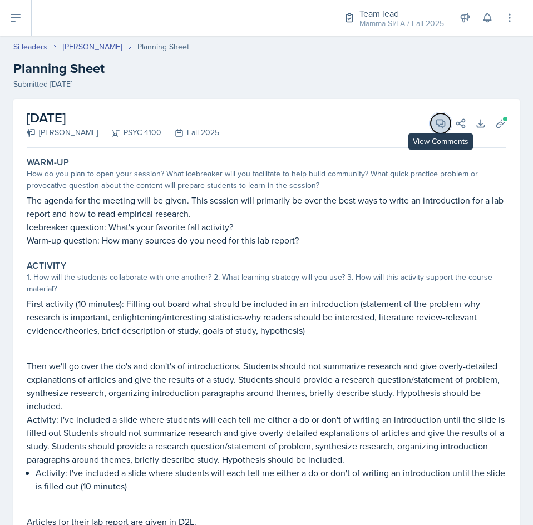
click at [430, 128] on button "View Comments" at bounding box center [440, 123] width 20 height 20
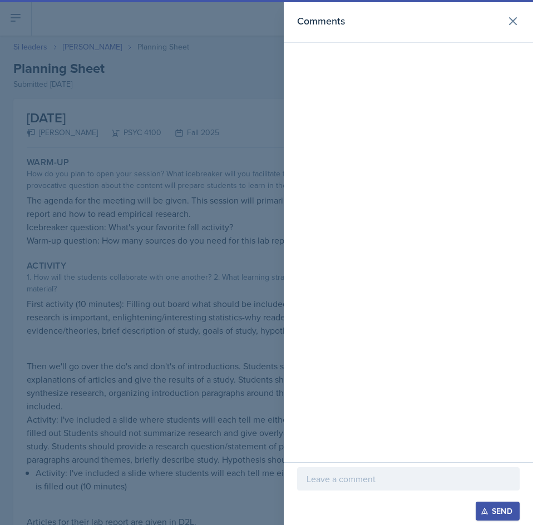
click at [366, 491] on div at bounding box center [408, 495] width 222 height 11
click at [371, 478] on p at bounding box center [408, 478] width 204 height 13
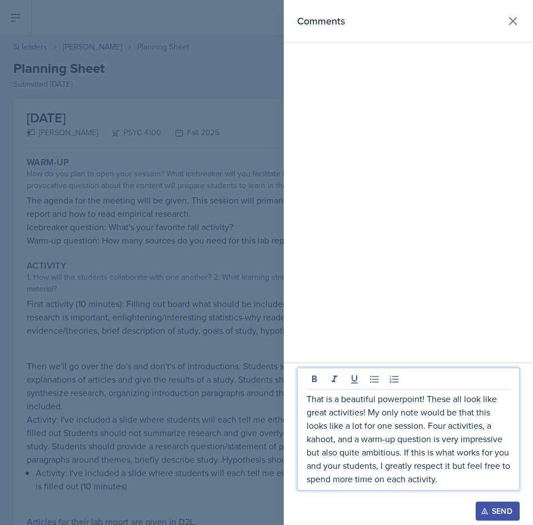
click at [434, 438] on p "That is a beautiful powerpoint! These all look like great activities! My only n…" at bounding box center [408, 438] width 204 height 93
click at [503, 506] on div "Send" at bounding box center [497, 511] width 29 height 9
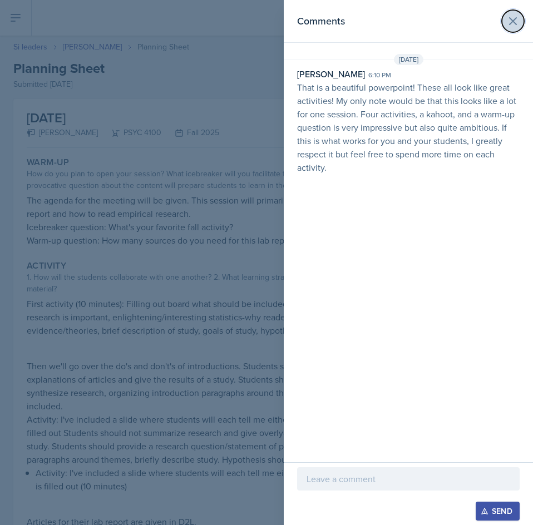
click at [507, 26] on icon at bounding box center [512, 20] width 13 height 13
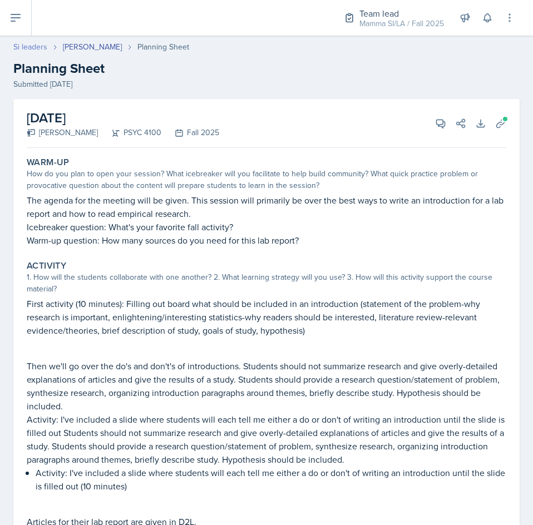
click at [39, 48] on link "Si leaders" at bounding box center [30, 47] width 34 height 12
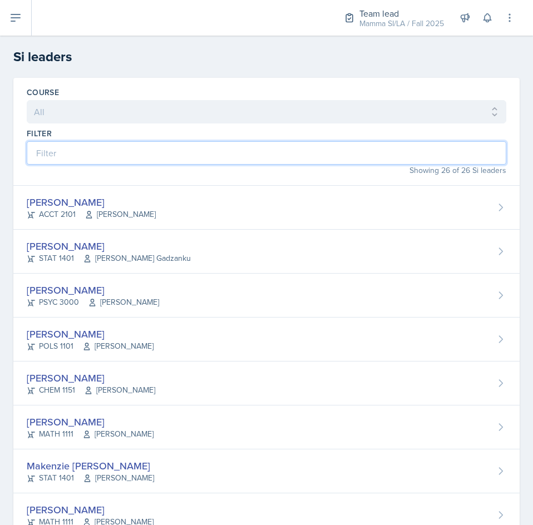
click at [145, 155] on input at bounding box center [266, 152] width 479 height 23
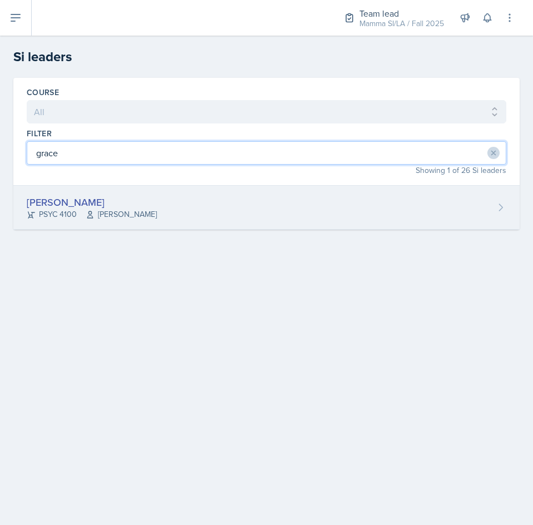
type input "grace"
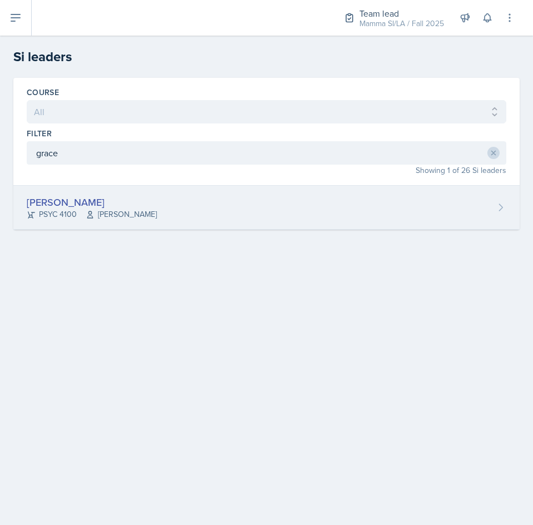
click at [163, 208] on div "[PERSON_NAME] PSYC 4100 [PERSON_NAME] Story" at bounding box center [266, 208] width 506 height 44
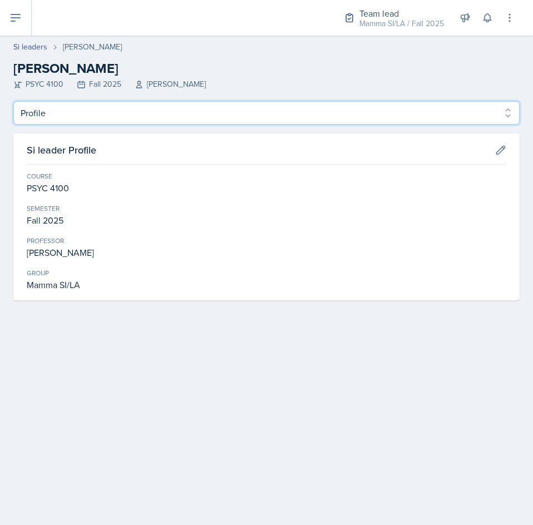
drag, startPoint x: 136, startPoint y: 110, endPoint x: 133, endPoint y: 120, distance: 10.6
click at [136, 110] on select "Profile Planning Sheets Observation Forms Uploads" at bounding box center [266, 112] width 506 height 23
select select "Planning Sheets"
click at [13, 101] on select "Profile Planning Sheets Observation Forms Uploads" at bounding box center [266, 112] width 506 height 23
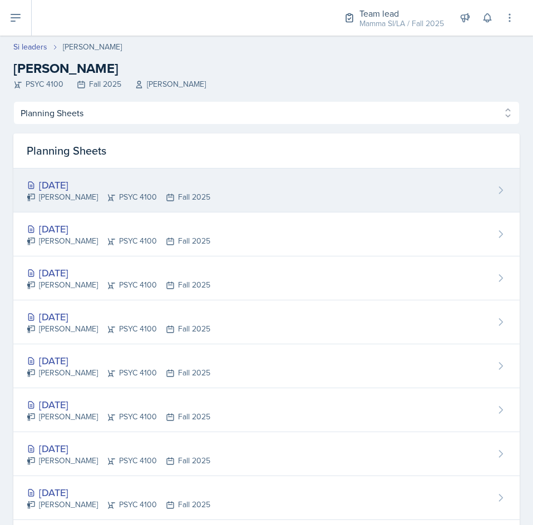
click at [138, 183] on div "[DATE]" at bounding box center [119, 184] width 184 height 15
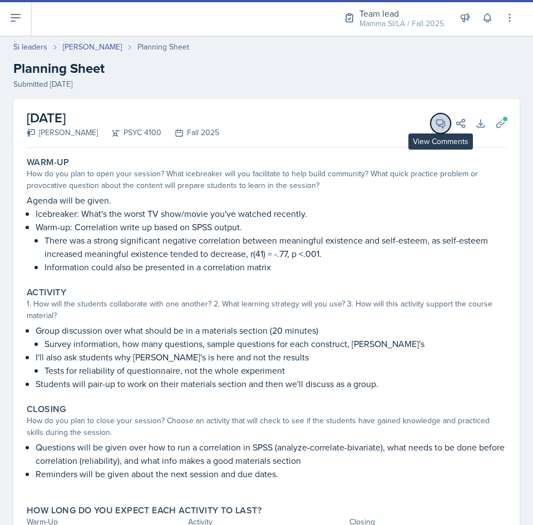
click at [435, 121] on icon at bounding box center [440, 123] width 11 height 11
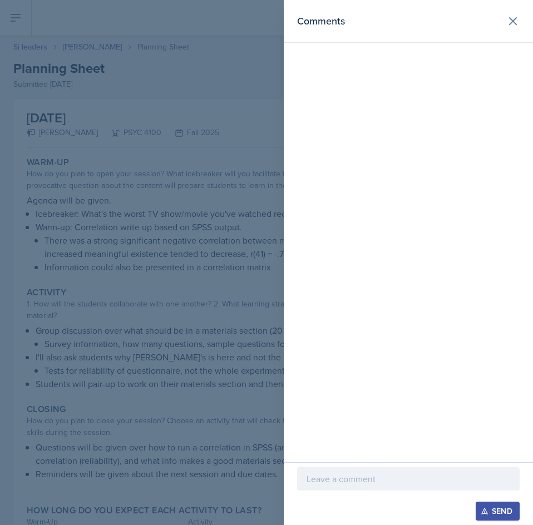
click at [405, 473] on p at bounding box center [408, 478] width 204 height 13
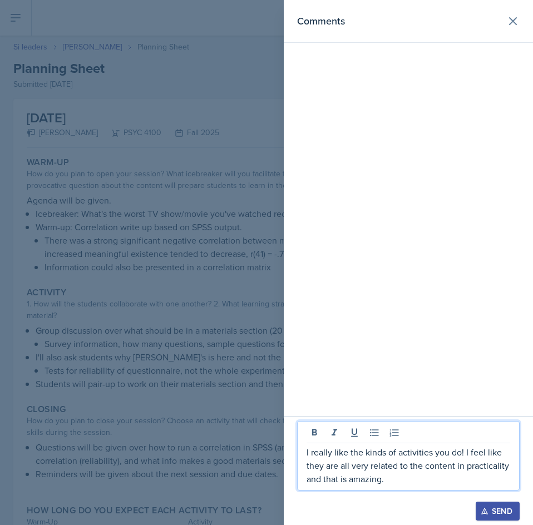
click at [494, 506] on div "Send" at bounding box center [497, 511] width 29 height 9
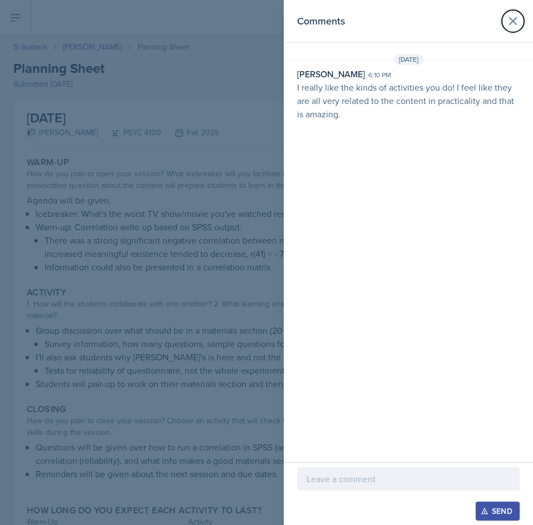
drag, startPoint x: 507, startPoint y: 17, endPoint x: 474, endPoint y: 22, distance: 33.3
click at [507, 17] on icon at bounding box center [512, 20] width 13 height 13
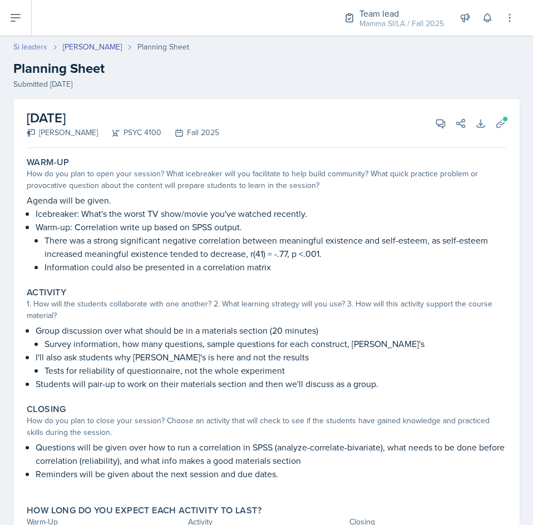
click at [25, 48] on link "Si leaders" at bounding box center [30, 47] width 34 height 12
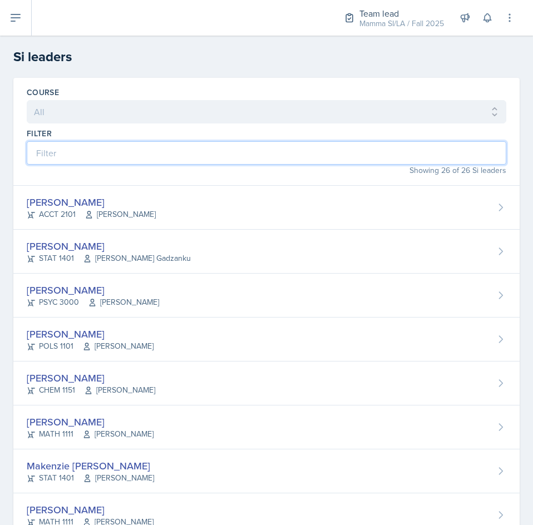
click at [261, 155] on input at bounding box center [266, 152] width 479 height 23
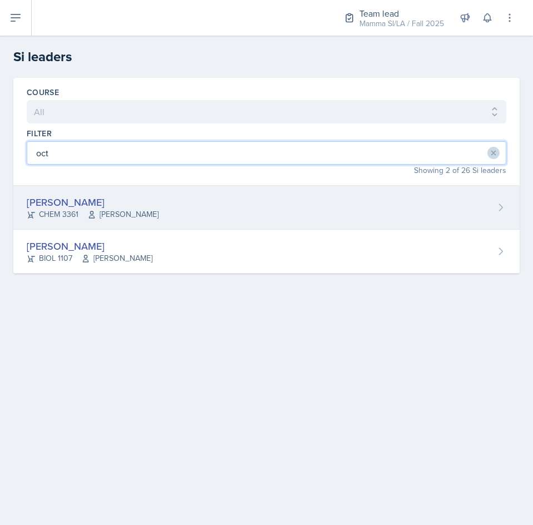
type input "oct"
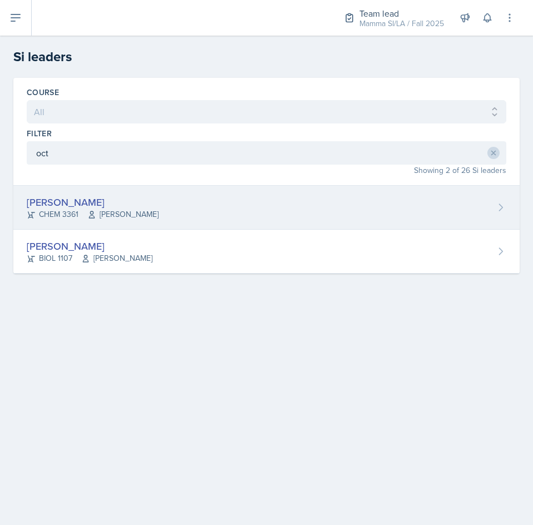
click at [221, 210] on div "[PERSON_NAME] CHEM 3361 [PERSON_NAME]" at bounding box center [266, 208] width 506 height 44
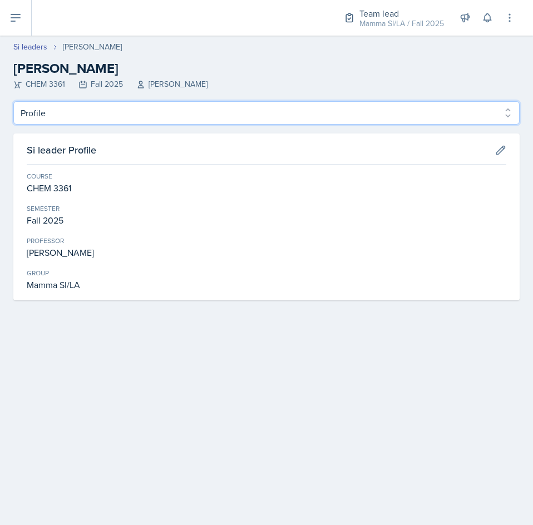
click at [390, 116] on select "Profile Planning Sheets Observation Forms Uploads" at bounding box center [266, 112] width 506 height 23
select select "Planning Sheets"
click at [13, 101] on select "Profile Planning Sheets Observation Forms Uploads" at bounding box center [266, 112] width 506 height 23
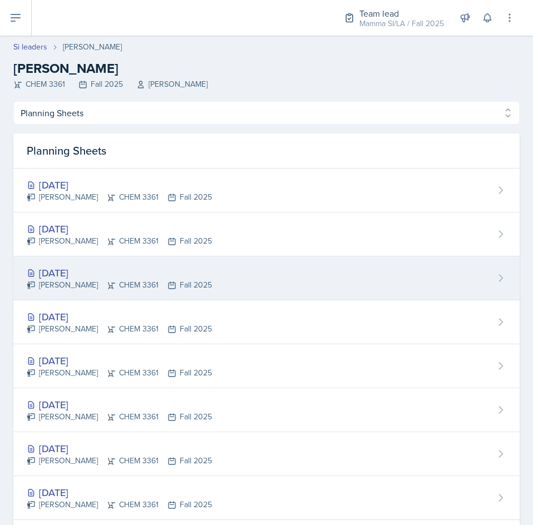
click at [235, 274] on div "[DATE] [PERSON_NAME] CHEM 3361 Fall 2025" at bounding box center [266, 278] width 506 height 44
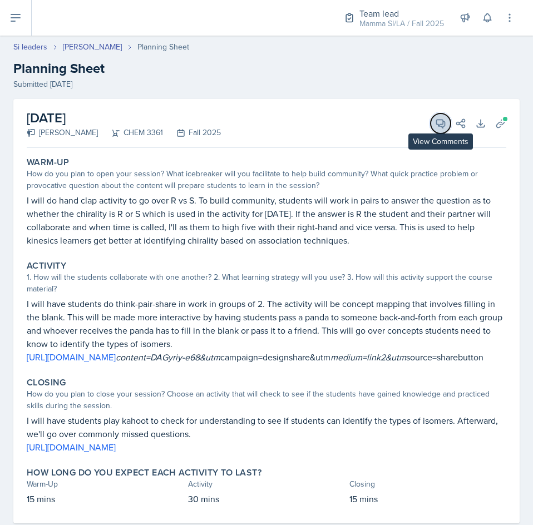
click at [437, 126] on icon at bounding box center [441, 124] width 8 height 8
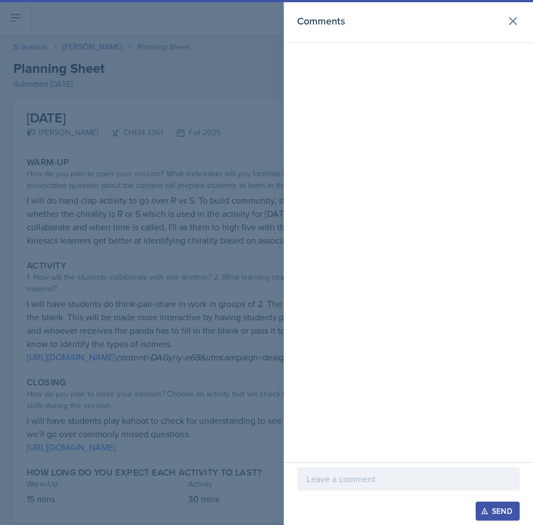
click at [392, 472] on div at bounding box center [408, 478] width 222 height 23
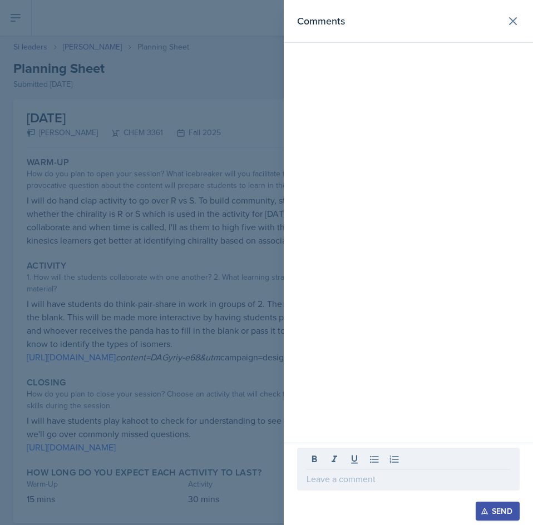
click at [392, 472] on div at bounding box center [408, 469] width 222 height 43
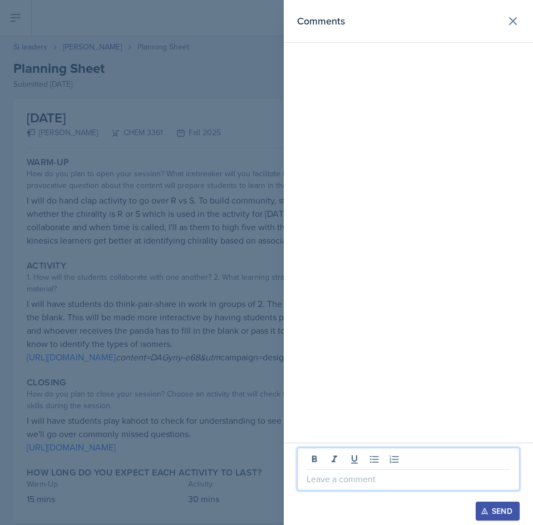
paste div
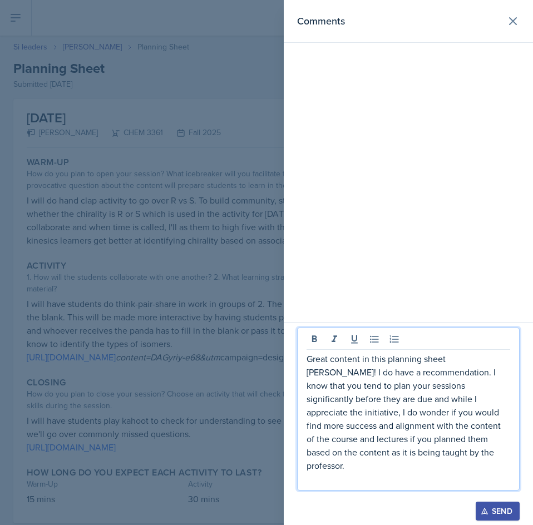
click at [434, 464] on p "Great content in this planning sheet [PERSON_NAME]! I do have a recommendation.…" at bounding box center [408, 412] width 204 height 120
click at [506, 506] on div "Send" at bounding box center [497, 511] width 29 height 9
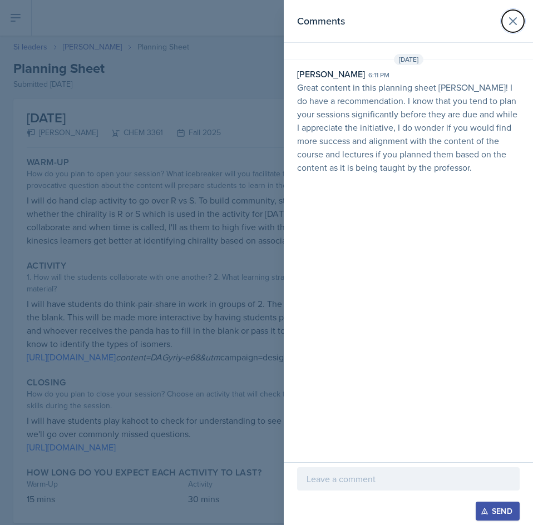
click at [511, 27] on icon at bounding box center [512, 20] width 13 height 13
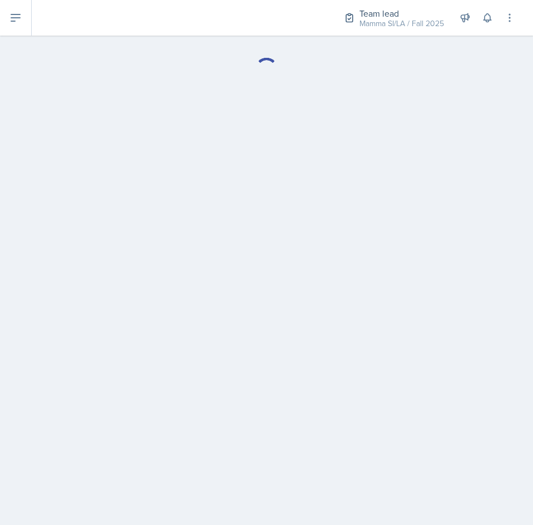
select select "Planning Sheets"
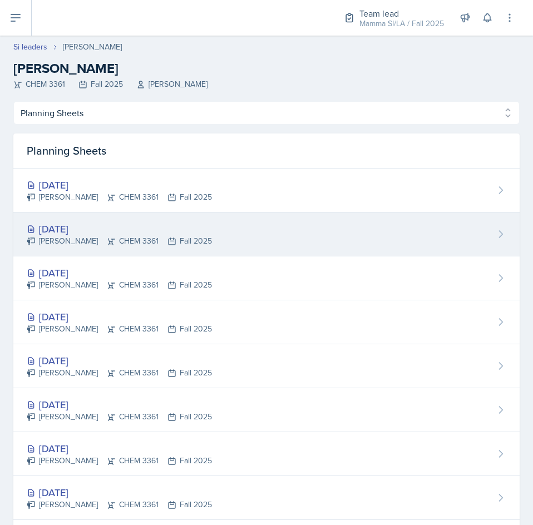
click at [142, 231] on div "[DATE]" at bounding box center [119, 228] width 185 height 15
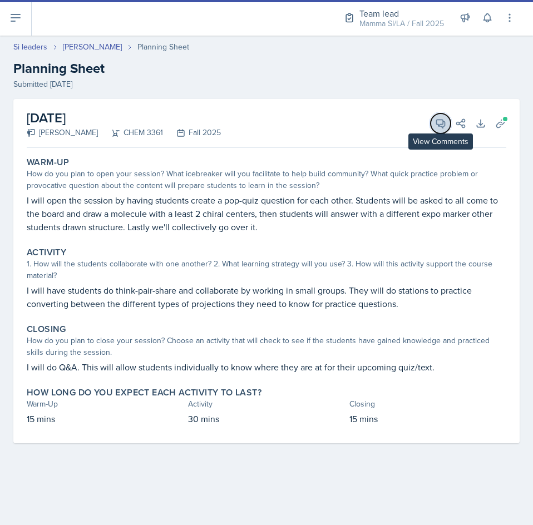
click at [433, 125] on button "View Comments" at bounding box center [440, 123] width 20 height 20
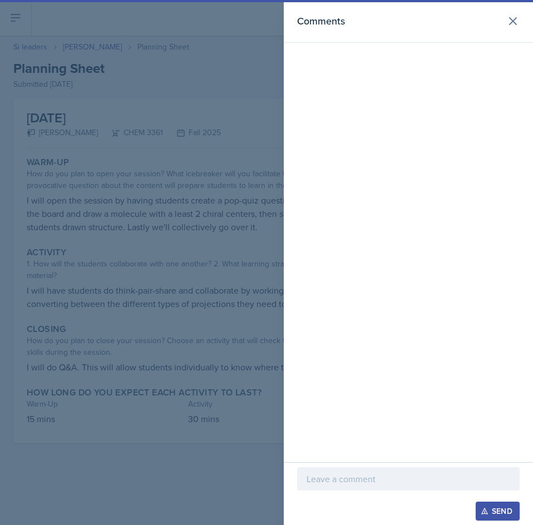
click at [407, 469] on div at bounding box center [408, 478] width 222 height 23
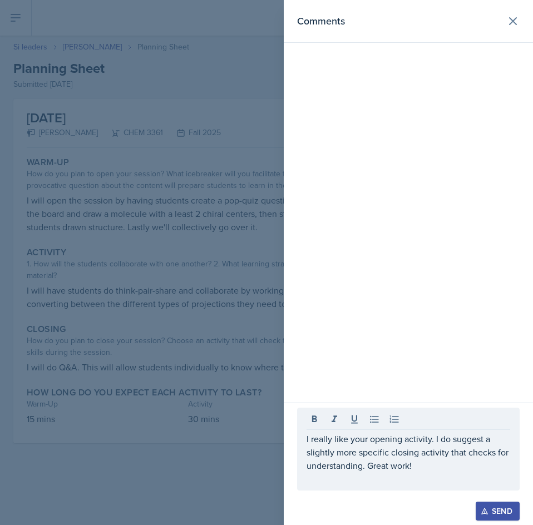
click at [486, 505] on button "Send" at bounding box center [497, 511] width 44 height 19
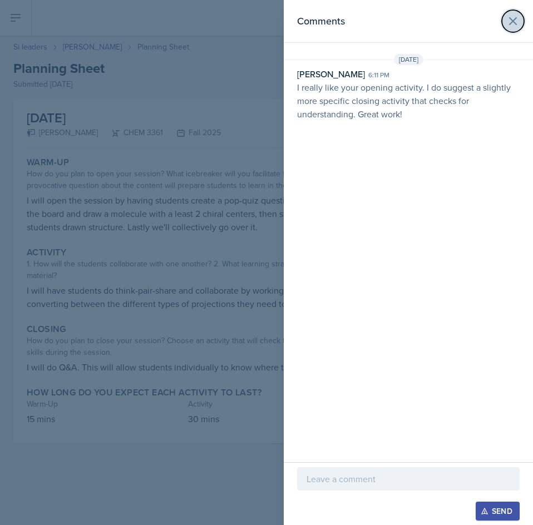
click at [511, 23] on icon at bounding box center [512, 21] width 7 height 7
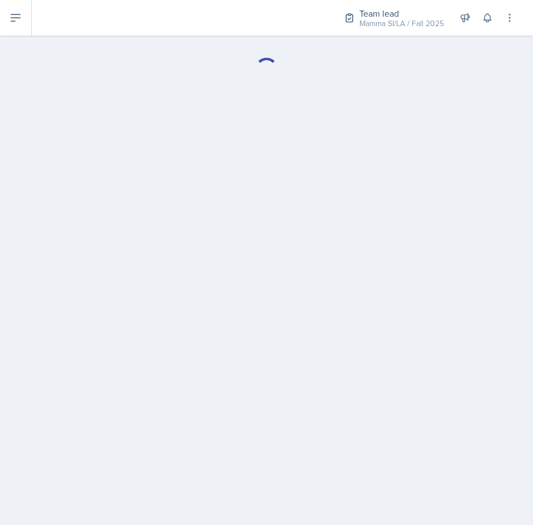
select select "Planning Sheets"
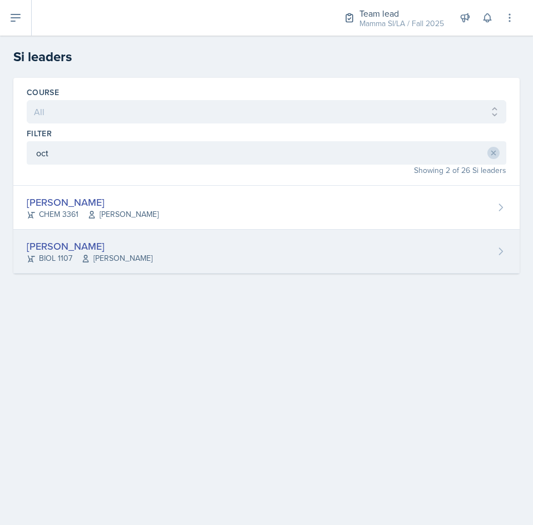
click at [135, 255] on span "[PERSON_NAME]" at bounding box center [116, 258] width 71 height 12
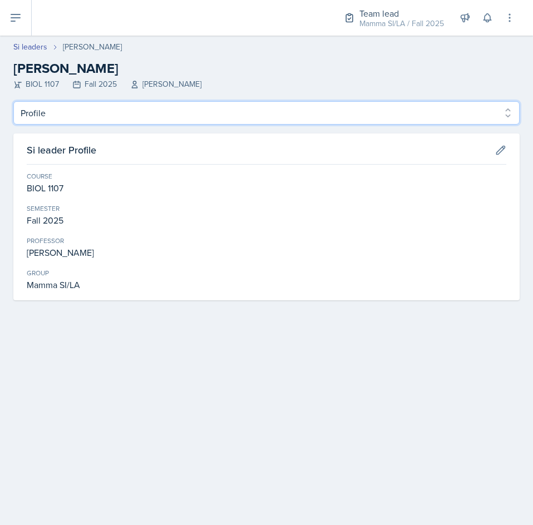
click at [349, 112] on select "Profile Planning Sheets Observation Forms Uploads" at bounding box center [266, 112] width 506 height 23
select select "Planning Sheets"
click at [13, 101] on select "Profile Planning Sheets Observation Forms Uploads" at bounding box center [266, 112] width 506 height 23
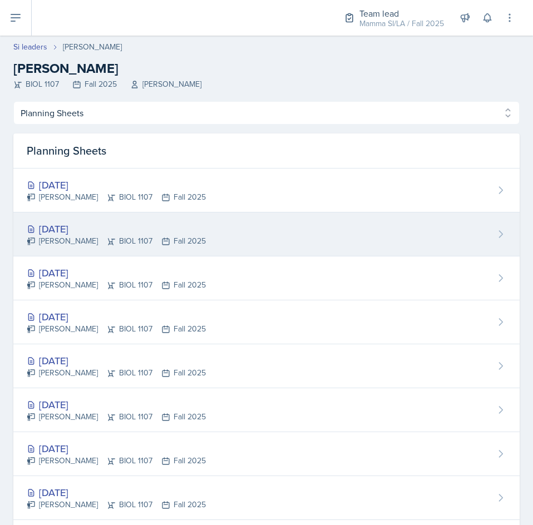
click at [226, 217] on div "[DATE] [PERSON_NAME] BIOL 1107 Fall 2025" at bounding box center [266, 234] width 506 height 44
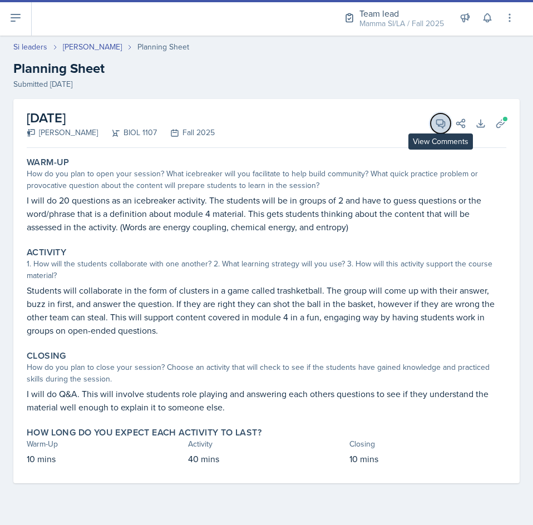
click at [433, 128] on button "View Comments" at bounding box center [440, 123] width 20 height 20
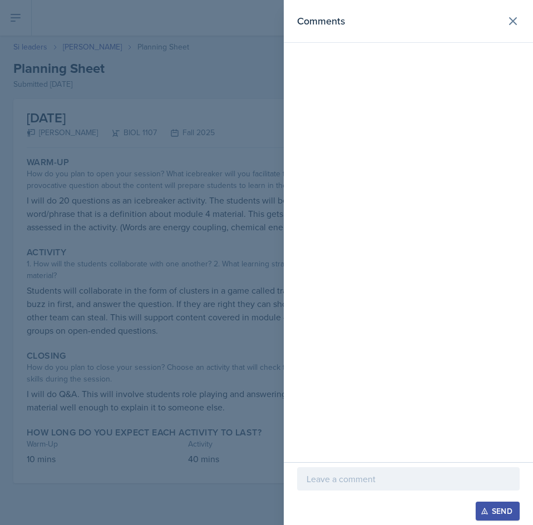
click at [383, 479] on p at bounding box center [408, 478] width 204 height 13
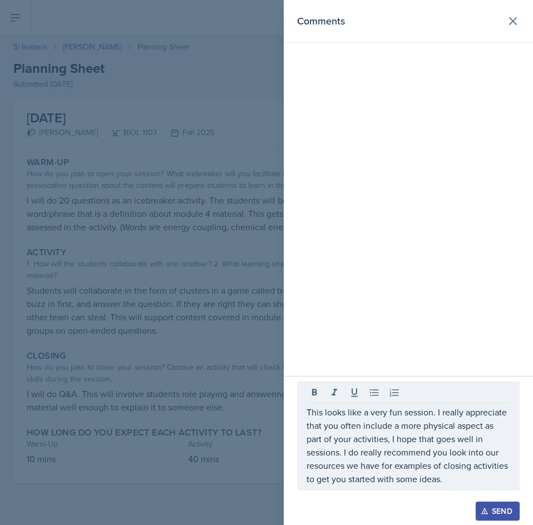
click at [493, 506] on div "Send" at bounding box center [497, 511] width 29 height 9
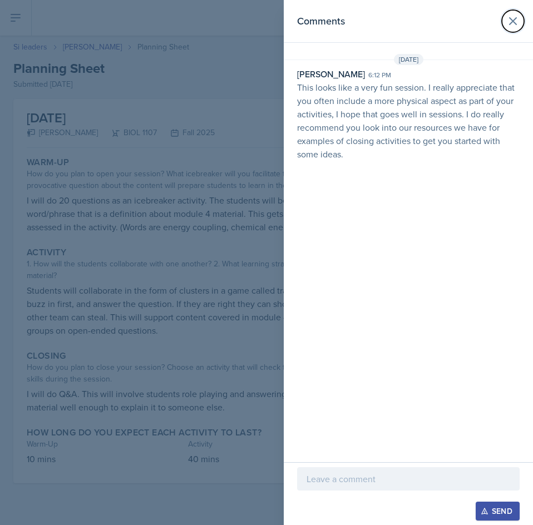
drag, startPoint x: 518, startPoint y: 17, endPoint x: 512, endPoint y: 19, distance: 6.2
click at [518, 17] on icon at bounding box center [512, 20] width 13 height 13
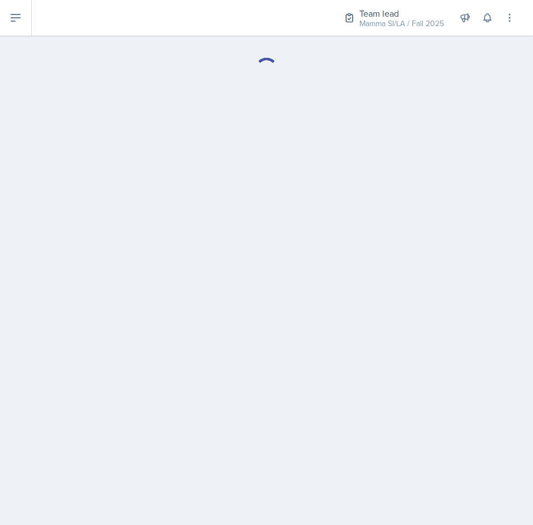
select select "Planning Sheets"
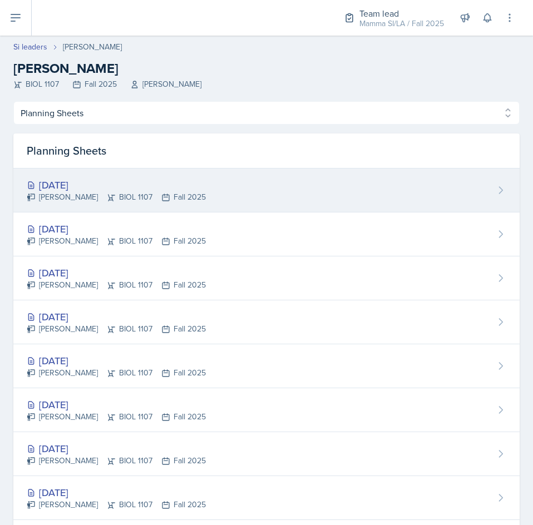
click at [172, 191] on div "[PERSON_NAME] BIOL 1107 Fall 2025" at bounding box center [116, 197] width 179 height 12
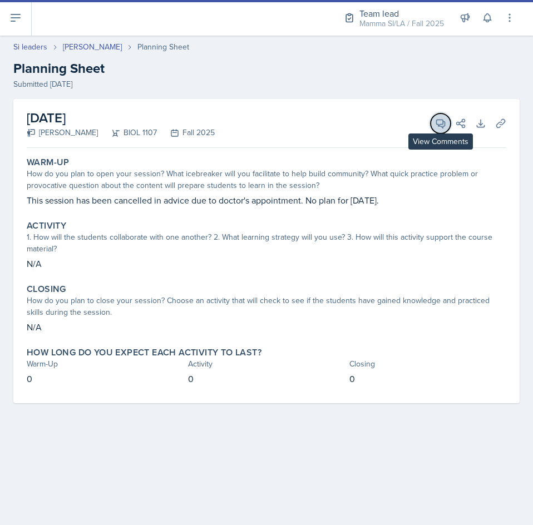
click at [438, 123] on icon at bounding box center [440, 123] width 11 height 11
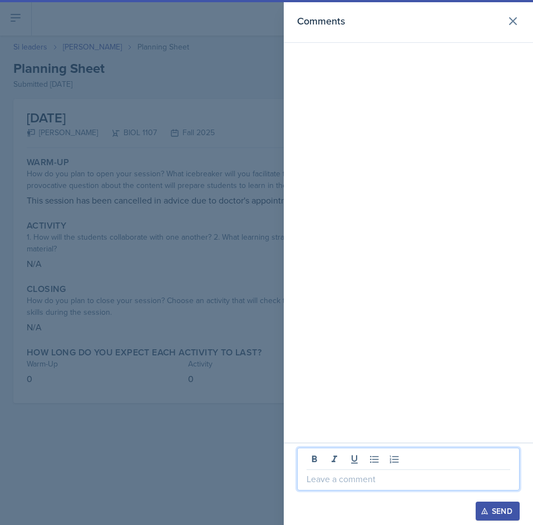
click at [380, 484] on p at bounding box center [408, 478] width 204 height 13
click at [510, 503] on button "Send" at bounding box center [497, 511] width 44 height 19
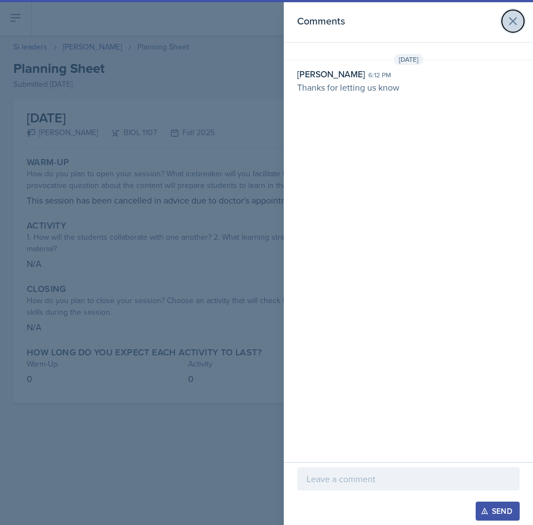
click at [509, 21] on icon at bounding box center [512, 20] width 13 height 13
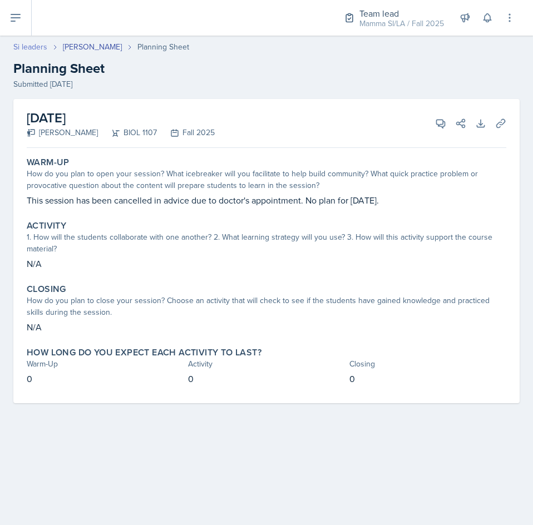
click at [29, 43] on link "Si leaders" at bounding box center [30, 47] width 34 height 12
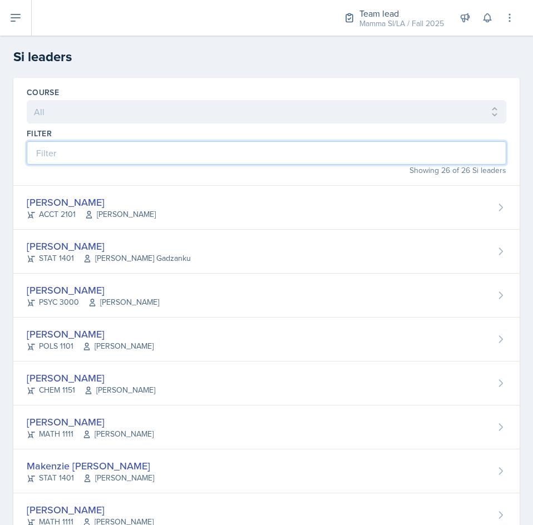
click at [117, 160] on input at bounding box center [266, 152] width 479 height 23
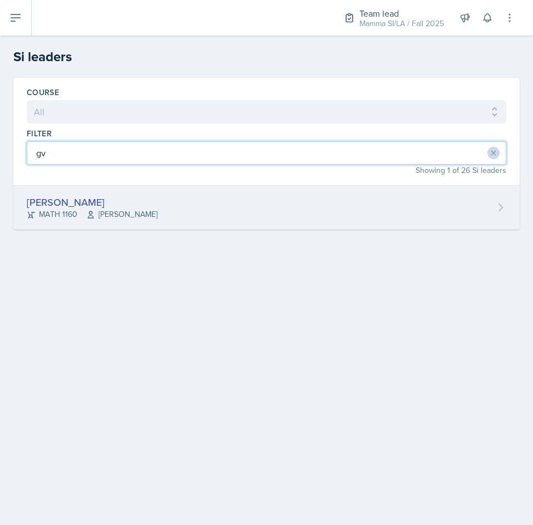
type input "gv"
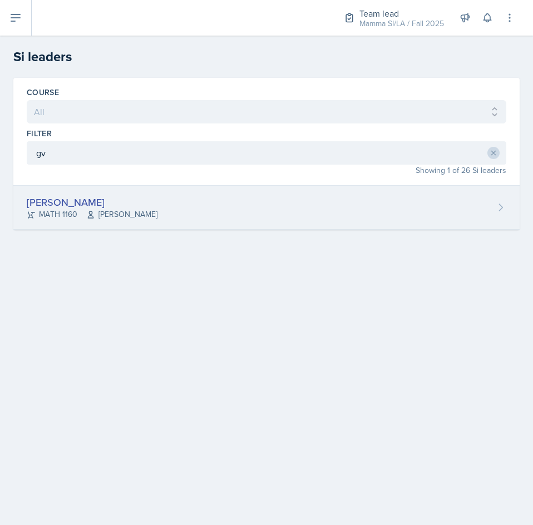
click at [106, 202] on div "[PERSON_NAME]" at bounding box center [92, 202] width 131 height 15
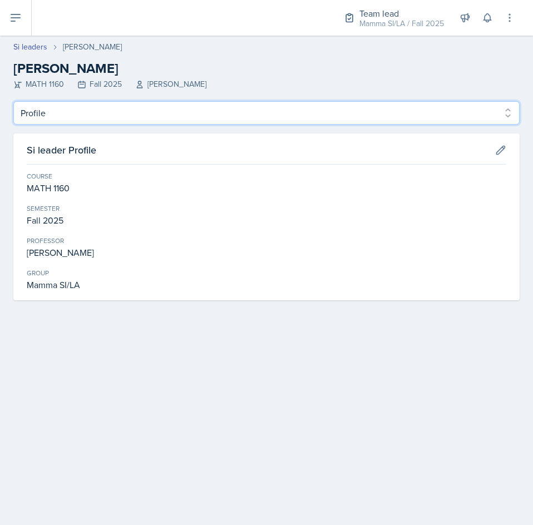
click at [311, 107] on select "Profile Planning Sheets Observation Forms Uploads" at bounding box center [266, 112] width 506 height 23
select select "Planning Sheets"
click at [13, 101] on select "Profile Planning Sheets Observation Forms Uploads" at bounding box center [266, 112] width 506 height 23
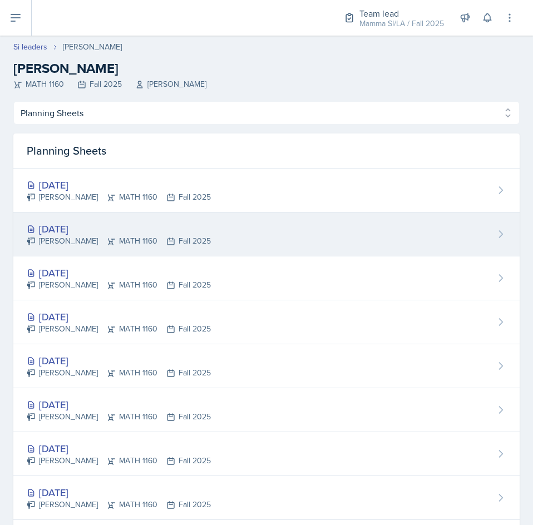
click at [279, 217] on div "[DATE] [PERSON_NAME] MATH 1160 Fall 2025" at bounding box center [266, 234] width 506 height 44
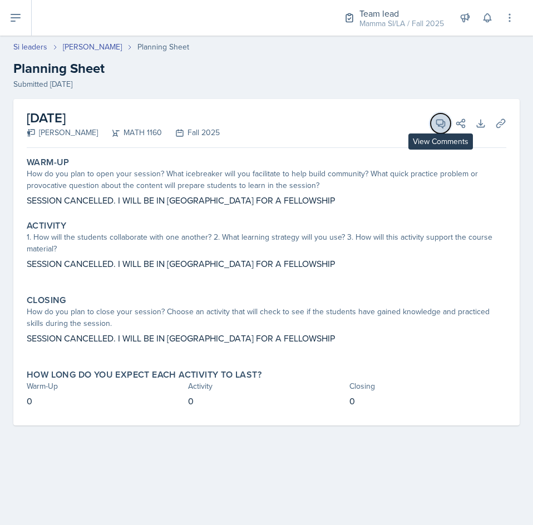
click at [440, 122] on icon at bounding box center [440, 123] width 11 height 11
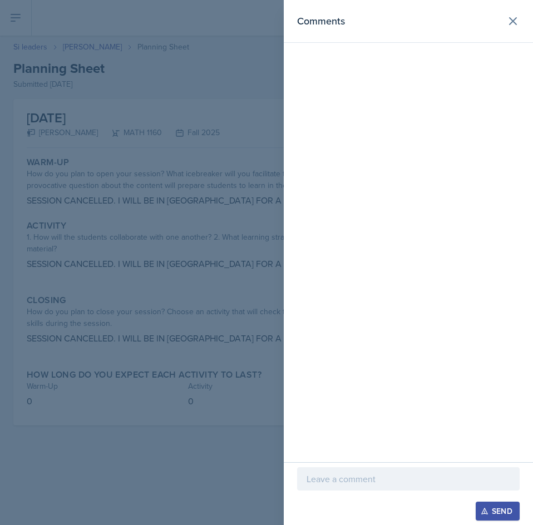
click at [379, 481] on p at bounding box center [408, 478] width 204 height 13
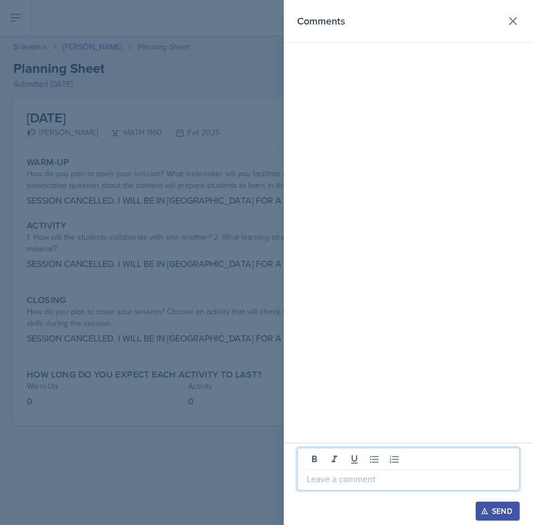
click at [391, 474] on p at bounding box center [408, 478] width 204 height 13
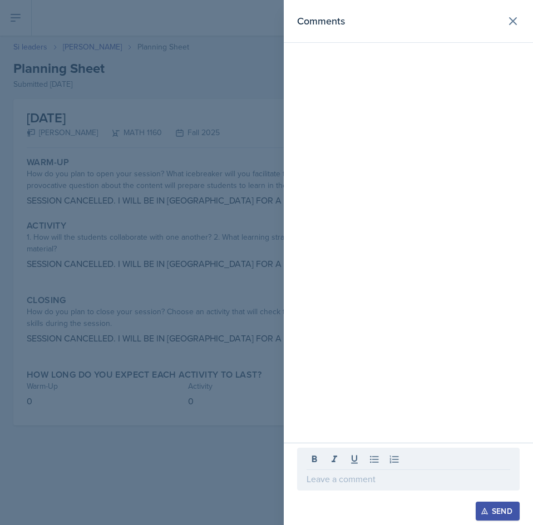
click at [344, 482] on p at bounding box center [408, 478] width 204 height 13
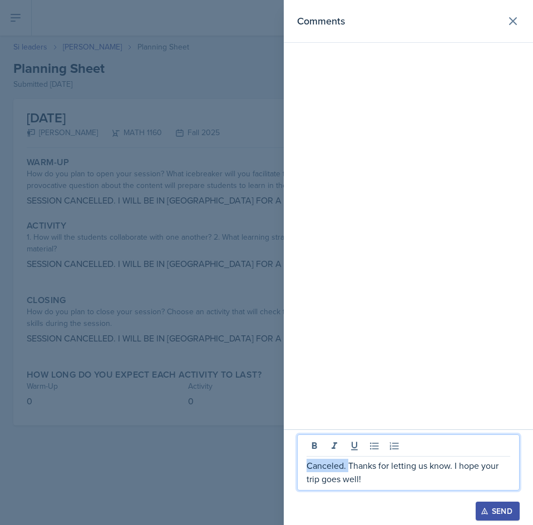
drag, startPoint x: 348, startPoint y: 465, endPoint x: 300, endPoint y: 465, distance: 47.8
click at [300, 465] on div "Canceled. Thanks for letting us know. I hope your trip goes well!" at bounding box center [408, 462] width 222 height 56
drag, startPoint x: 344, startPoint y: 475, endPoint x: 296, endPoint y: 467, distance: 48.0
click at [296, 467] on div "Thanks for letting us know. I hope your trip goes well! Send" at bounding box center [408, 477] width 249 height 96
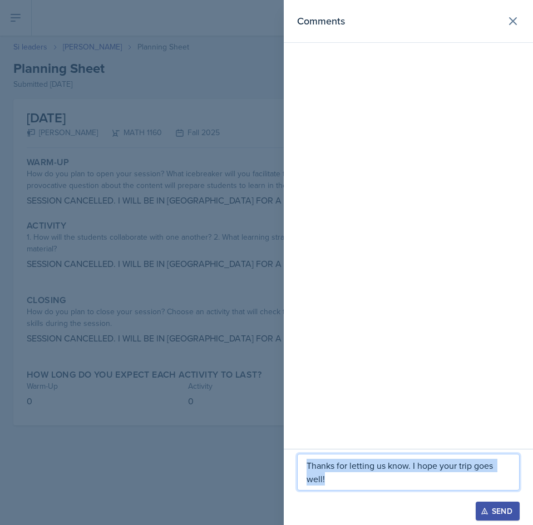
copy p "Thanks for letting us know. I hope your trip goes well!"
click at [489, 506] on button "Send" at bounding box center [497, 511] width 44 height 19
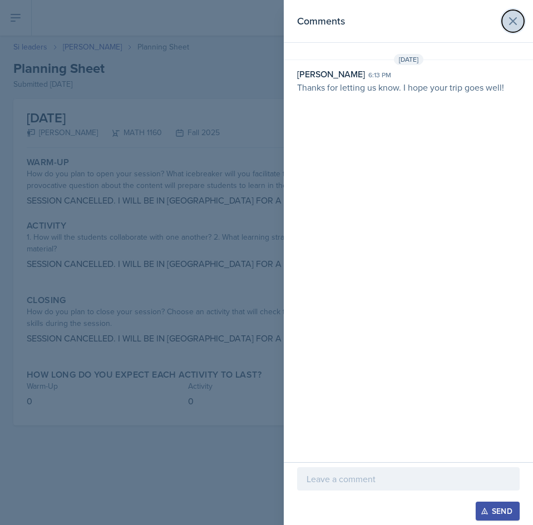
click at [514, 28] on button at bounding box center [513, 21] width 22 height 22
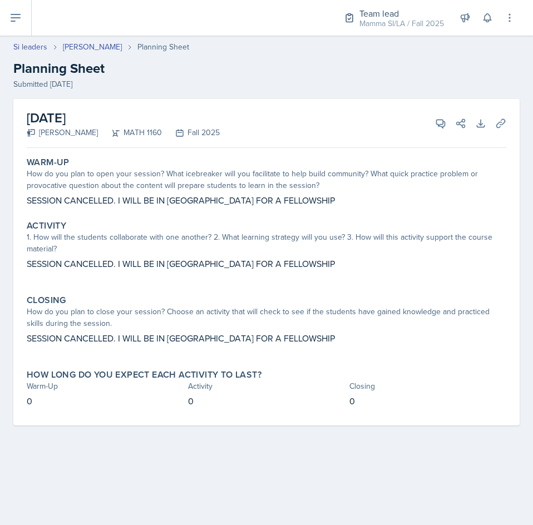
select select "Planning Sheets"
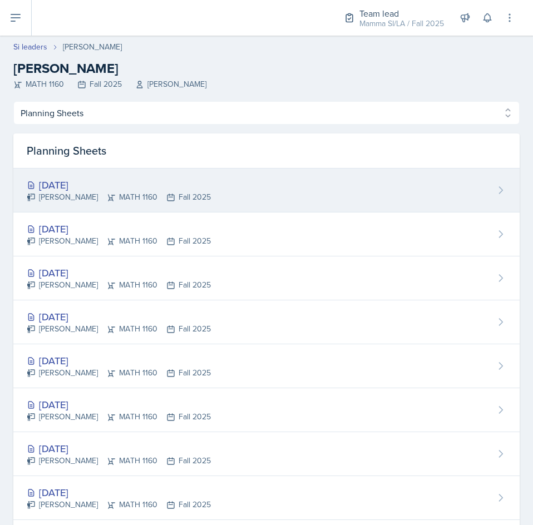
click at [140, 191] on div "[DATE]" at bounding box center [119, 184] width 184 height 15
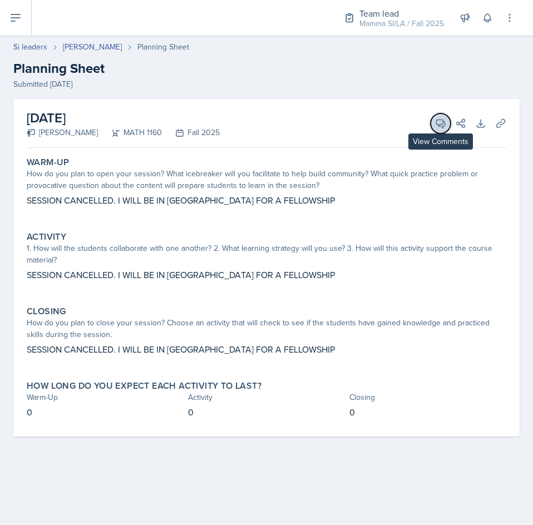
click at [442, 128] on icon at bounding box center [440, 123] width 11 height 11
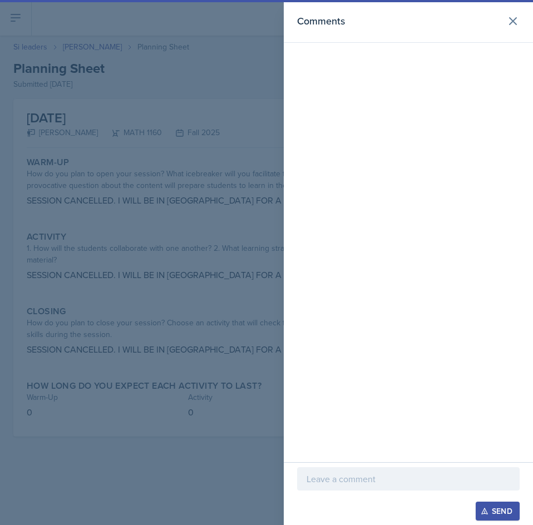
click at [427, 473] on p at bounding box center [408, 478] width 204 height 13
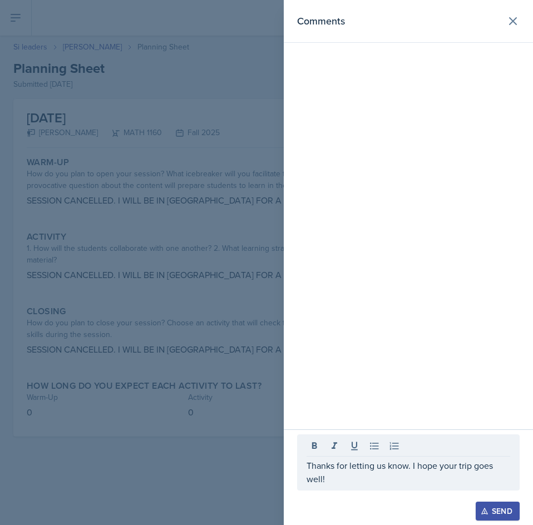
click at [494, 506] on div "Send" at bounding box center [497, 511] width 29 height 9
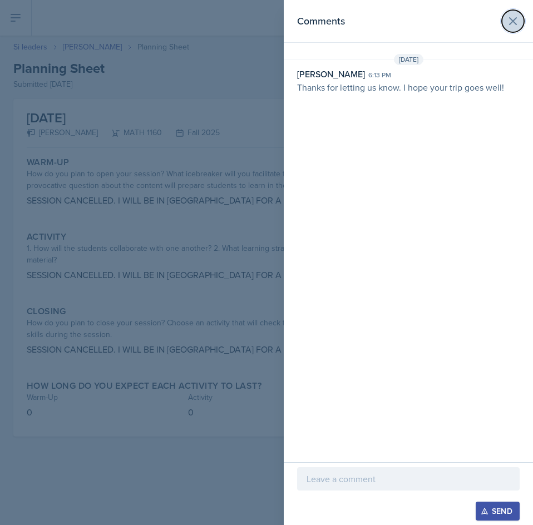
click at [522, 22] on button at bounding box center [513, 21] width 22 height 22
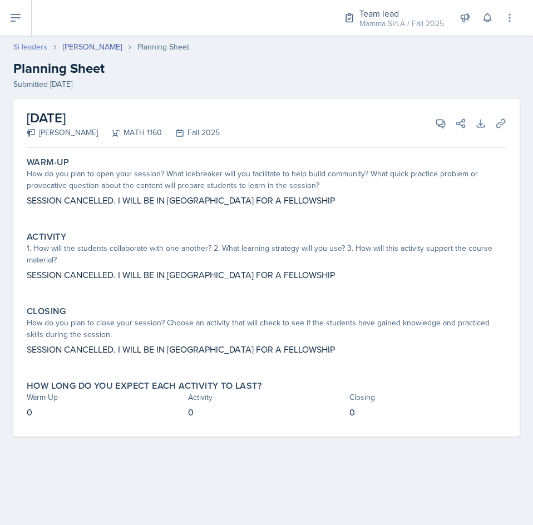
click at [36, 52] on link "Si leaders" at bounding box center [30, 47] width 34 height 12
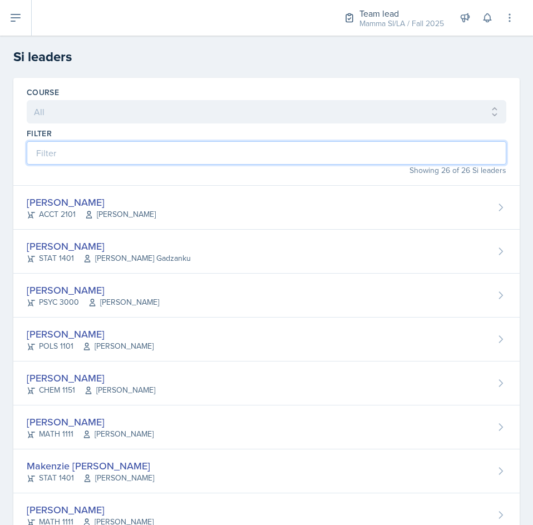
click at [75, 150] on input at bounding box center [266, 152] width 479 height 23
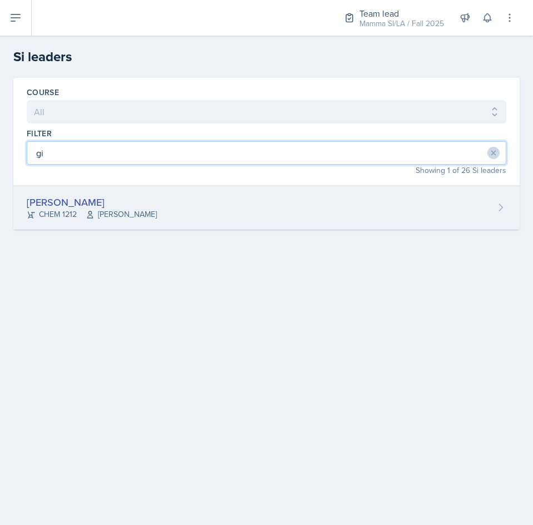
type input "gi"
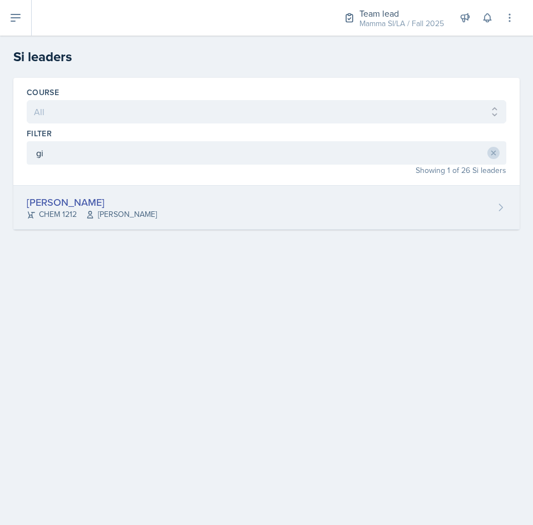
click at [125, 202] on div "[PERSON_NAME]" at bounding box center [92, 202] width 130 height 15
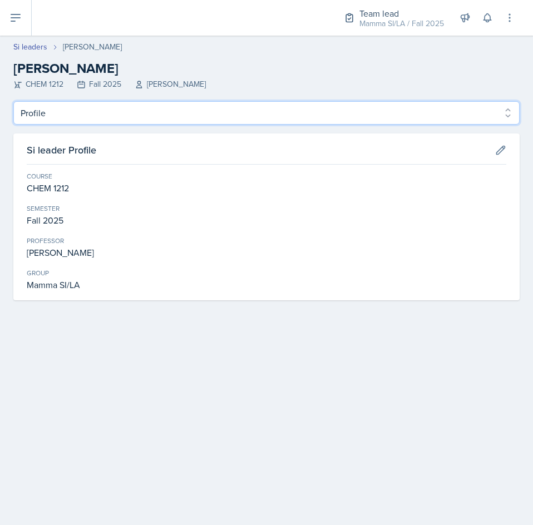
click at [117, 123] on select "Profile Planning Sheets Observation Forms Uploads" at bounding box center [266, 112] width 506 height 23
select select "Planning Sheets"
click at [13, 101] on select "Profile Planning Sheets Observation Forms Uploads" at bounding box center [266, 112] width 506 height 23
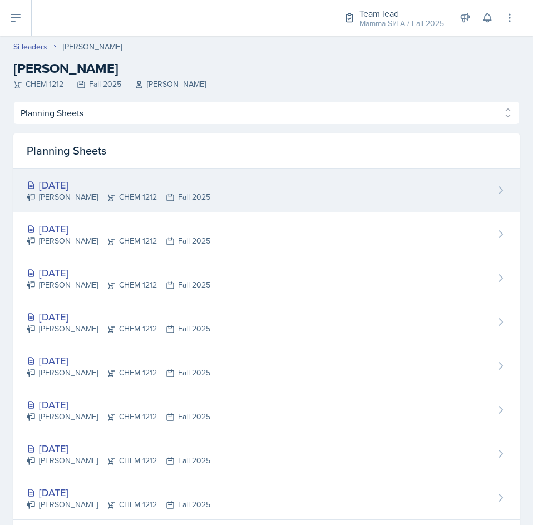
click at [257, 202] on div "[DATE] [PERSON_NAME] CHEM 1212 Fall 2025" at bounding box center [266, 191] width 506 height 44
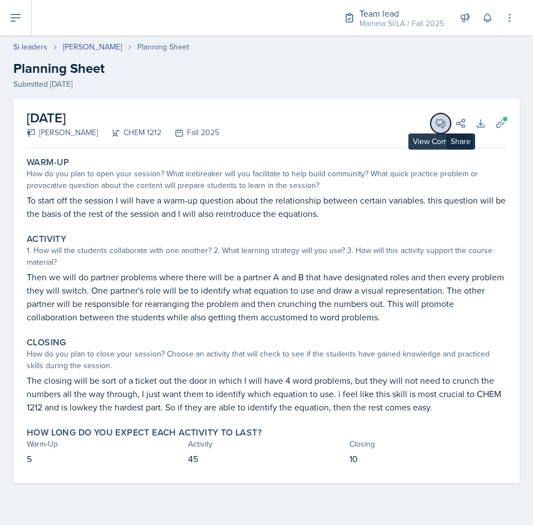
click at [444, 124] on icon at bounding box center [440, 123] width 11 height 11
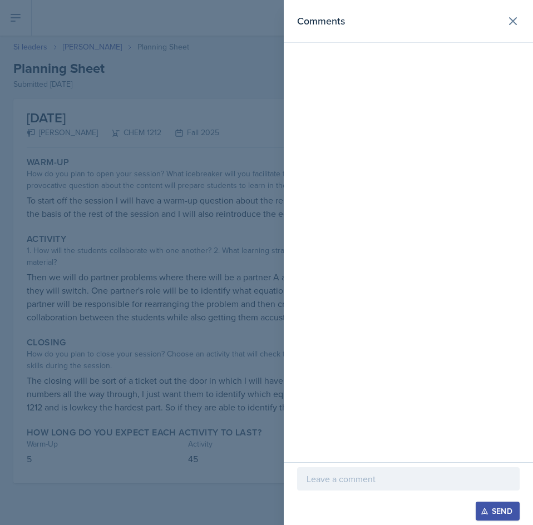
click at [372, 480] on p at bounding box center [408, 478] width 204 height 13
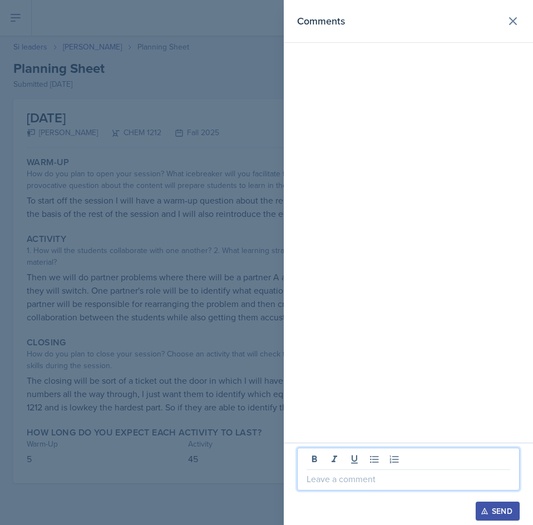
paste div
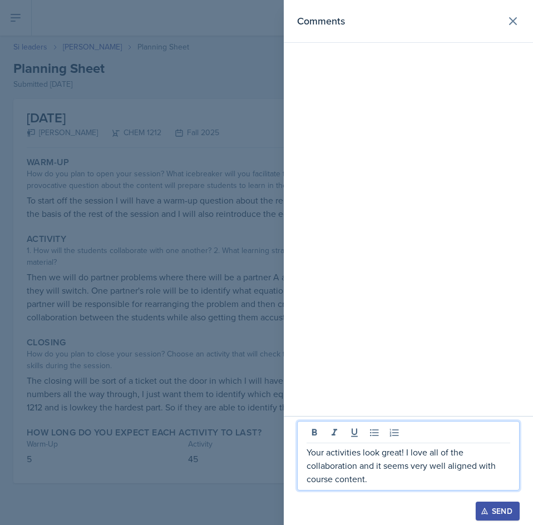
click at [499, 506] on button "Send" at bounding box center [497, 511] width 44 height 19
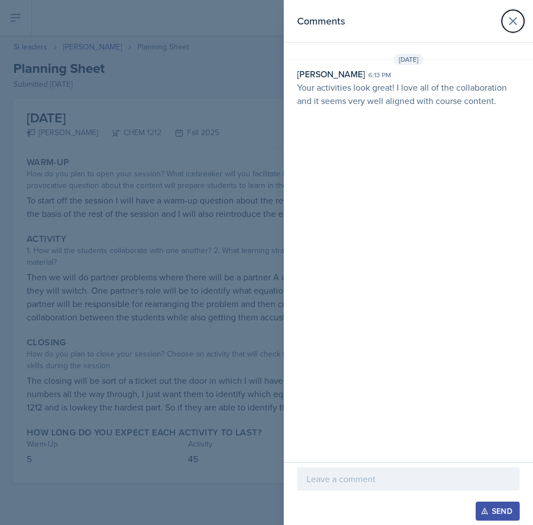
drag, startPoint x: 519, startPoint y: 18, endPoint x: 504, endPoint y: 19, distance: 15.1
click at [519, 18] on button at bounding box center [513, 21] width 22 height 22
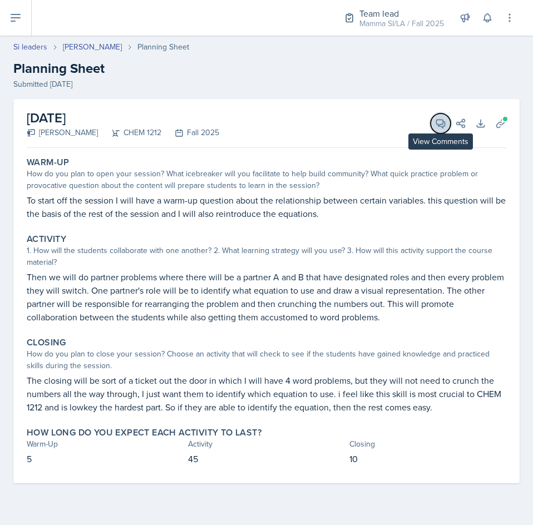
click at [437, 122] on icon at bounding box center [440, 123] width 11 height 11
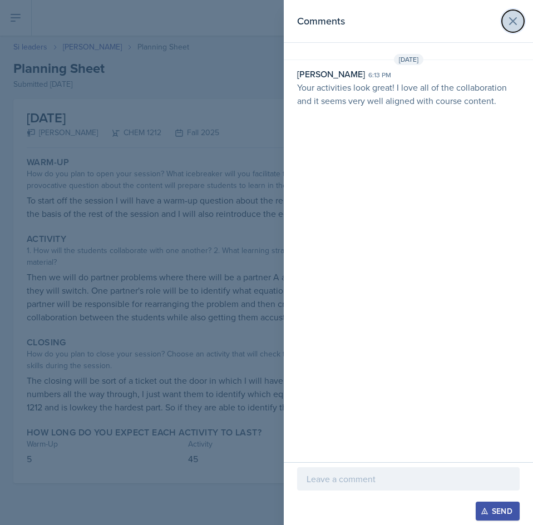
click at [510, 22] on icon at bounding box center [512, 20] width 13 height 13
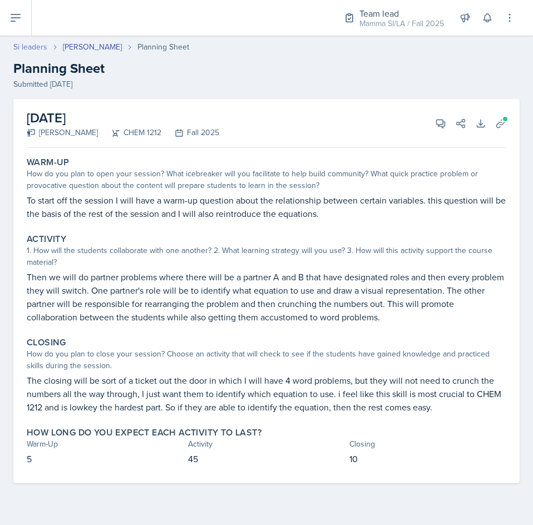
click at [31, 43] on link "Si leaders" at bounding box center [30, 47] width 34 height 12
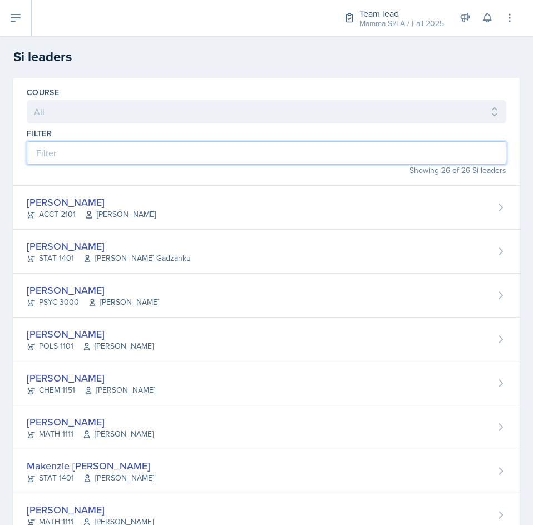
click at [146, 153] on input at bounding box center [266, 152] width 479 height 23
click at [75, 153] on input at bounding box center [266, 152] width 479 height 23
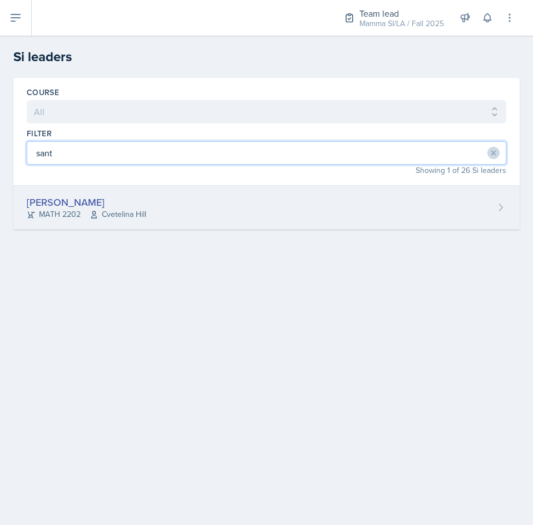
type input "sant"
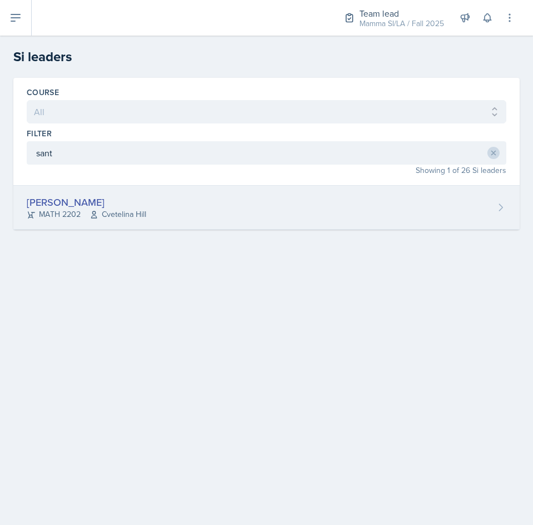
click at [160, 205] on div "[PERSON_NAME] MATH 2202 [GEOGRAPHIC_DATA]" at bounding box center [266, 208] width 506 height 44
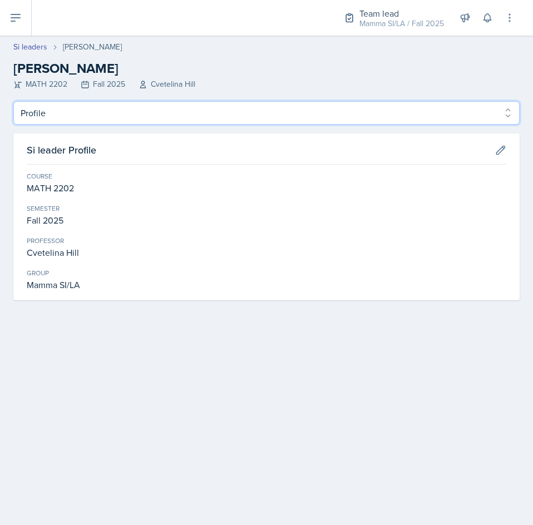
drag, startPoint x: 102, startPoint y: 104, endPoint x: 111, endPoint y: 123, distance: 20.9
click at [102, 104] on select "Profile Planning Sheets Observation Forms Uploads" at bounding box center [266, 112] width 506 height 23
select select "Planning Sheets"
click at [13, 101] on select "Profile Planning Sheets Observation Forms Uploads" at bounding box center [266, 112] width 506 height 23
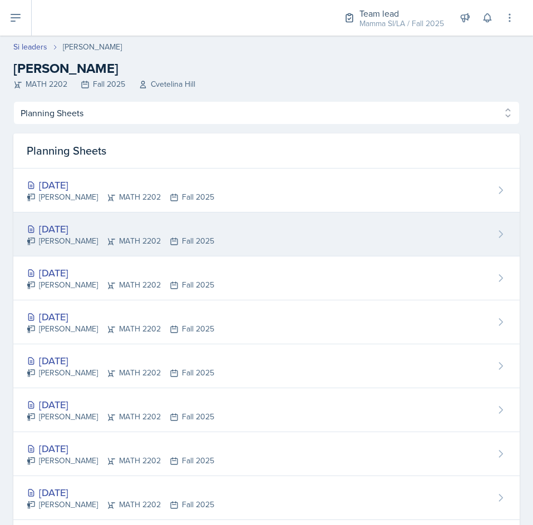
click at [154, 226] on div "[DATE]" at bounding box center [120, 228] width 187 height 15
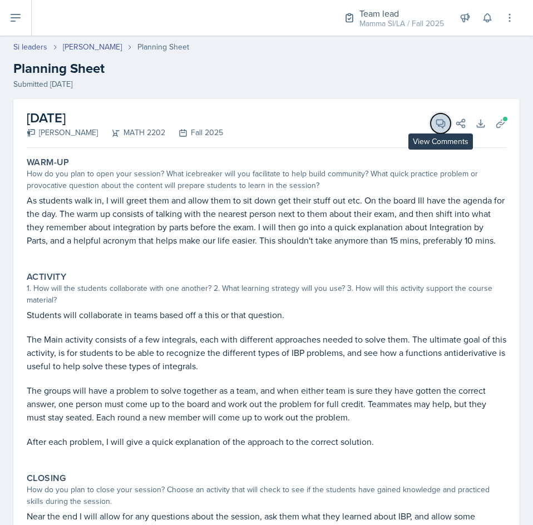
click at [432, 130] on button "View Comments" at bounding box center [440, 123] width 20 height 20
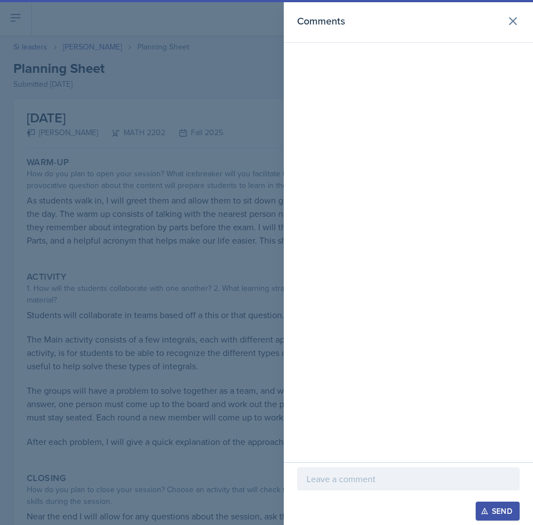
click at [396, 477] on p at bounding box center [408, 478] width 204 height 13
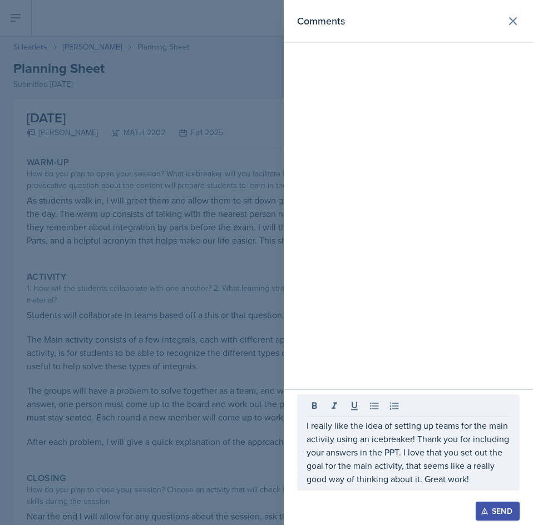
click at [503, 506] on div "Send" at bounding box center [497, 511] width 29 height 9
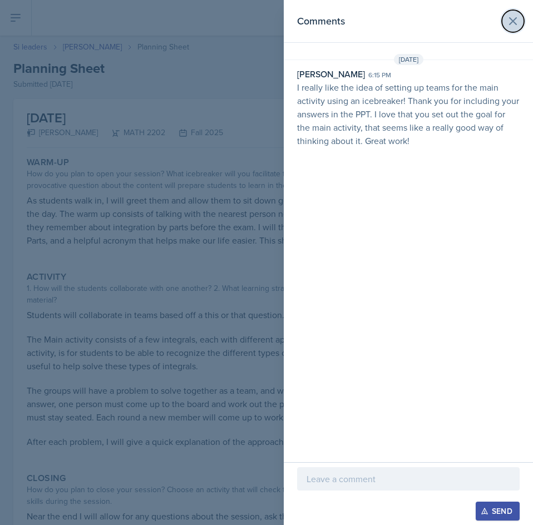
click at [512, 23] on icon at bounding box center [512, 20] width 13 height 13
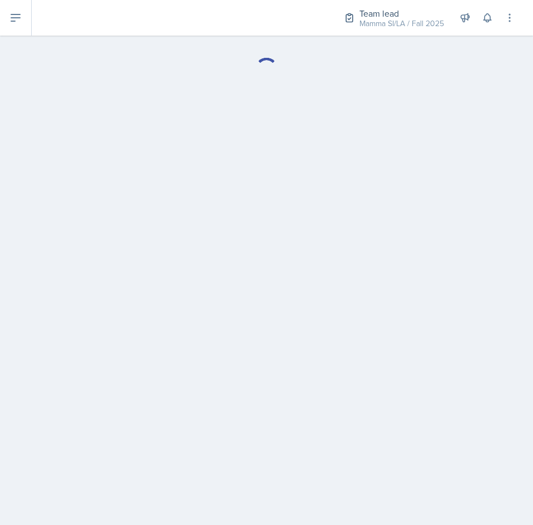
select select "Planning Sheets"
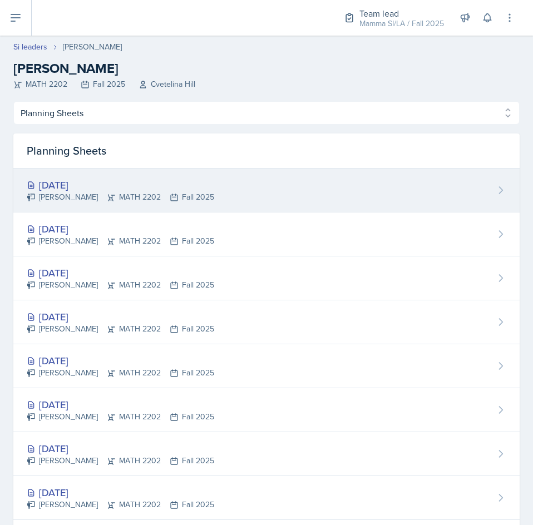
click at [157, 196] on div "[PERSON_NAME] MATH 2202 Fall 2025" at bounding box center [120, 197] width 187 height 12
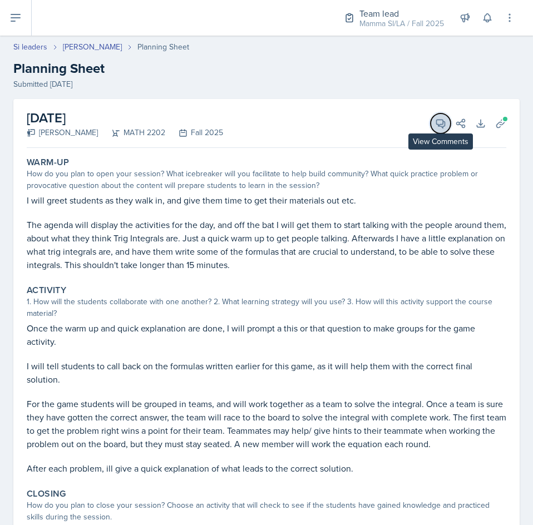
click at [435, 123] on icon at bounding box center [440, 123] width 11 height 11
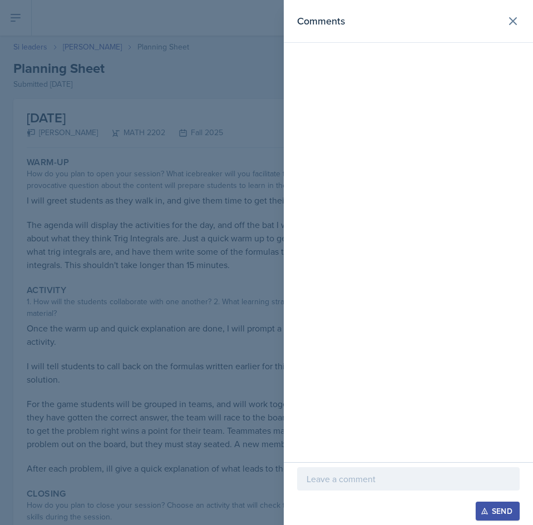
click at [343, 469] on div at bounding box center [408, 478] width 222 height 23
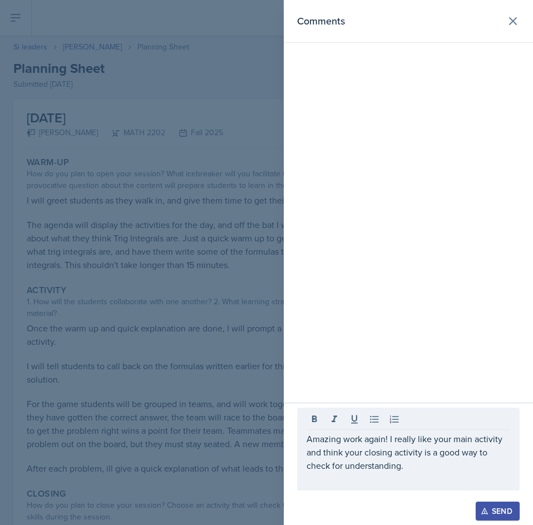
click at [503, 506] on div "Send" at bounding box center [497, 511] width 29 height 9
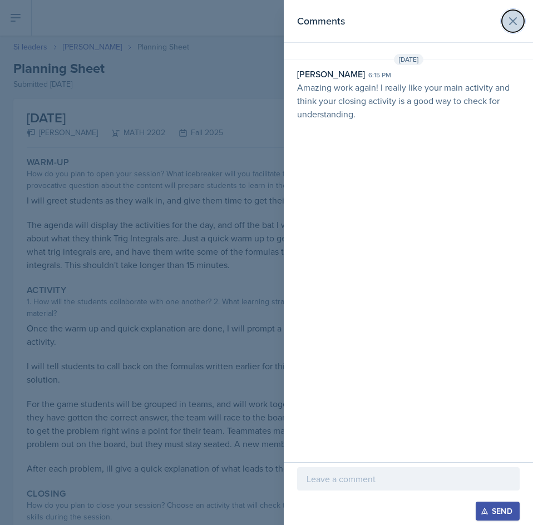
click at [509, 16] on icon at bounding box center [512, 20] width 13 height 13
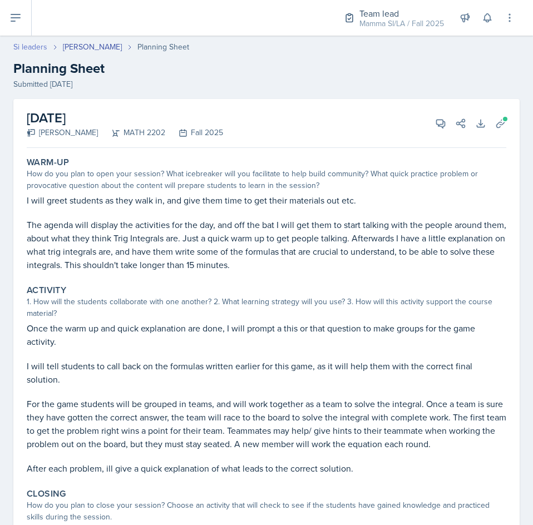
click at [26, 47] on link "Si leaders" at bounding box center [30, 47] width 34 height 12
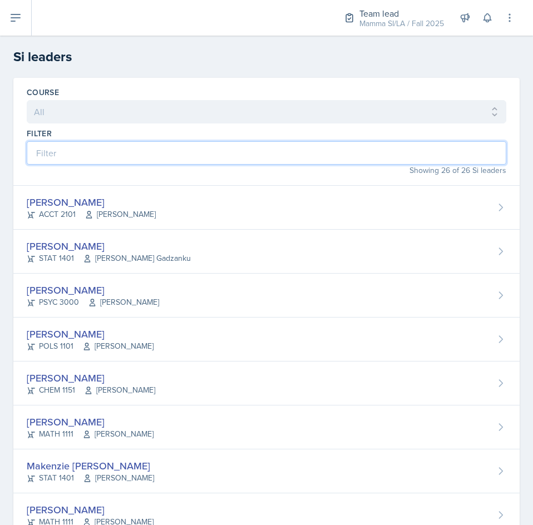
click at [131, 150] on input at bounding box center [266, 152] width 479 height 23
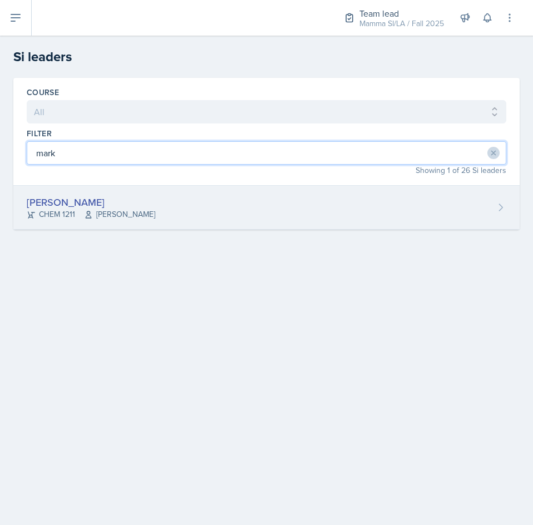
type input "mark"
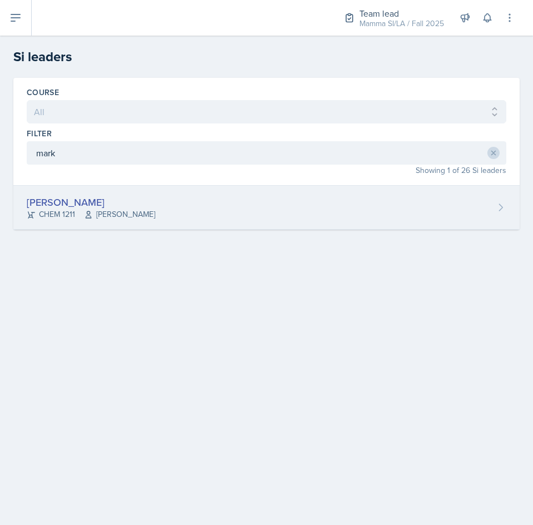
click at [266, 208] on div "[PERSON_NAME] CHEM 1211 [PERSON_NAME]" at bounding box center [266, 208] width 506 height 44
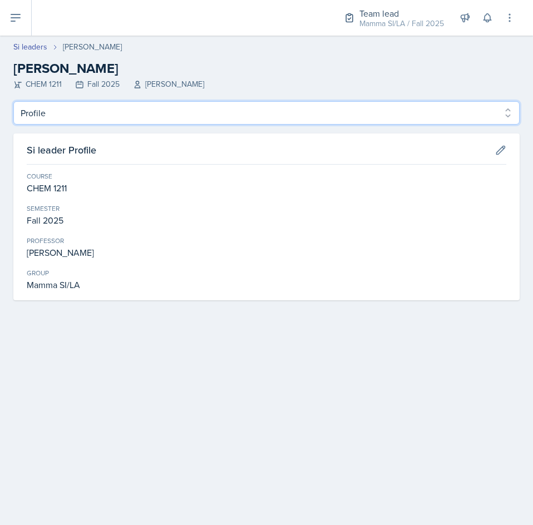
drag, startPoint x: 85, startPoint y: 114, endPoint x: 86, endPoint y: 123, distance: 9.0
click at [85, 114] on select "Profile Planning Sheets Observation Forms Uploads" at bounding box center [266, 112] width 506 height 23
select select "Planning Sheets"
click at [13, 101] on select "Profile Planning Sheets Observation Forms Uploads" at bounding box center [266, 112] width 506 height 23
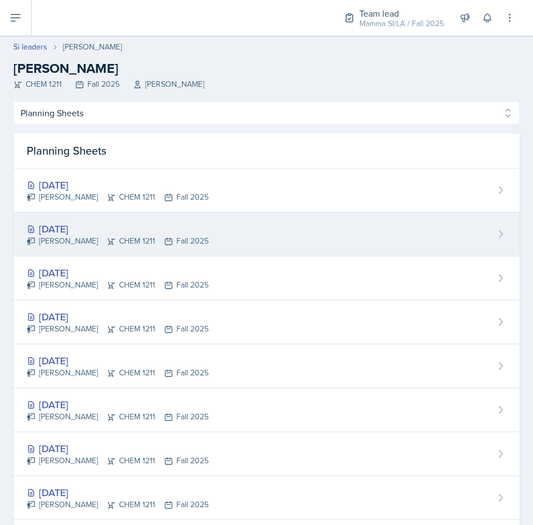
click at [158, 229] on div "[DATE]" at bounding box center [118, 228] width 182 height 15
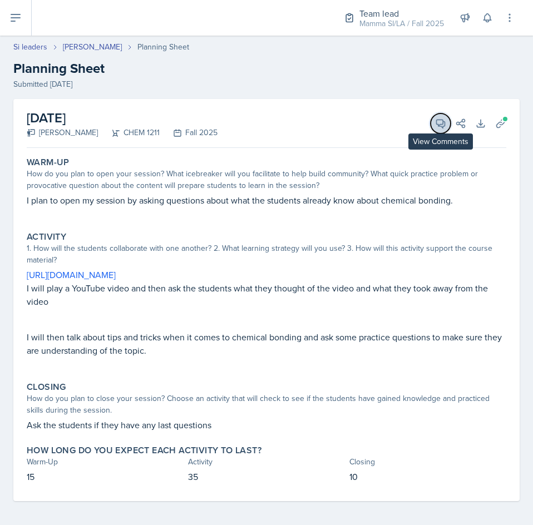
click at [435, 125] on icon at bounding box center [440, 123] width 11 height 11
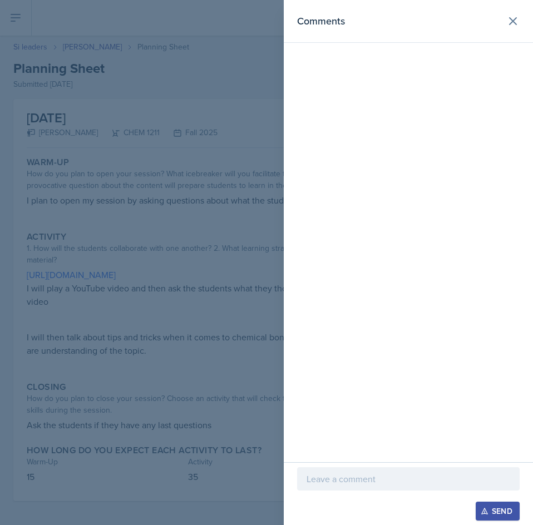
click at [385, 479] on p at bounding box center [408, 478] width 204 height 13
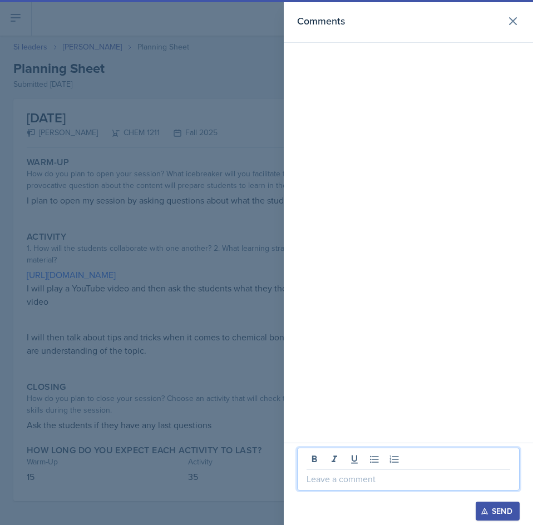
paste div
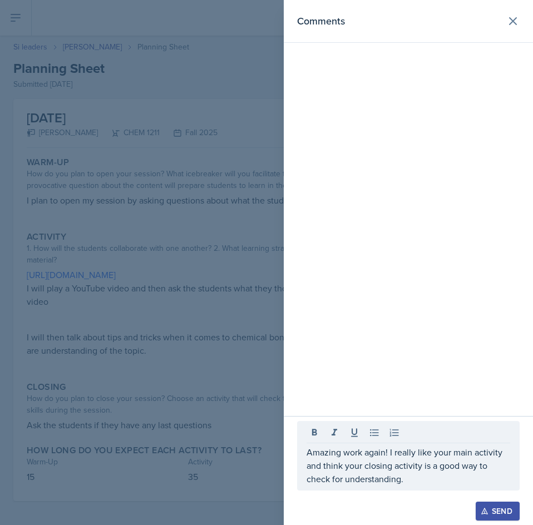
click at [488, 506] on icon "button" at bounding box center [484, 511] width 8 height 8
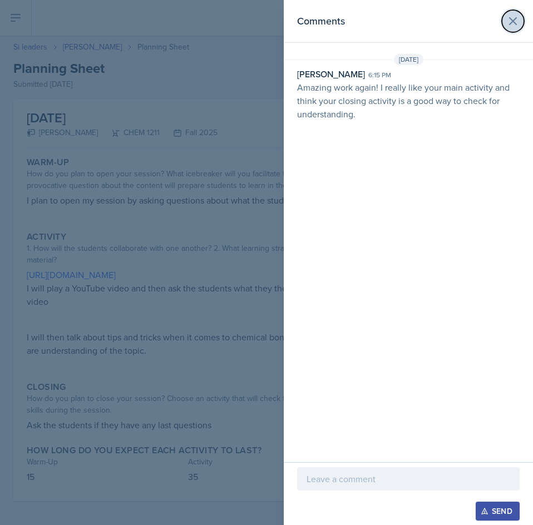
click at [511, 17] on icon at bounding box center [512, 20] width 13 height 13
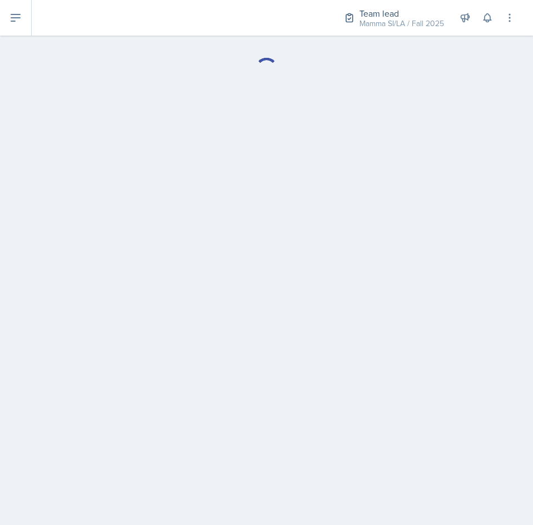
select select "Planning Sheets"
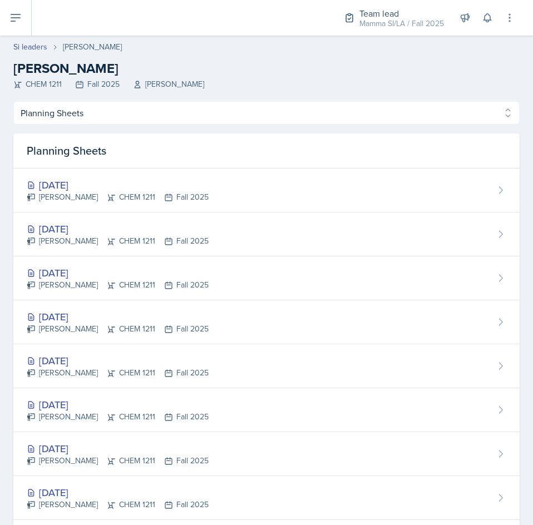
click at [164, 182] on div "[DATE]" at bounding box center [118, 184] width 182 height 15
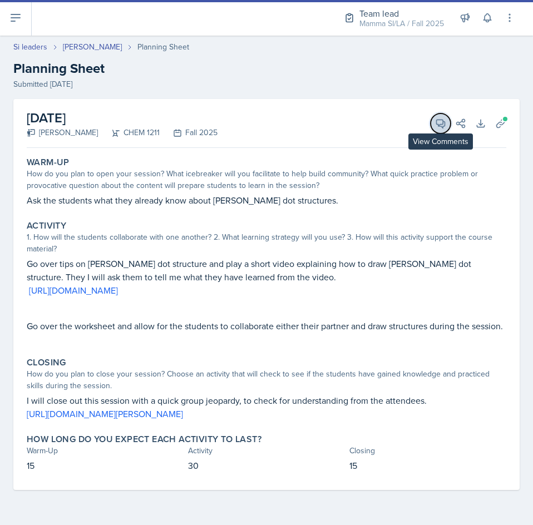
click at [437, 126] on icon at bounding box center [441, 124] width 8 height 8
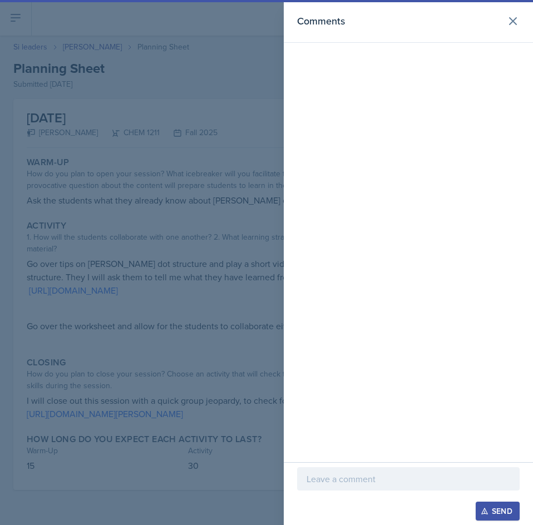
click at [350, 481] on p at bounding box center [408, 478] width 204 height 13
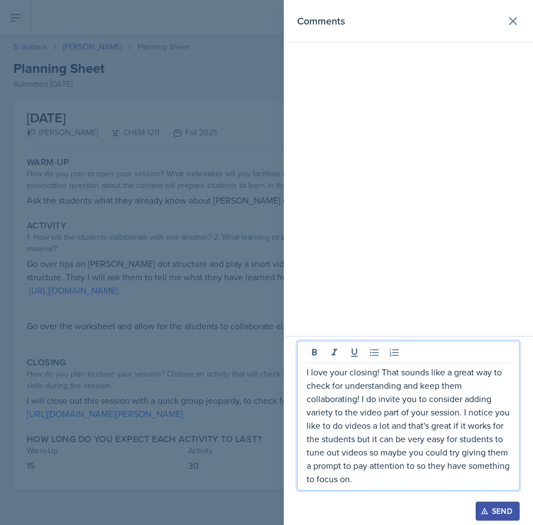
click at [429, 474] on p "I love your closing! That sounds like a great way to check for understanding an…" at bounding box center [408, 425] width 204 height 120
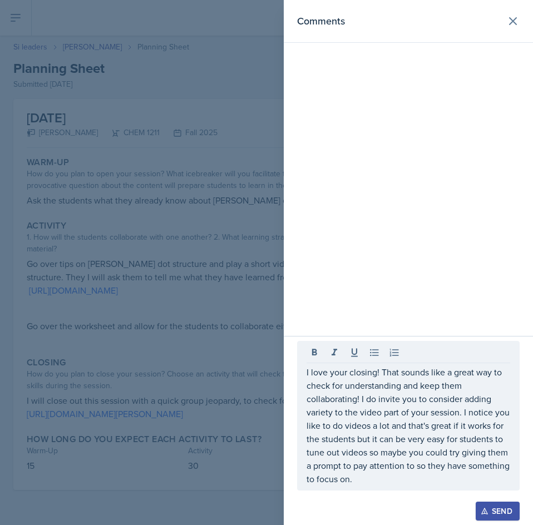
click at [498, 506] on div "Send" at bounding box center [497, 511] width 29 height 9
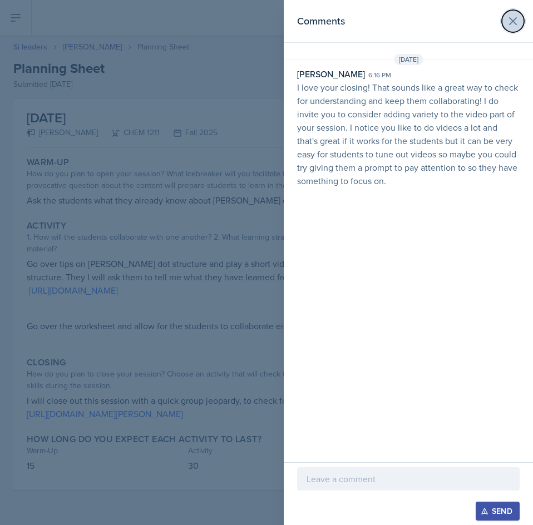
click at [509, 24] on icon at bounding box center [512, 20] width 13 height 13
